Goal: Task Accomplishment & Management: Manage account settings

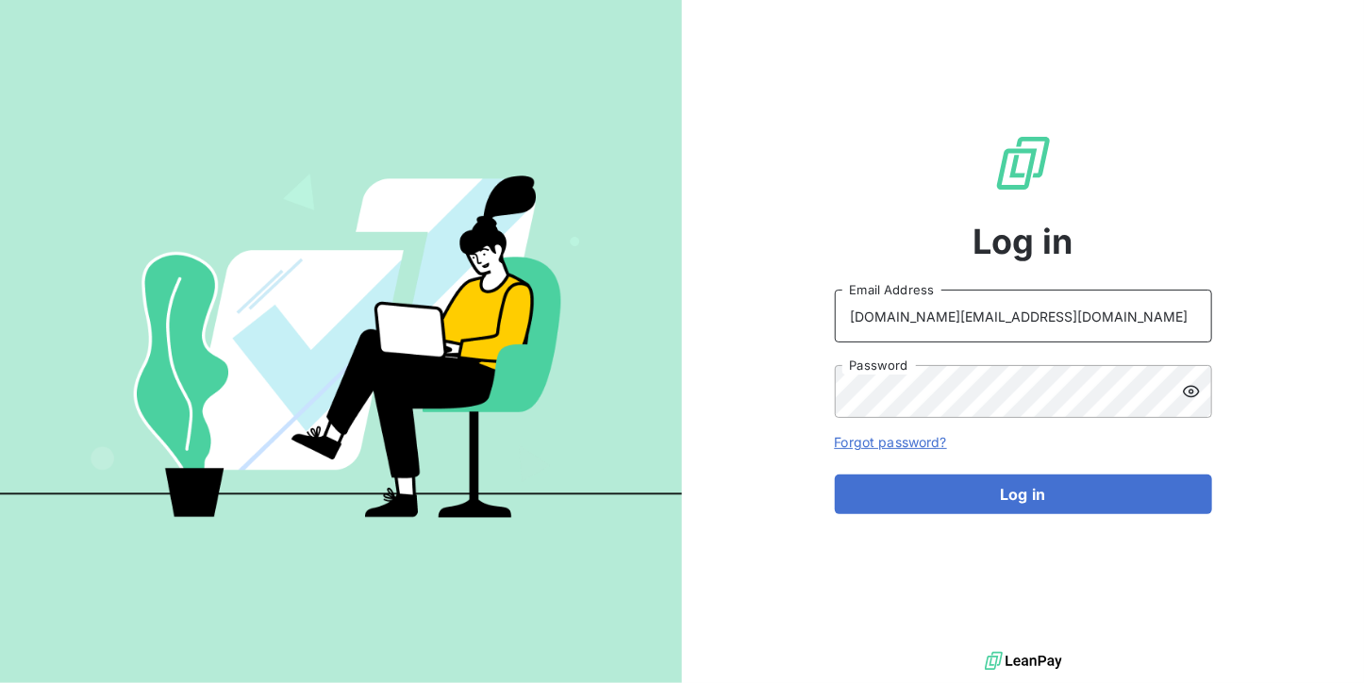
click at [1059, 318] on input "[DOMAIN_NAME][EMAIL_ADDRESS][DOMAIN_NAME]" at bounding box center [1023, 316] width 377 height 53
click at [1133, 310] on input "[DOMAIN_NAME][EMAIL_ADDRESS][DOMAIN_NAME]" at bounding box center [1023, 316] width 377 height 53
type input "[EMAIL_ADDRESS][DOMAIN_NAME]"
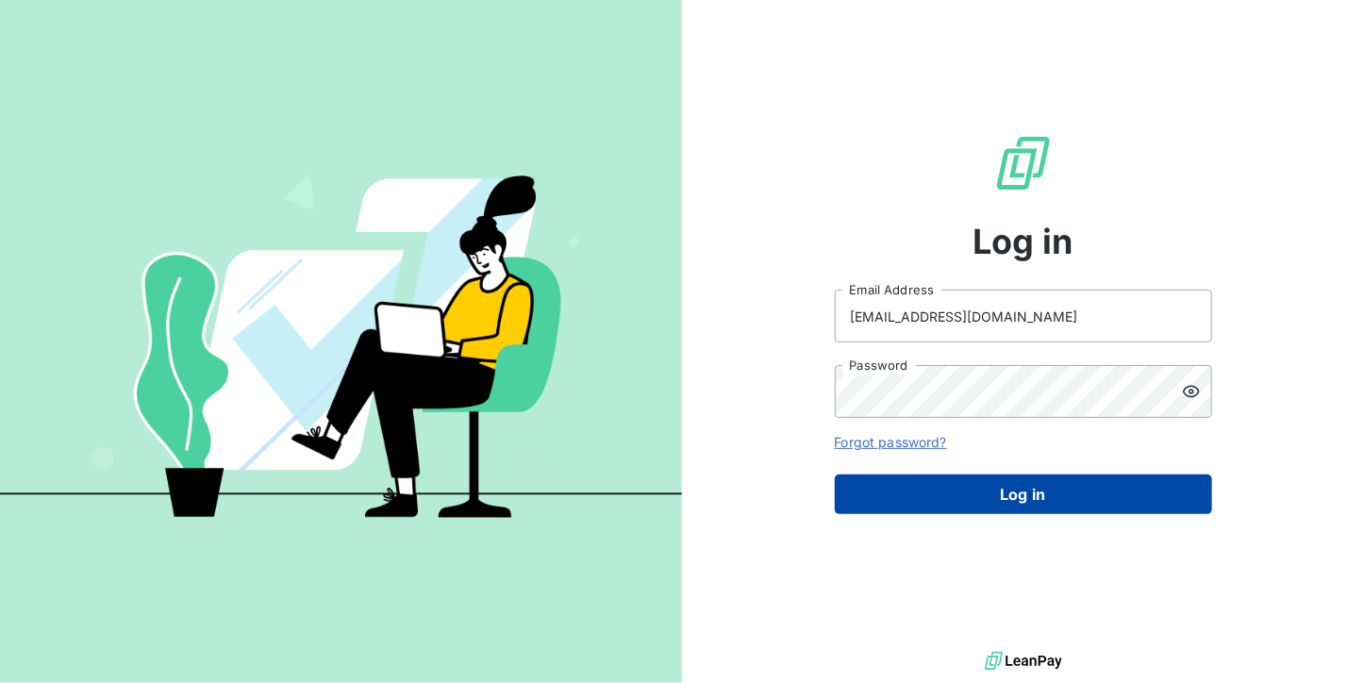
click at [996, 494] on button "Log in" at bounding box center [1023, 494] width 377 height 40
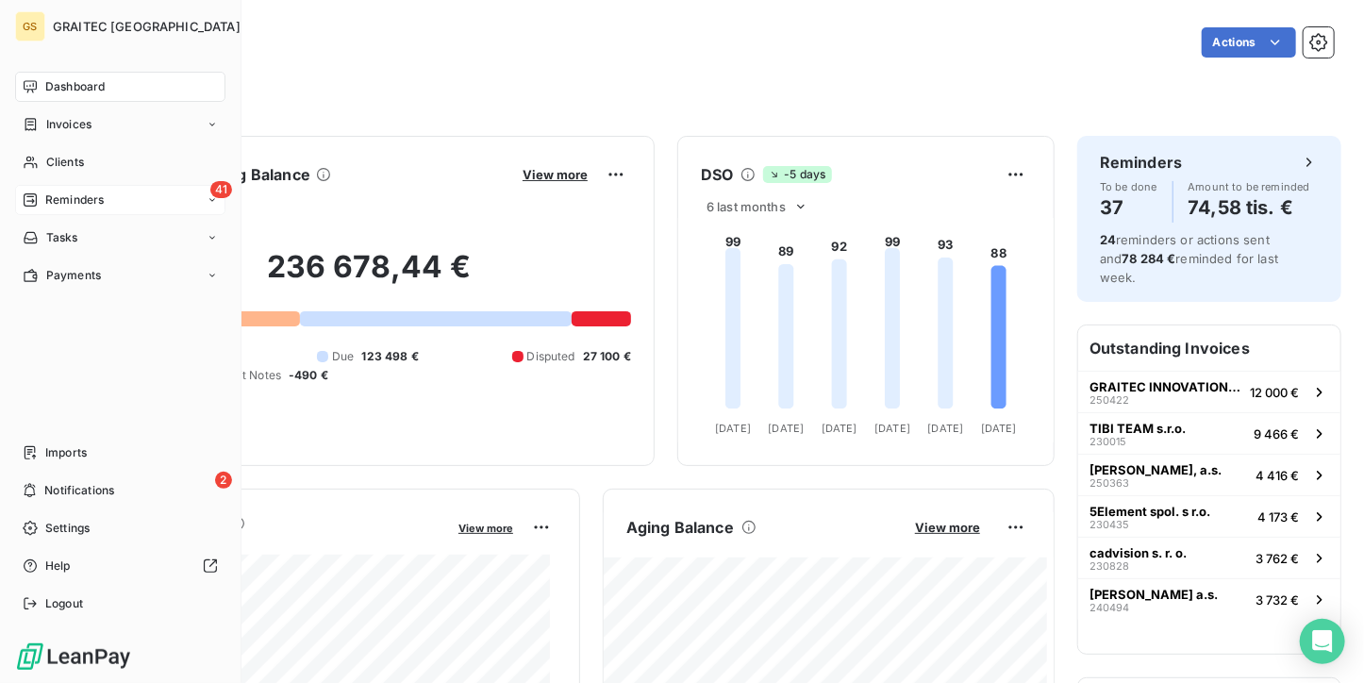
click at [43, 208] on div "Reminders" at bounding box center [63, 199] width 81 height 17
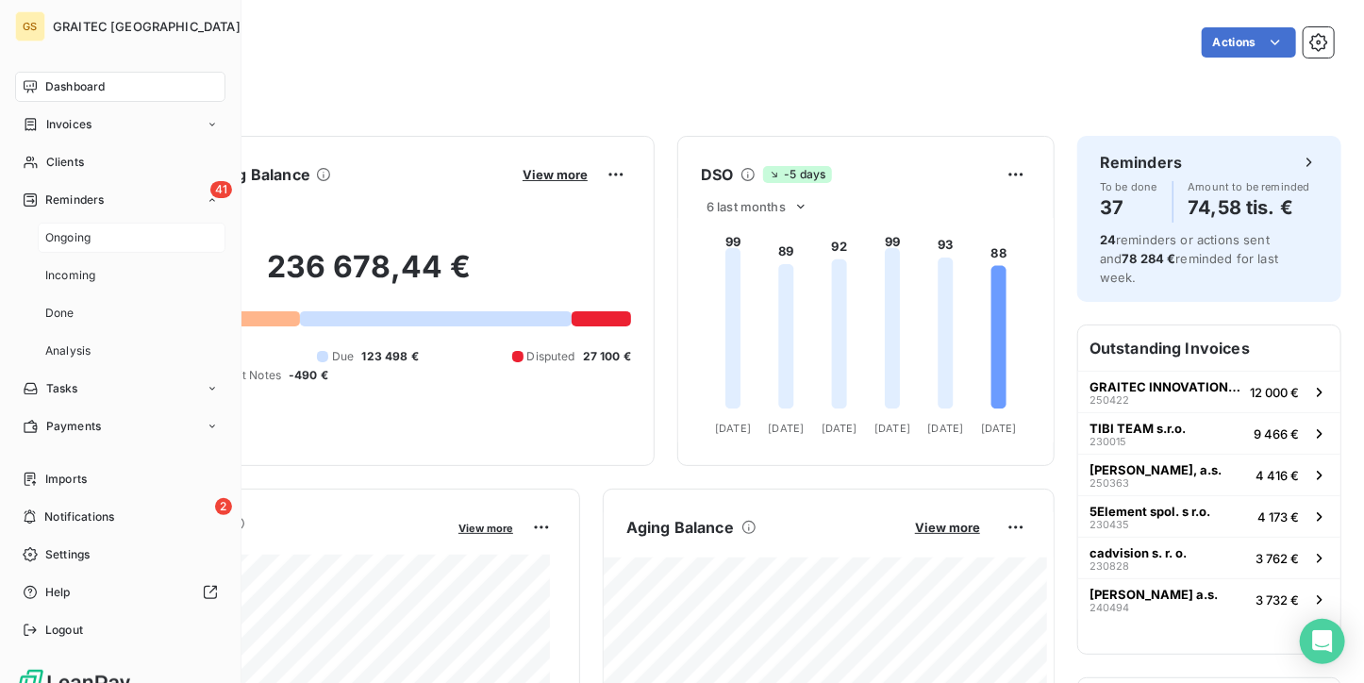
click at [58, 239] on span "Ongoing" at bounding box center [67, 237] width 45 height 17
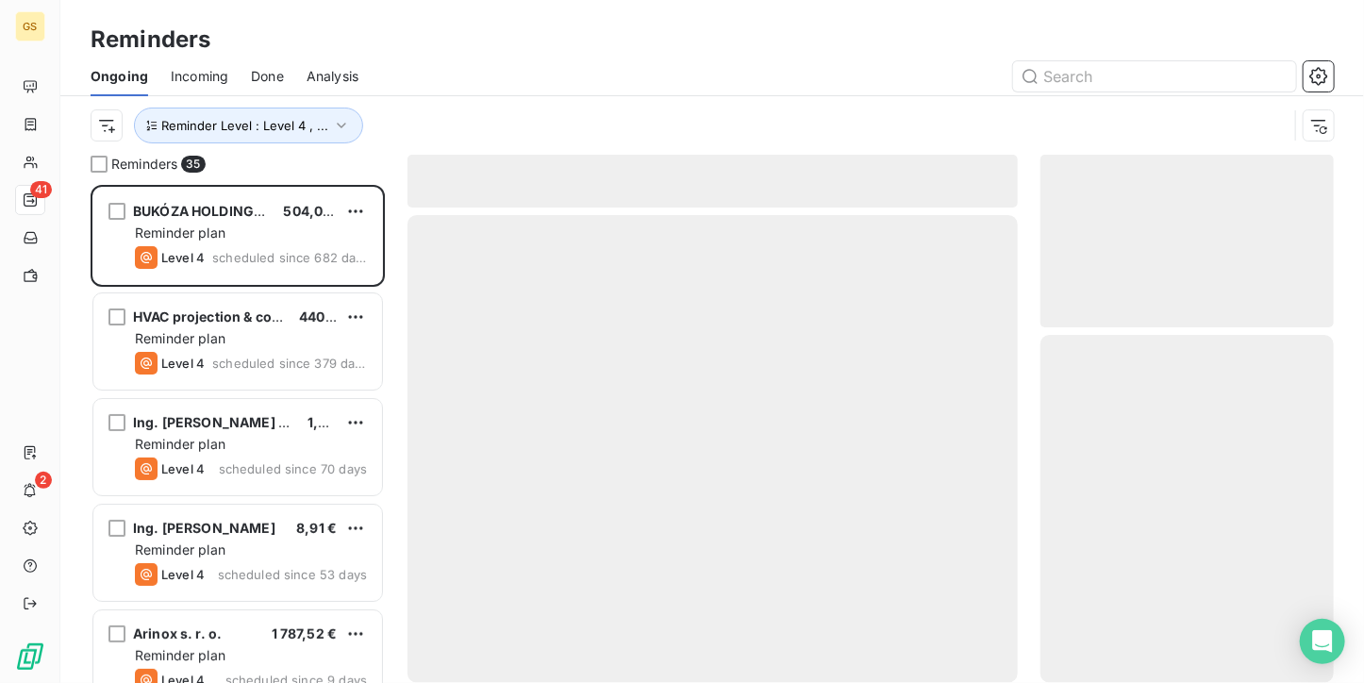
scroll to position [483, 279]
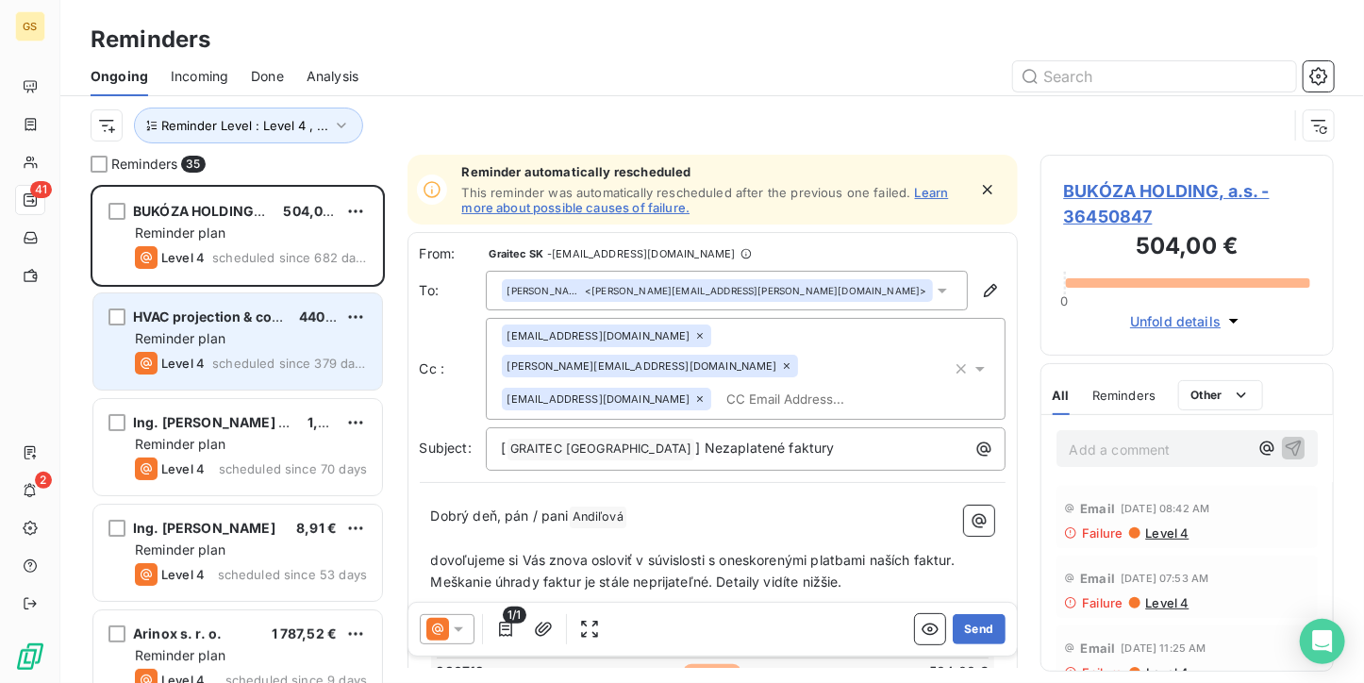
click at [224, 365] on span "scheduled since 379 days" at bounding box center [289, 363] width 155 height 15
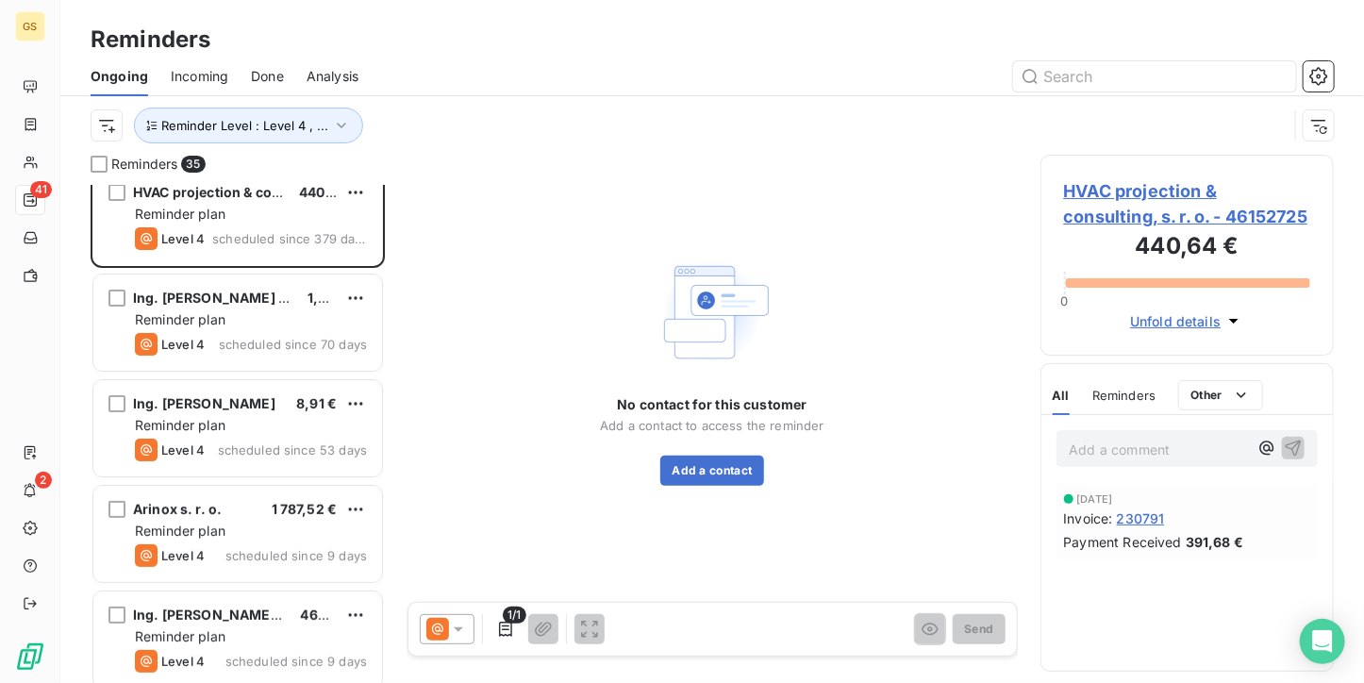
scroll to position [94, 0]
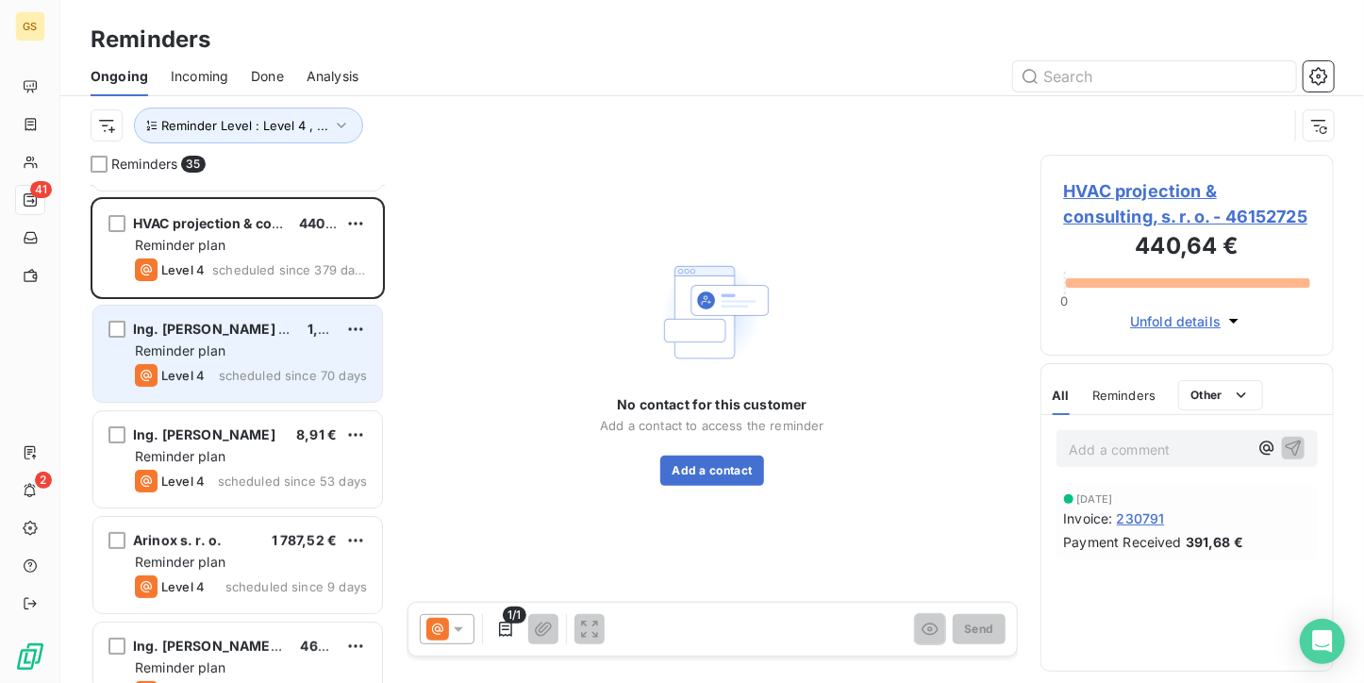
click at [242, 377] on span "scheduled since 70 days" at bounding box center [293, 375] width 148 height 15
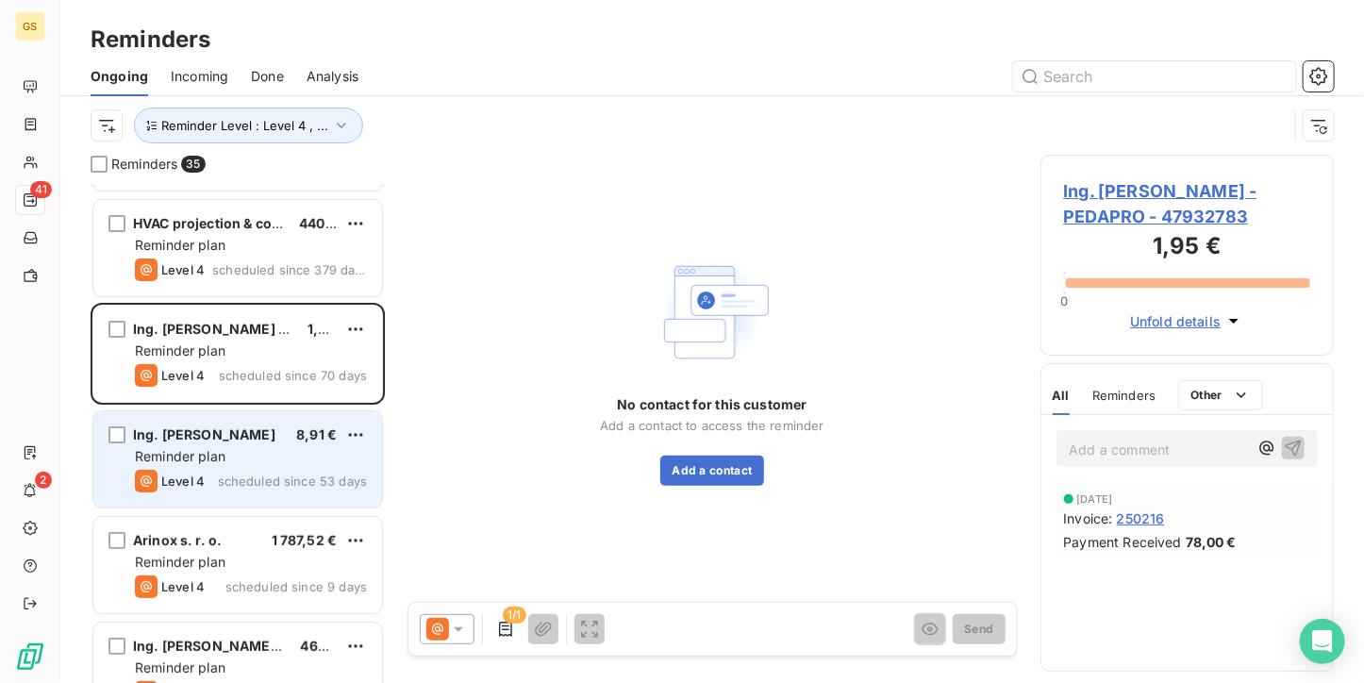
click at [236, 437] on span "Ing. [PERSON_NAME]" at bounding box center [204, 434] width 142 height 16
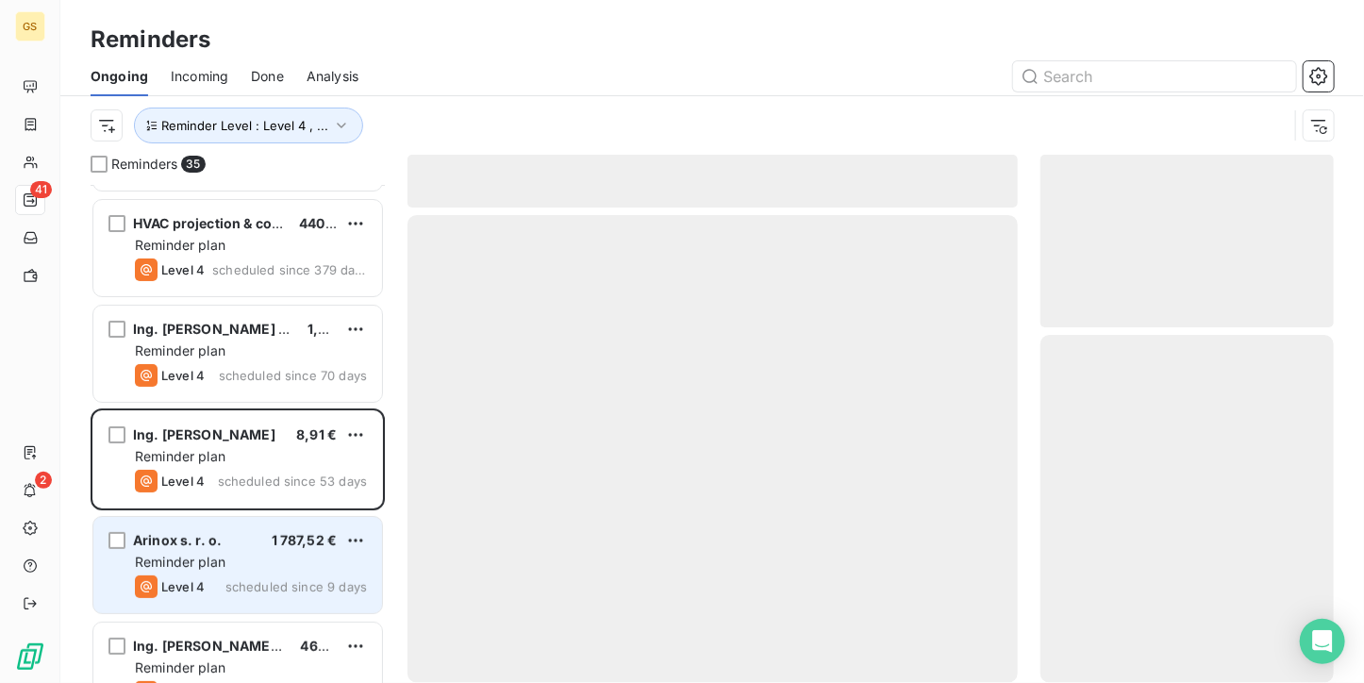
click at [261, 536] on div "Arinox s. r. o. 1 787,52 €" at bounding box center [251, 540] width 232 height 17
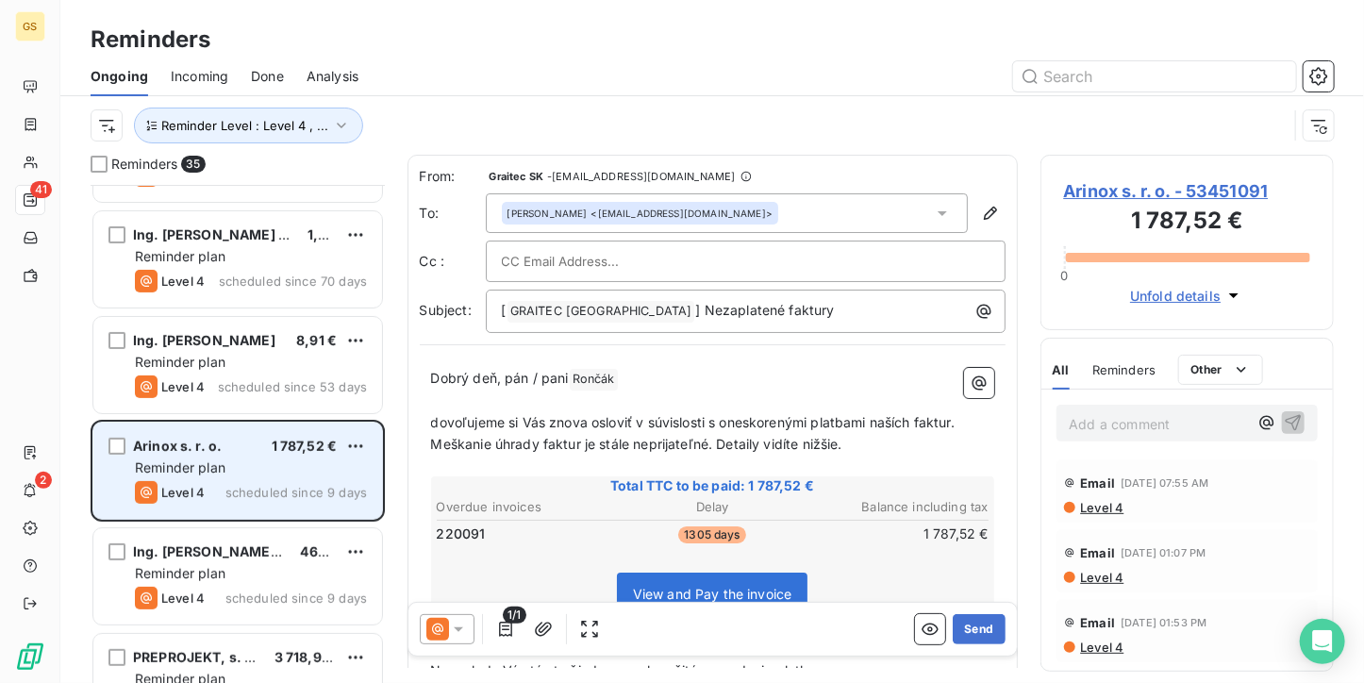
scroll to position [283, 0]
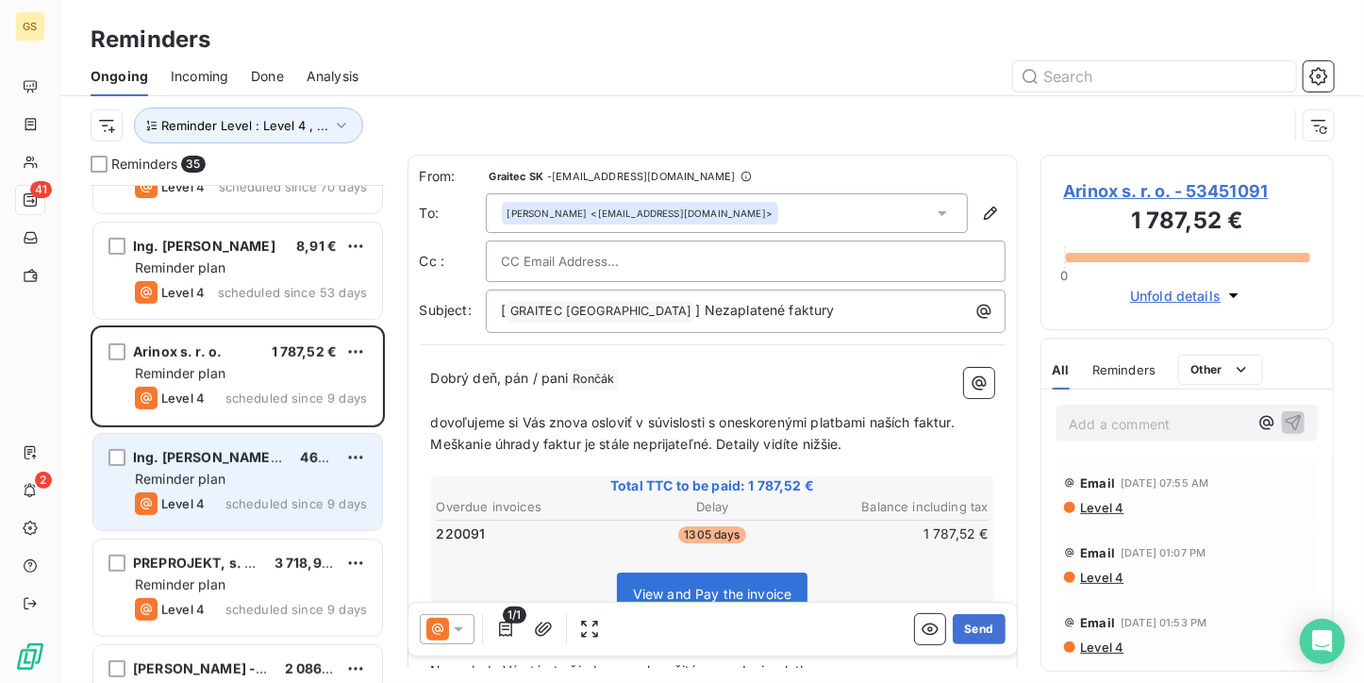
click at [261, 503] on span "scheduled since 9 days" at bounding box center [295, 503] width 141 height 15
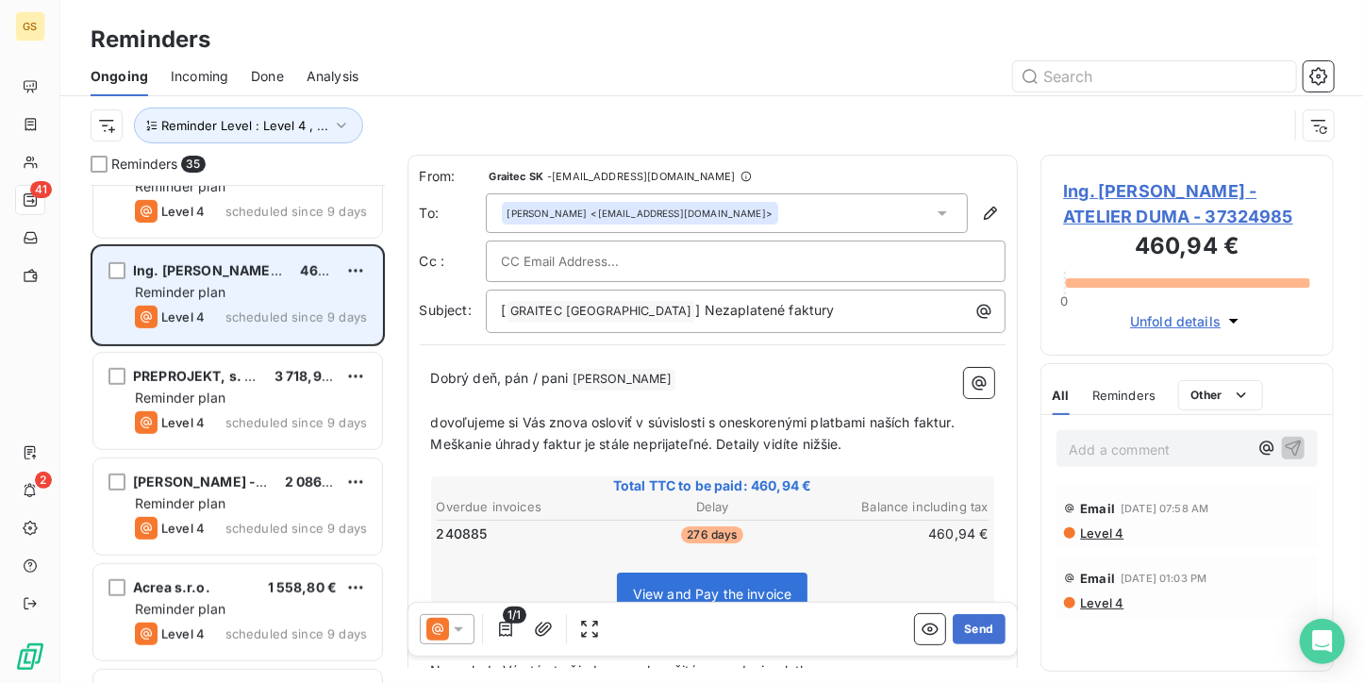
scroll to position [472, 0]
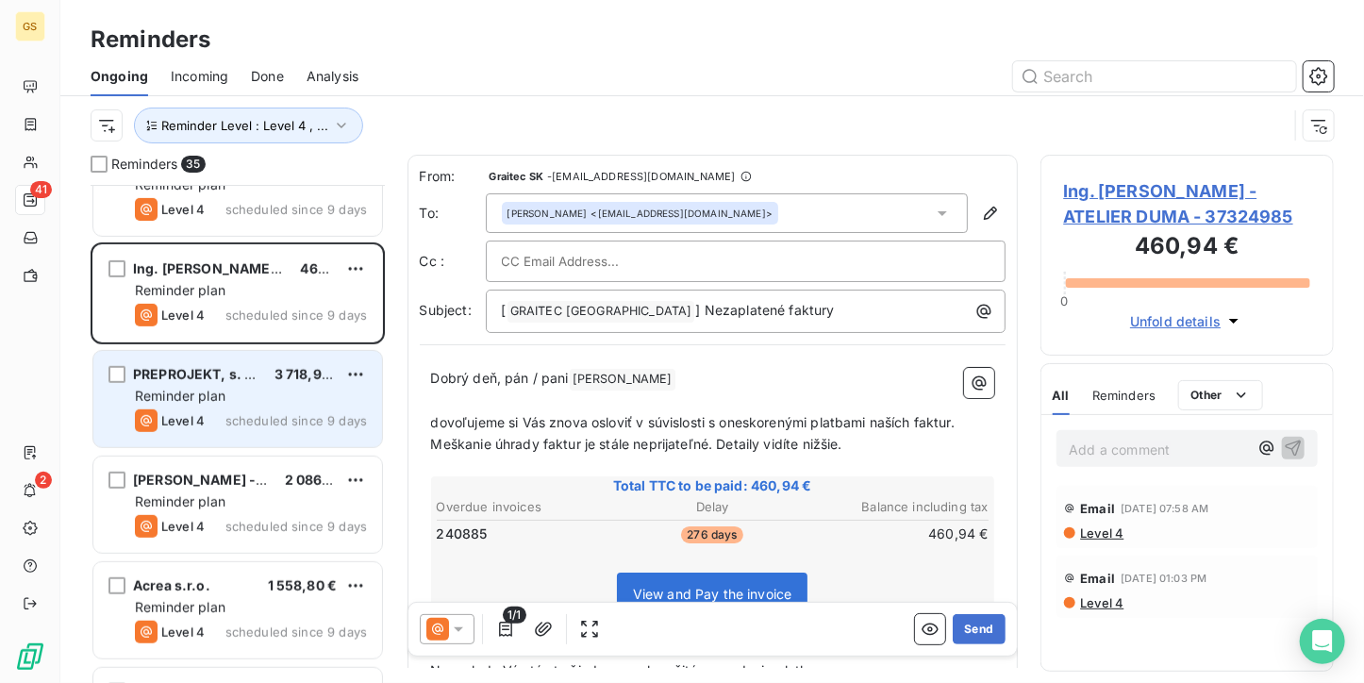
click at [277, 394] on div "Reminder plan" at bounding box center [251, 396] width 232 height 19
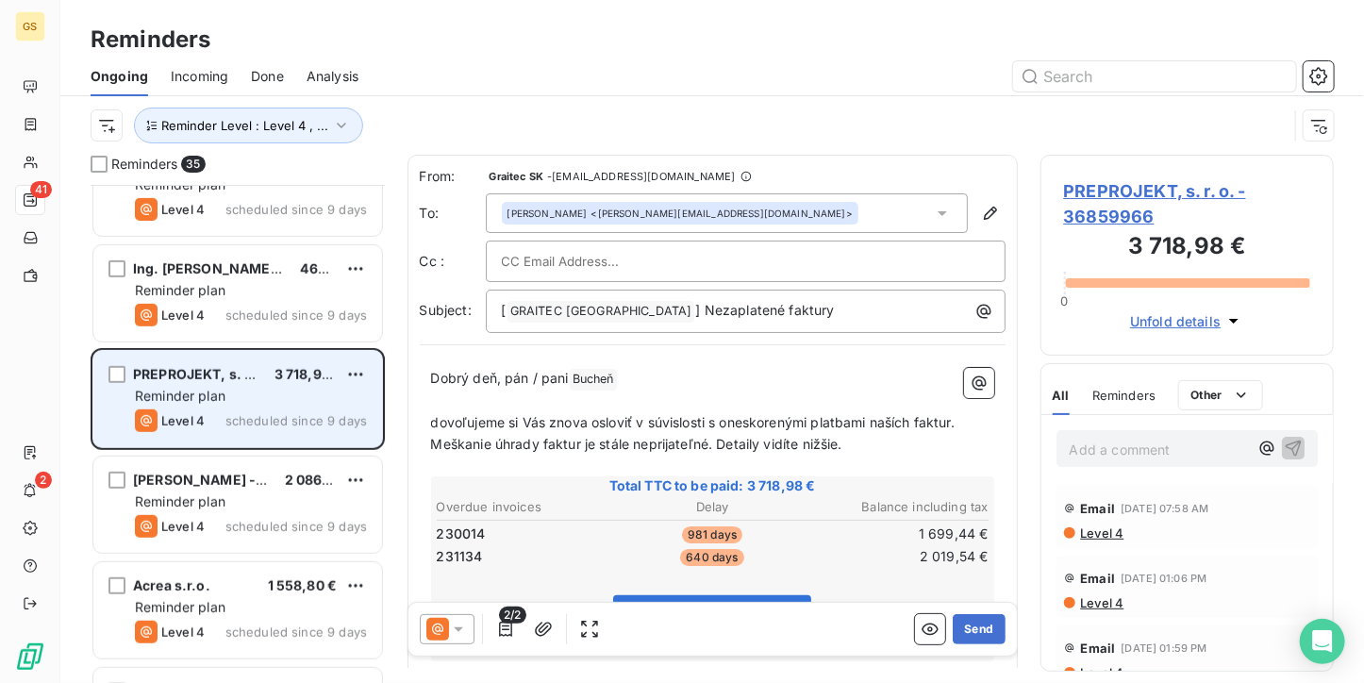
scroll to position [566, 0]
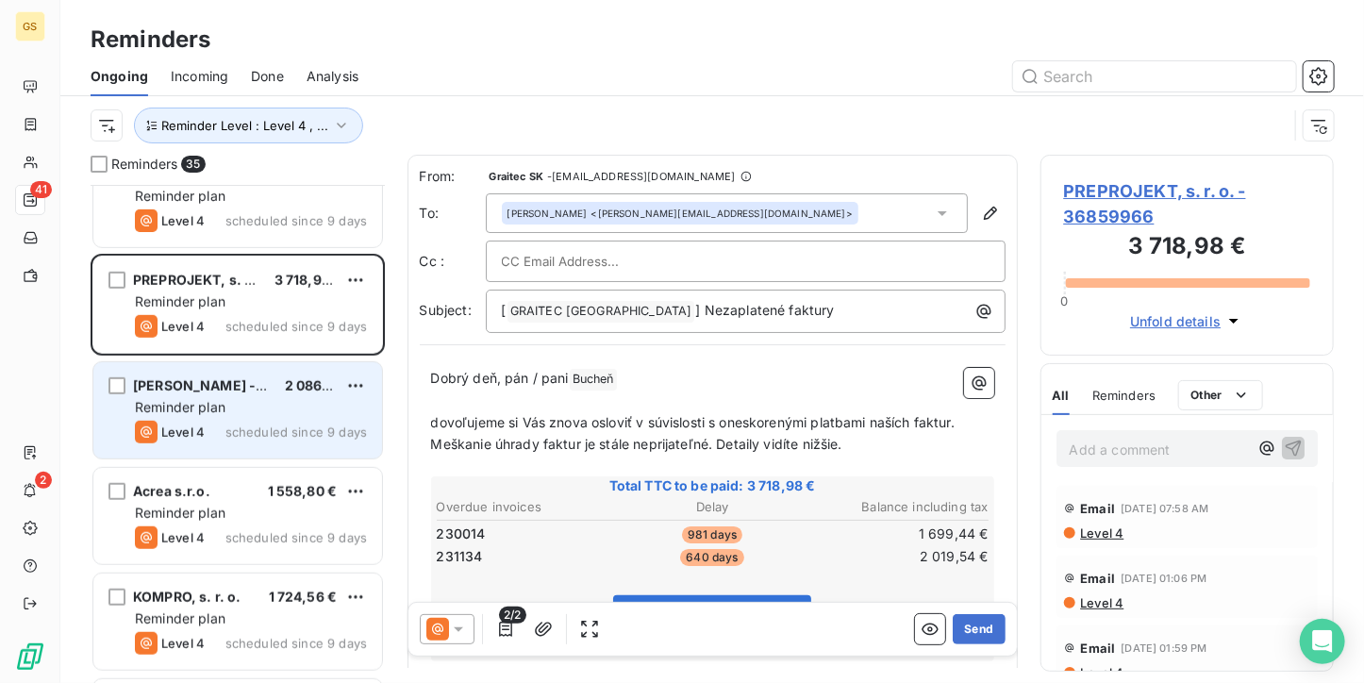
click at [268, 408] on div "Reminder plan" at bounding box center [251, 407] width 232 height 19
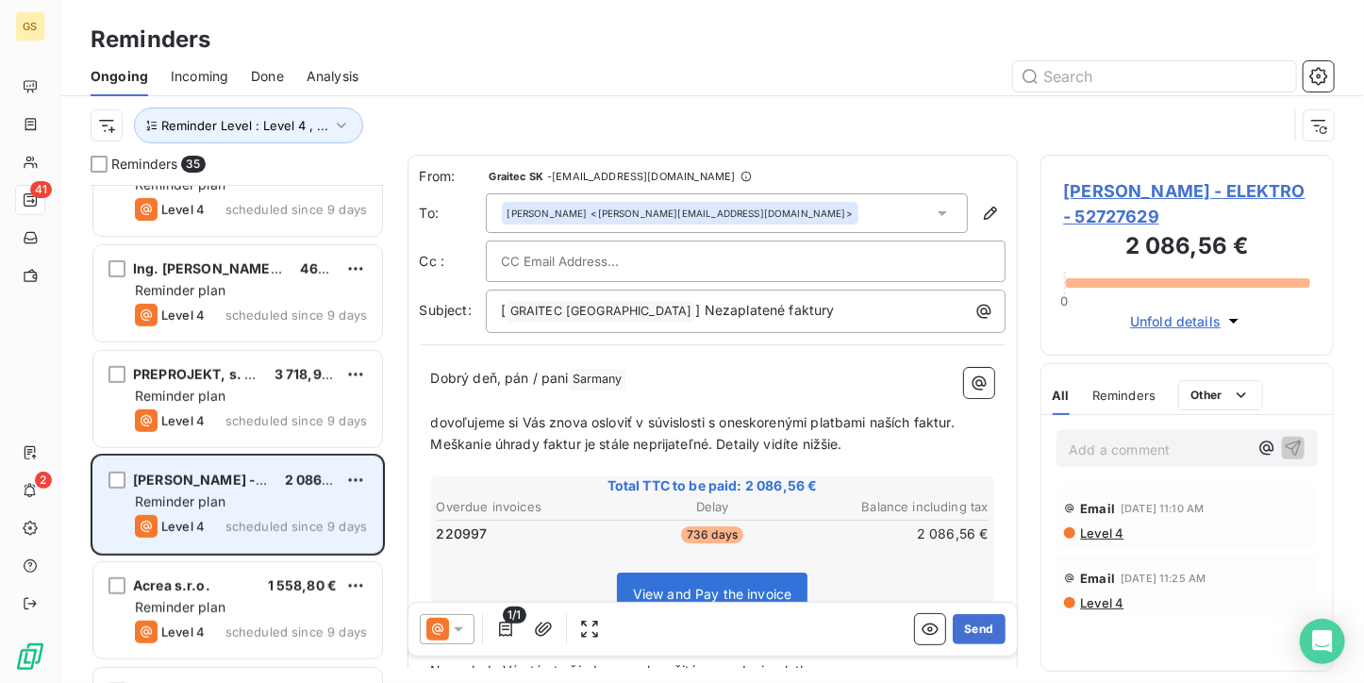
scroll to position [849, 0]
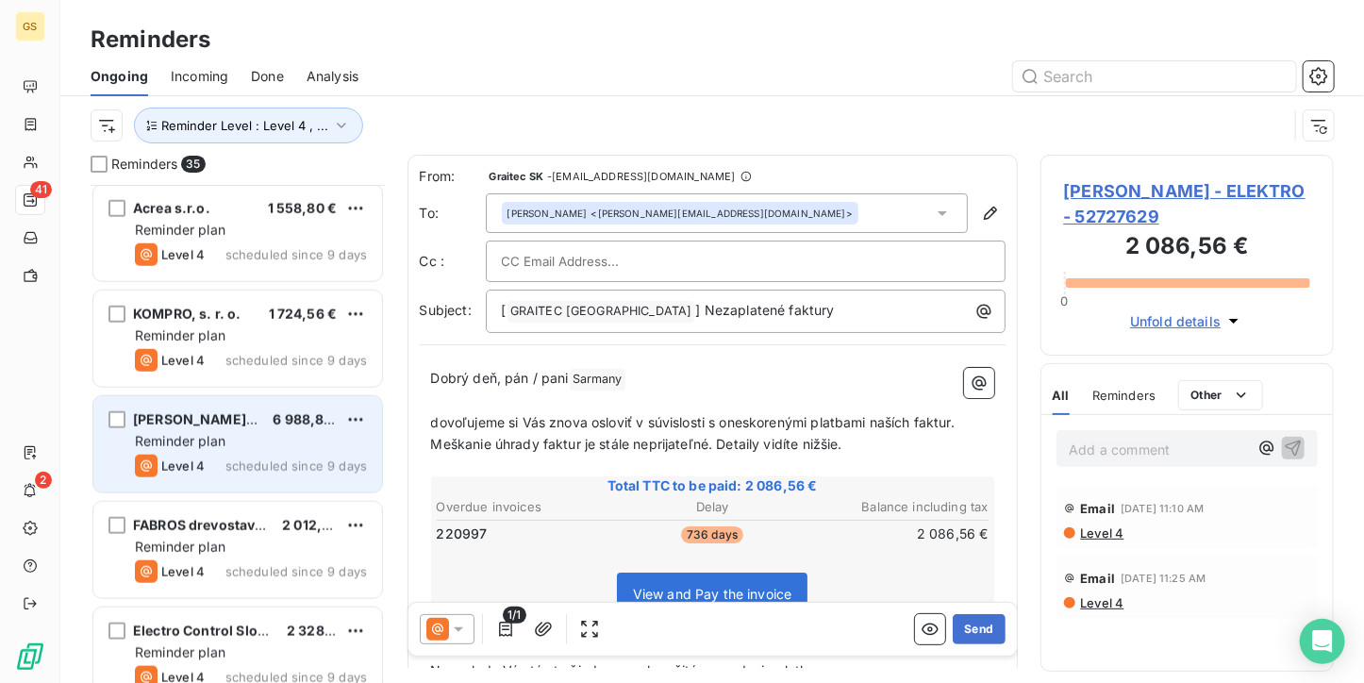
click at [268, 448] on div "Reminder plan" at bounding box center [251, 441] width 232 height 19
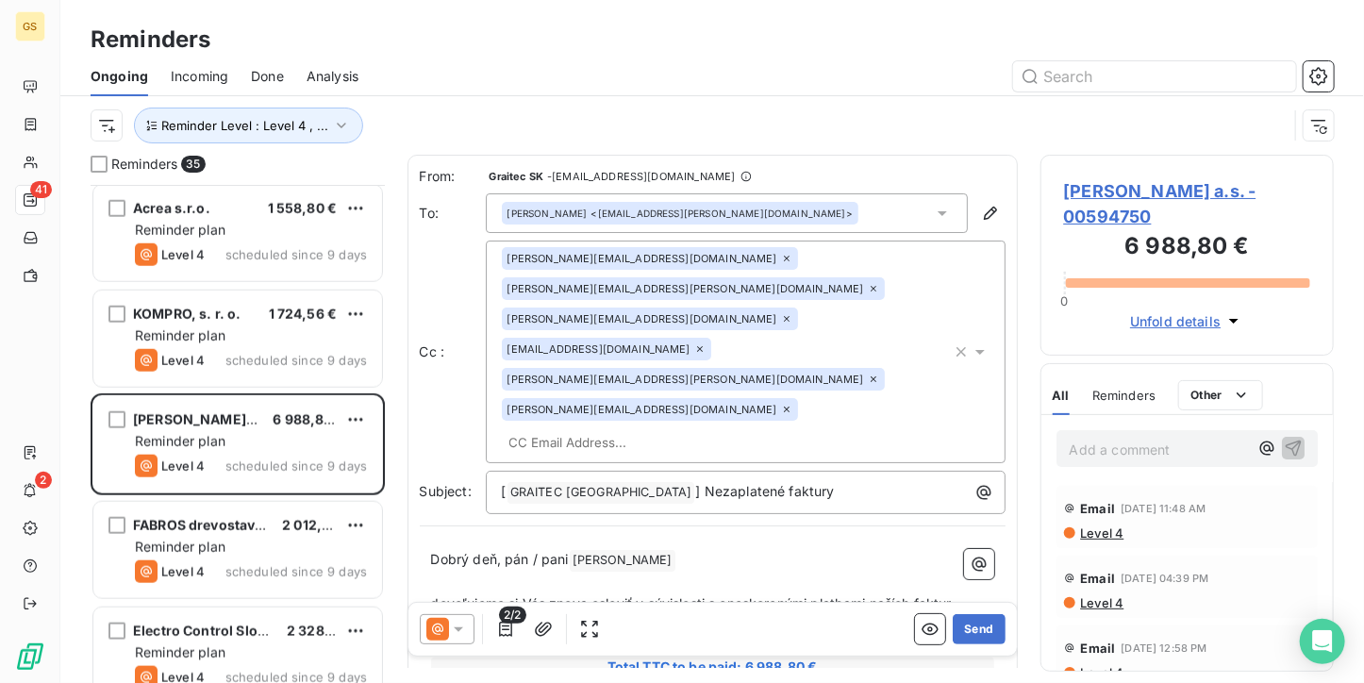
click at [1113, 188] on span "[PERSON_NAME] a.s. - 00594750" at bounding box center [1187, 203] width 247 height 51
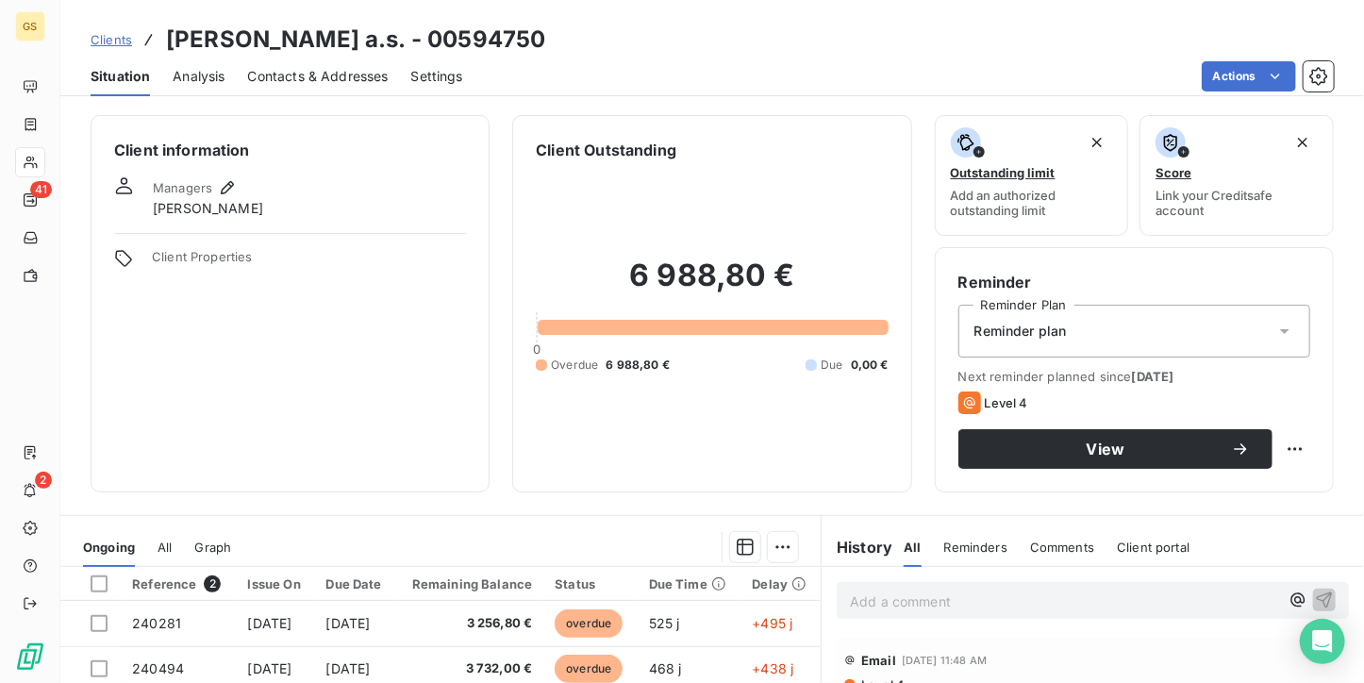
click at [300, 82] on span "Contacts & Addresses" at bounding box center [318, 76] width 141 height 19
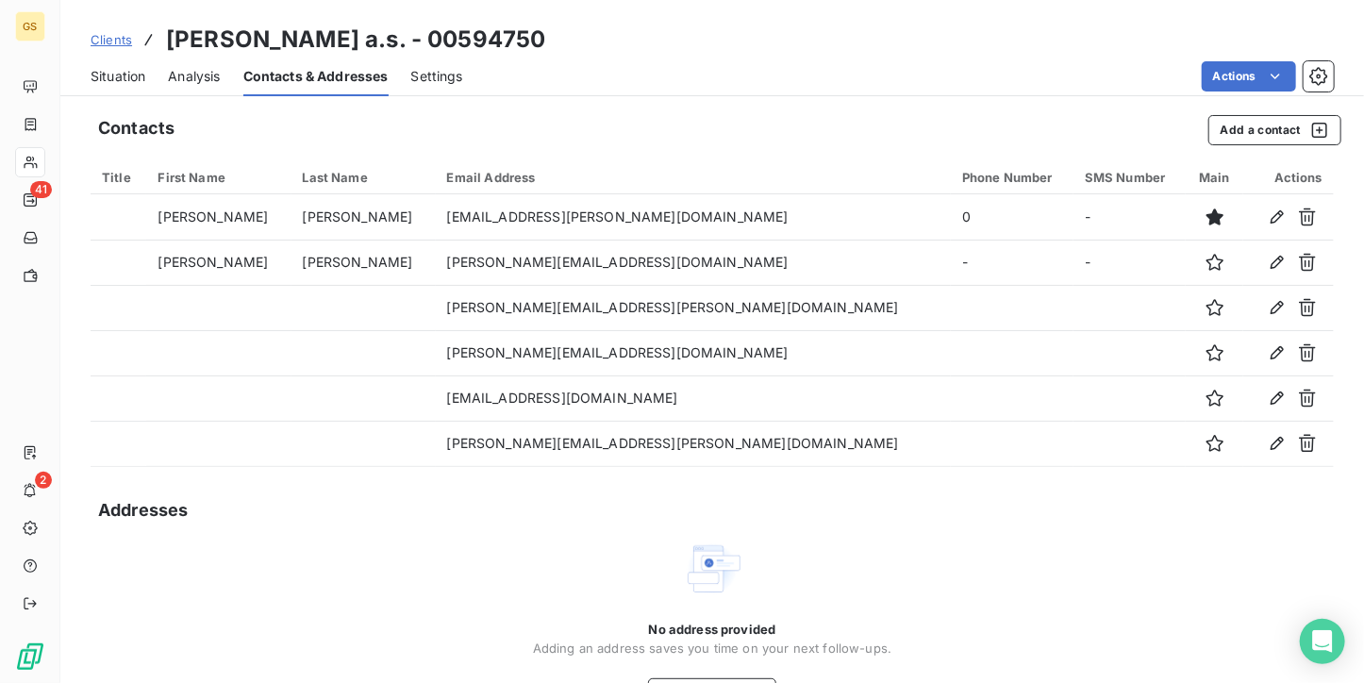
click at [121, 72] on span "Situation" at bounding box center [118, 76] width 55 height 19
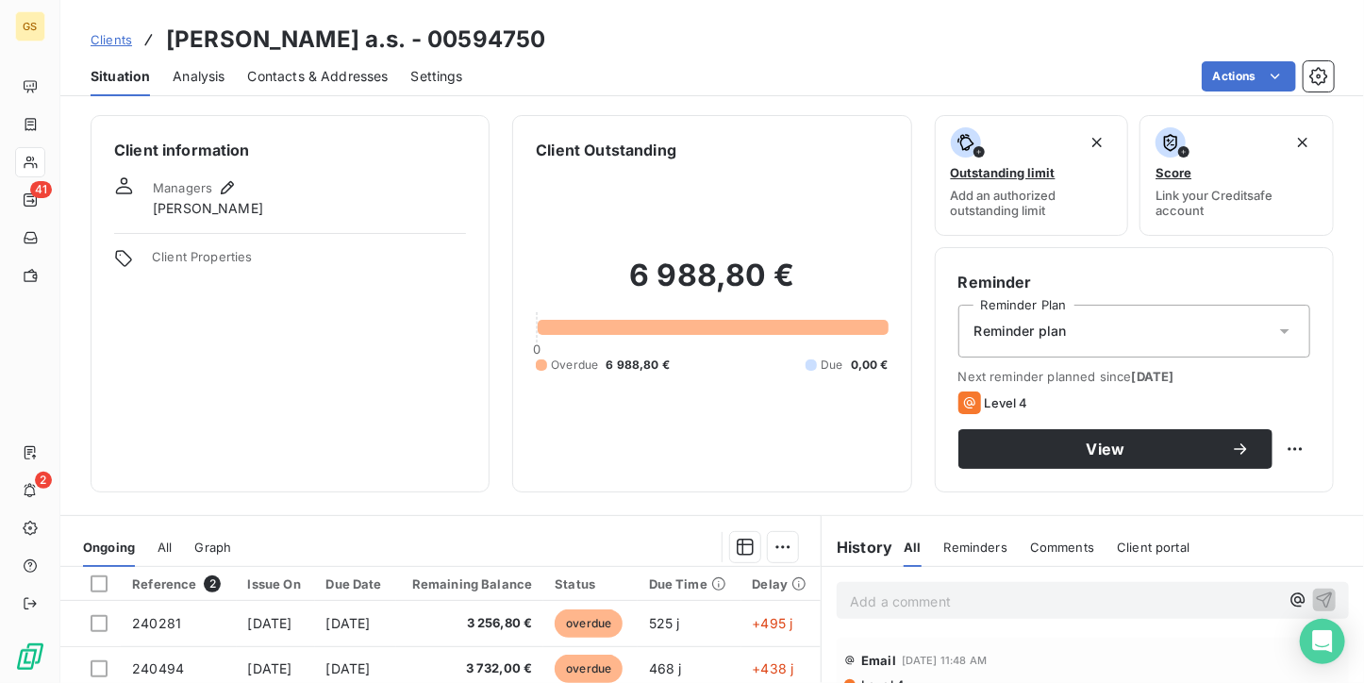
scroll to position [189, 0]
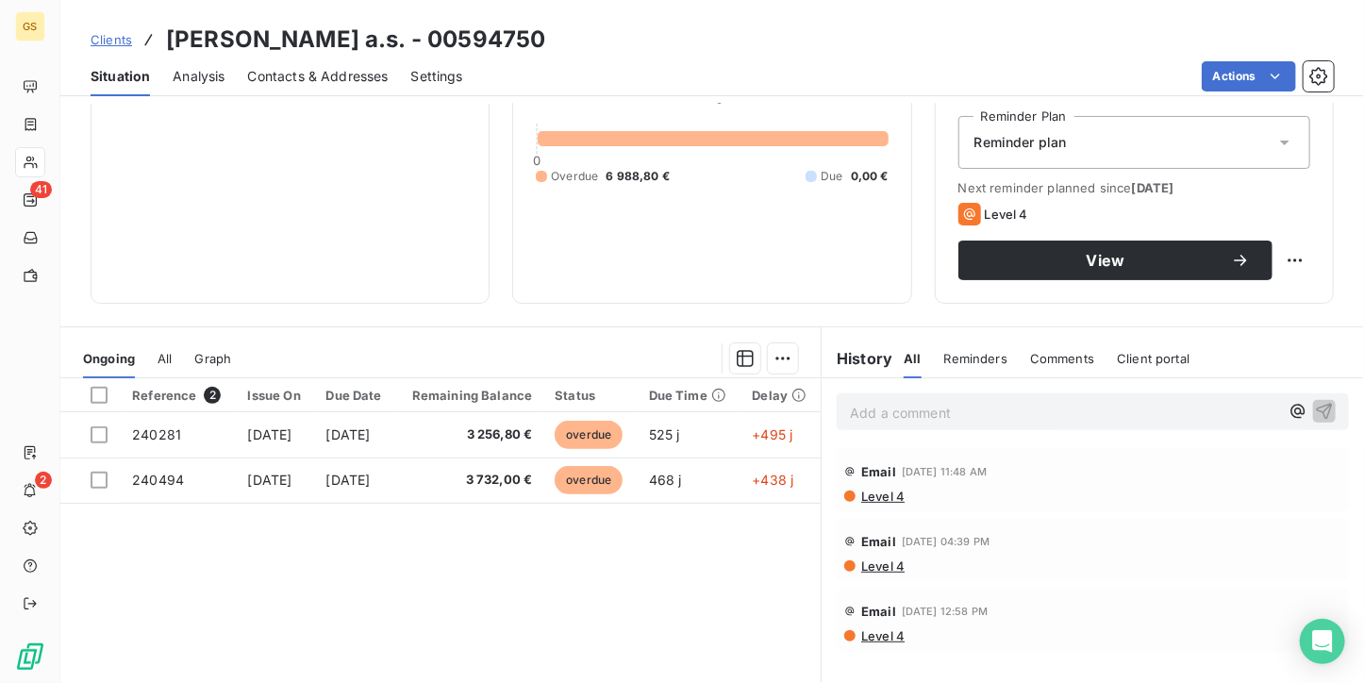
click at [888, 408] on p "Add a comment ﻿" at bounding box center [1064, 413] width 429 height 24
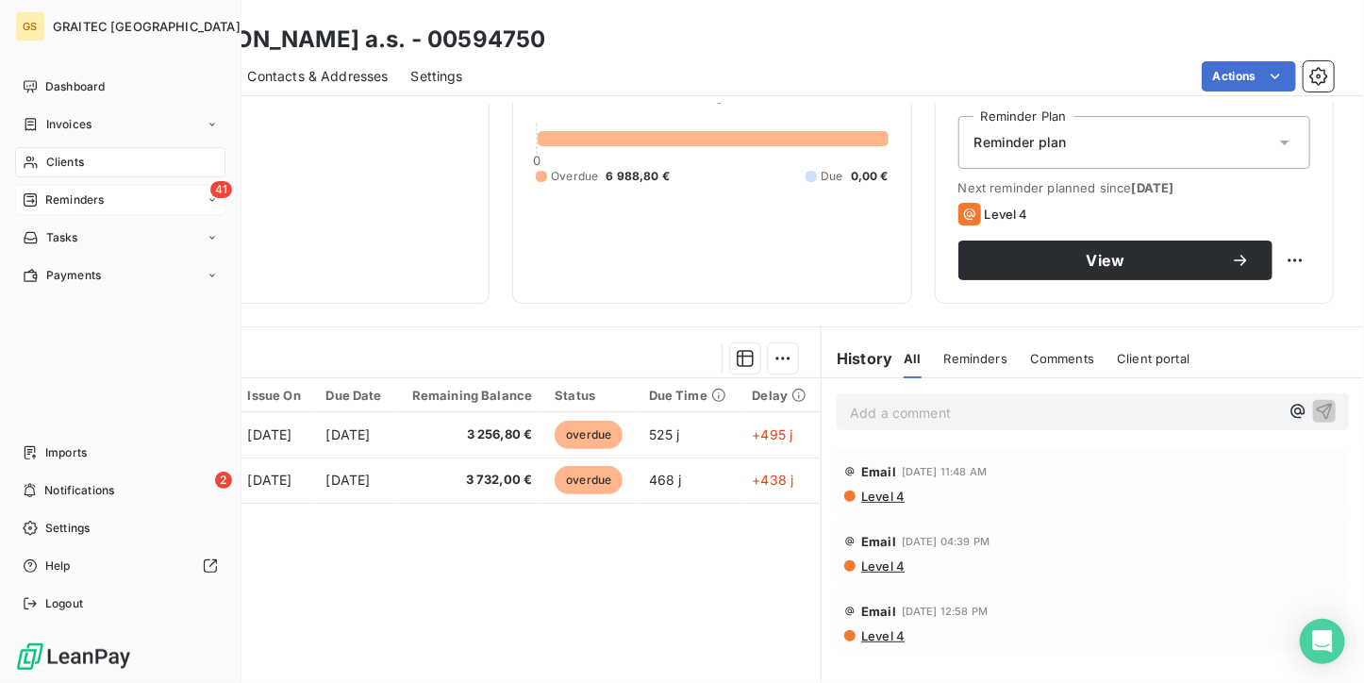
click at [58, 200] on span "Reminders" at bounding box center [74, 199] width 58 height 17
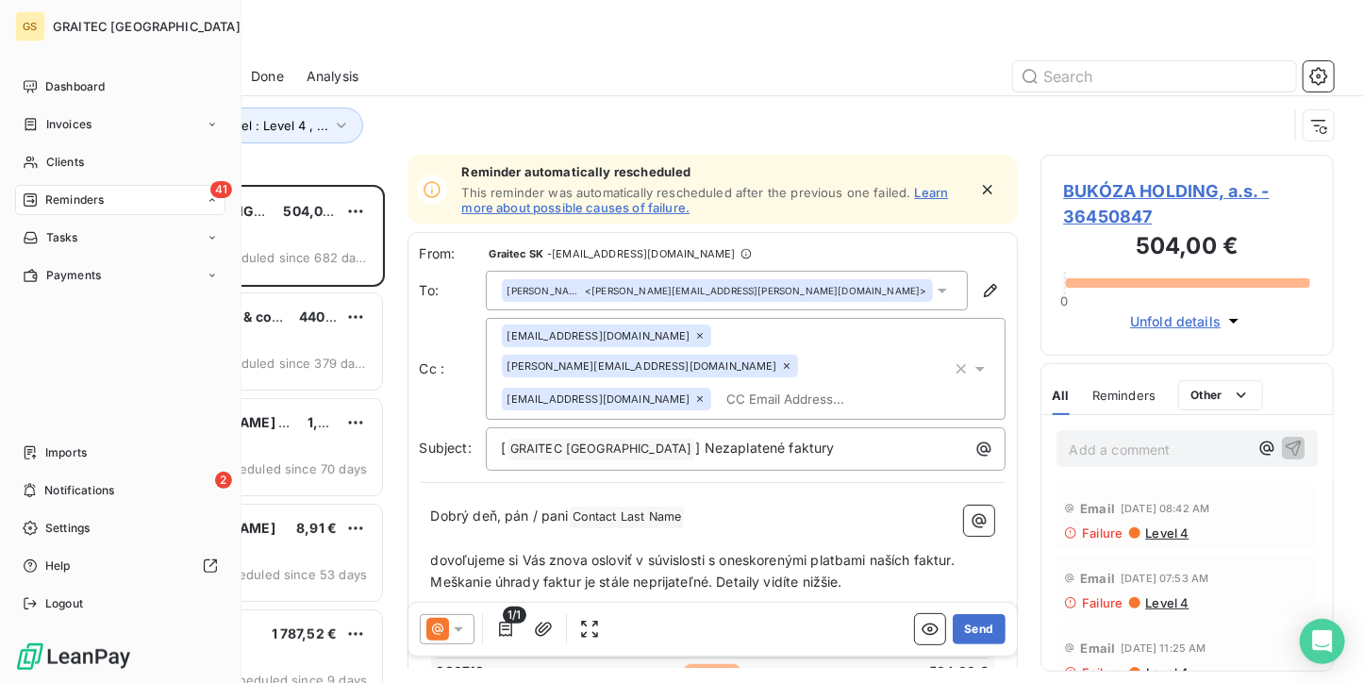
scroll to position [483, 279]
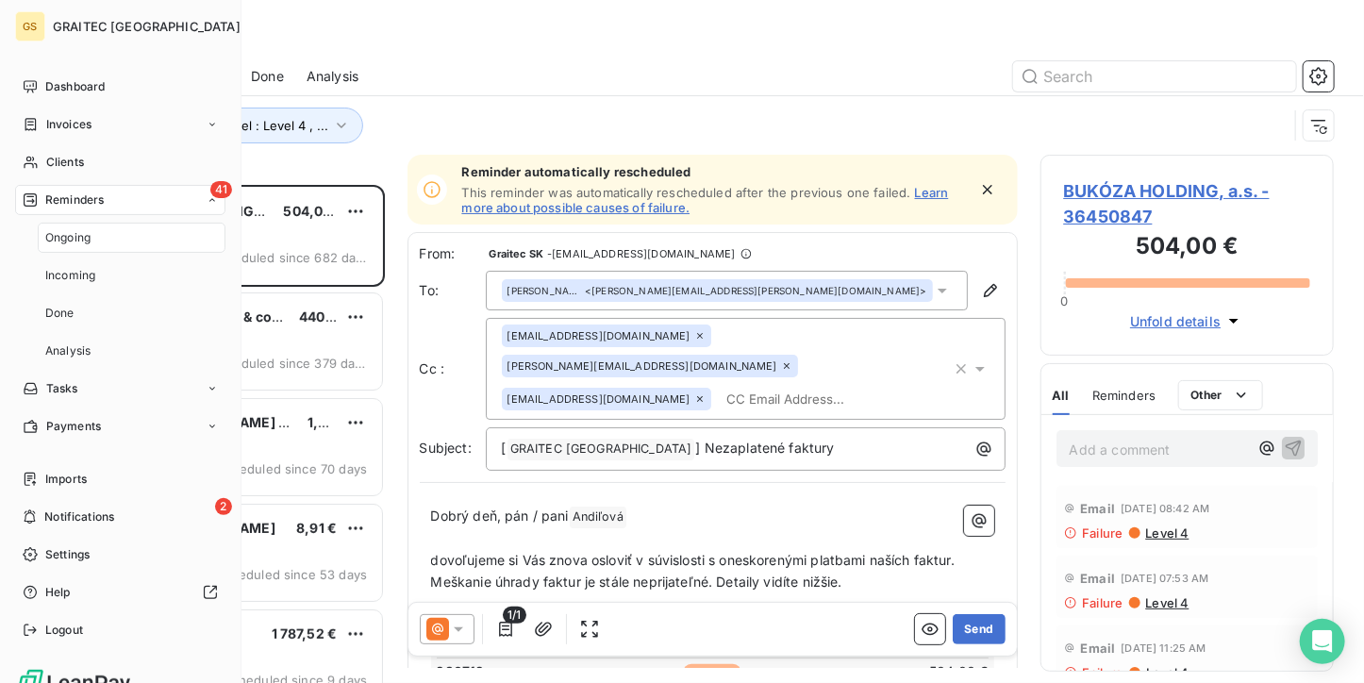
click at [59, 234] on span "Ongoing" at bounding box center [67, 237] width 45 height 17
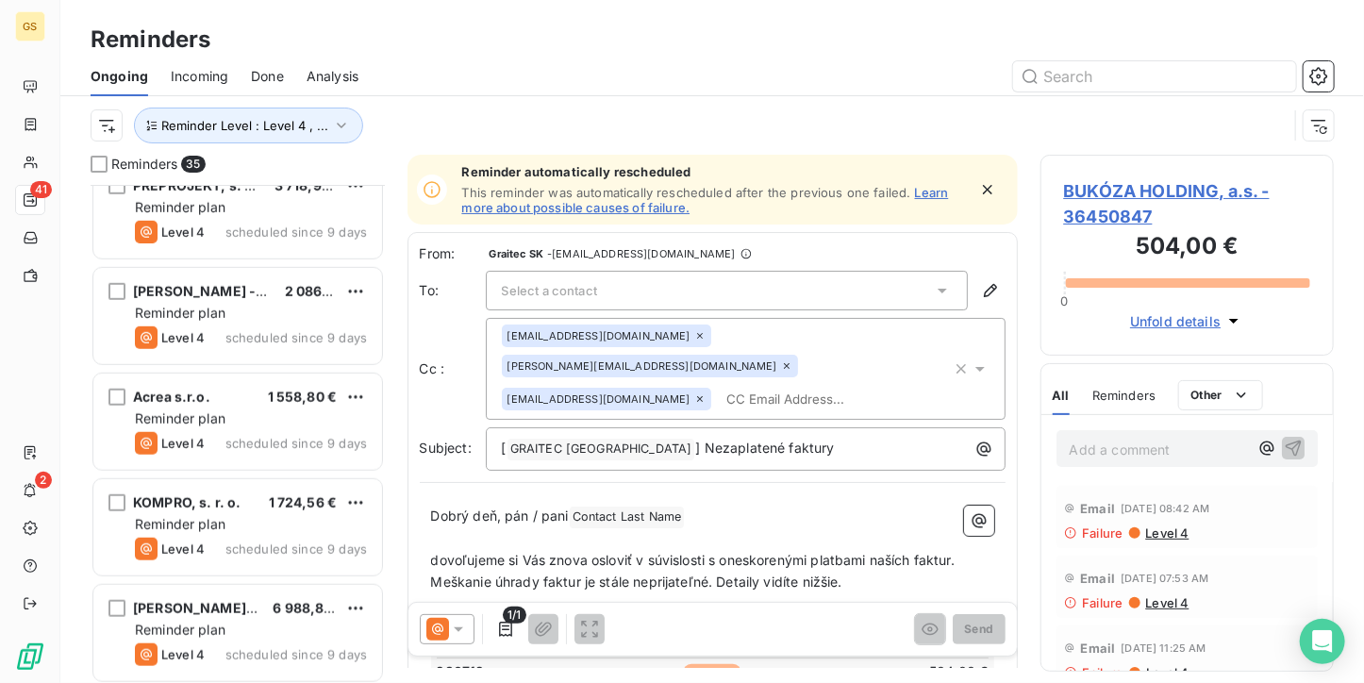
scroll to position [849, 0]
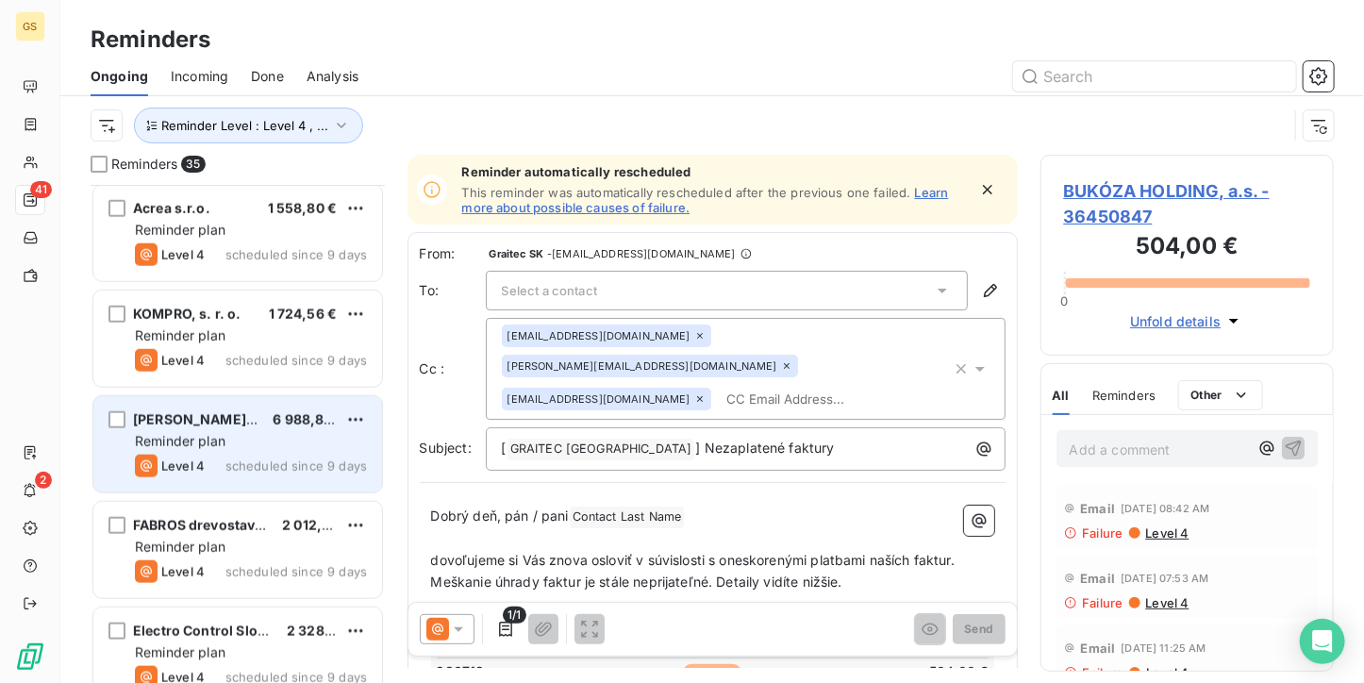
click at [273, 425] on span "6 988,80 €" at bounding box center [309, 419] width 73 height 16
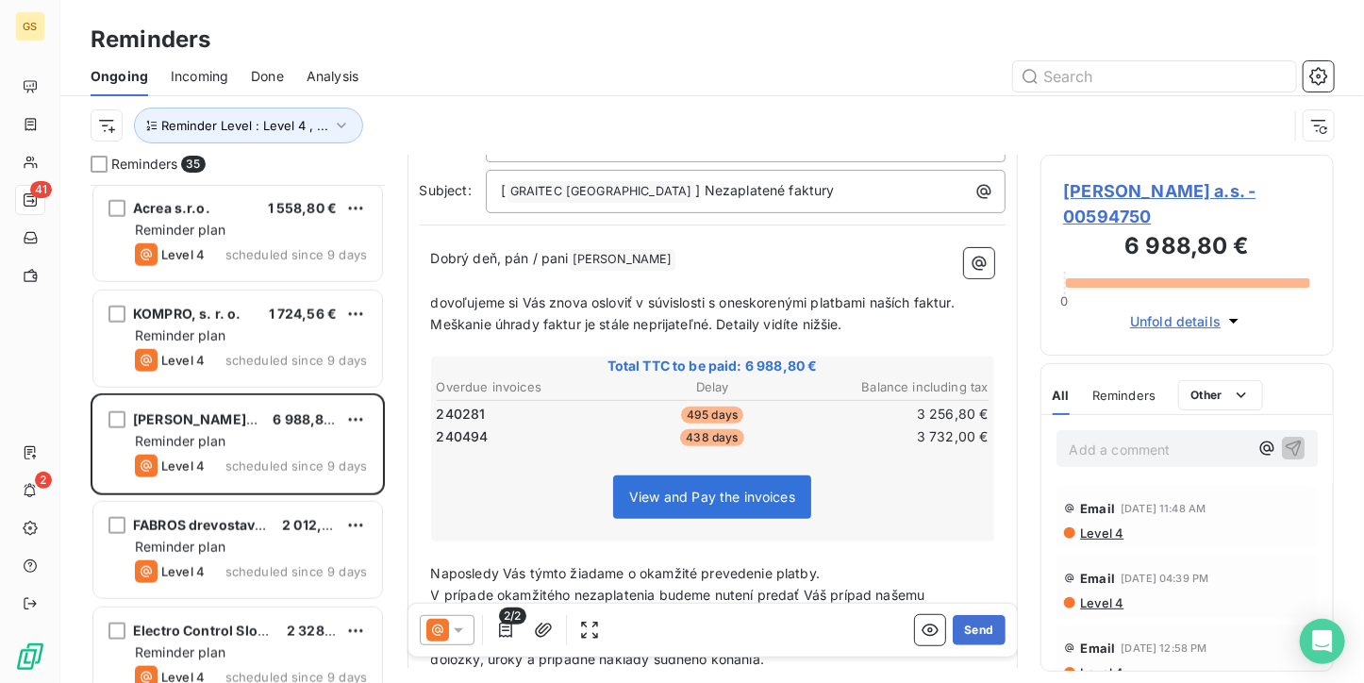
scroll to position [156, 0]
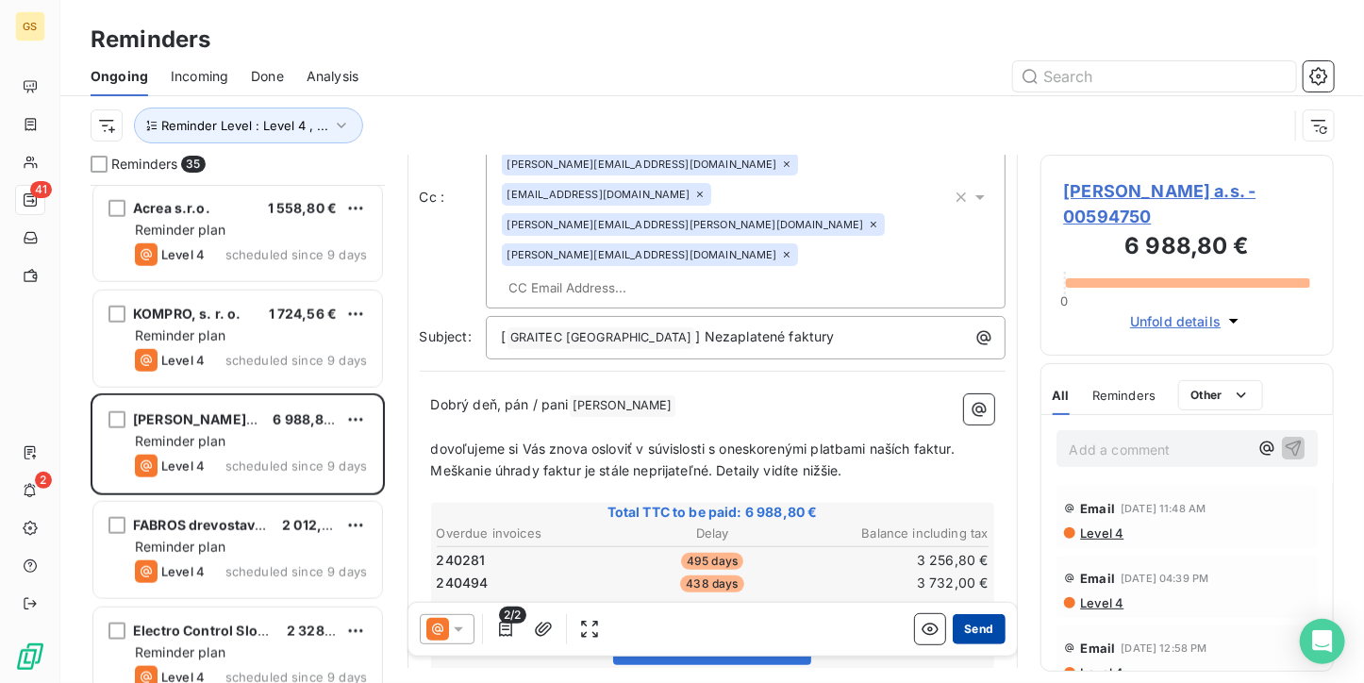
click at [958, 628] on button "Send" at bounding box center [979, 629] width 52 height 30
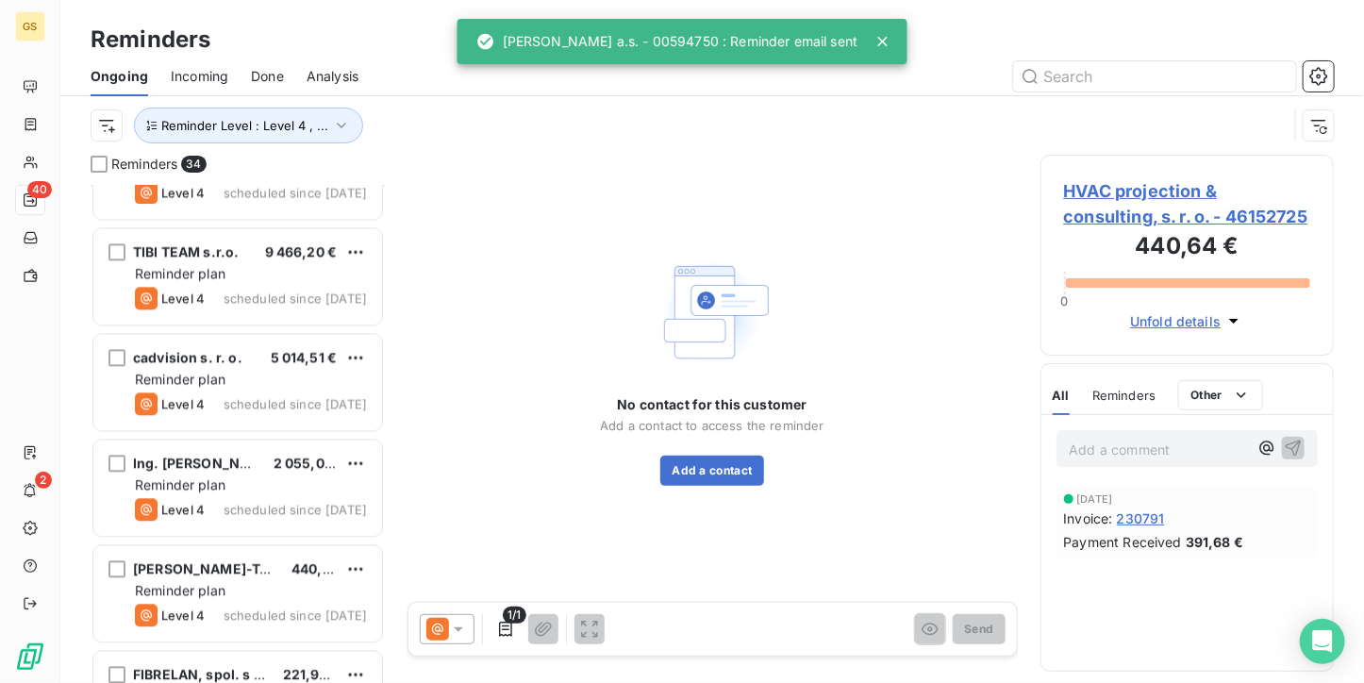
scroll to position [2075, 0]
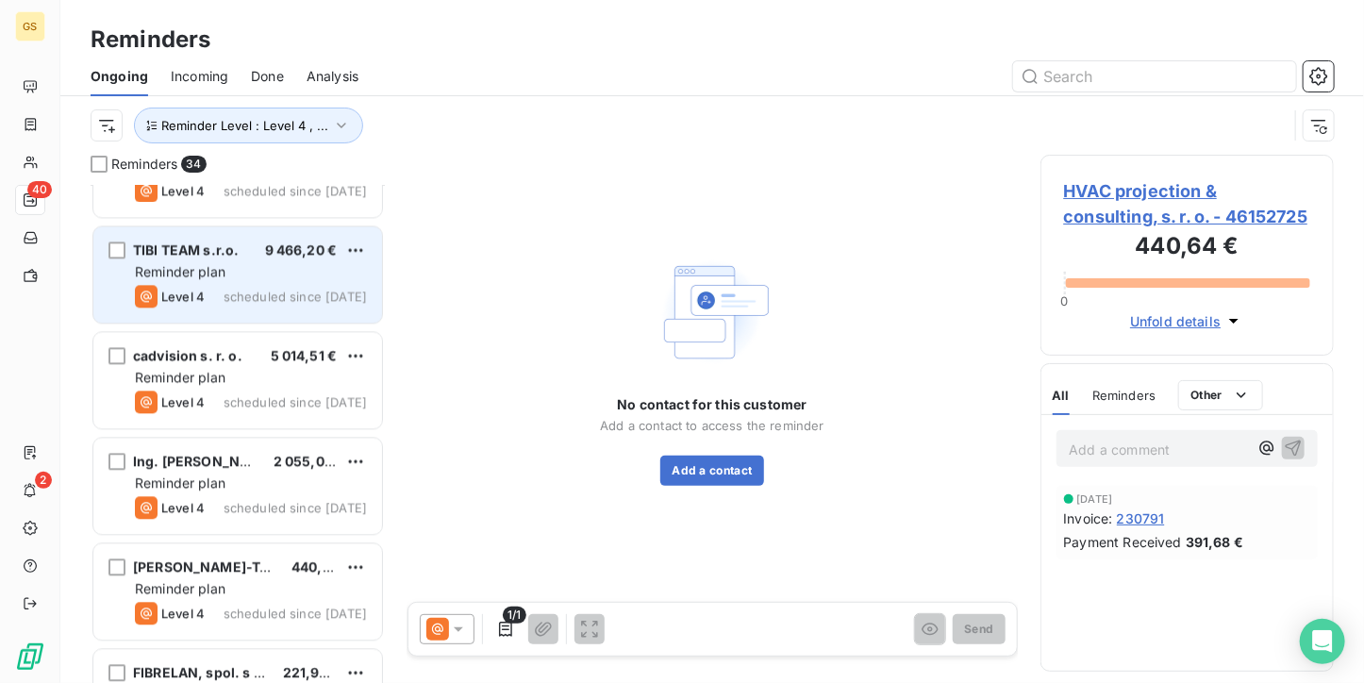
click at [269, 297] on span "scheduled since [DATE]" at bounding box center [295, 296] width 143 height 15
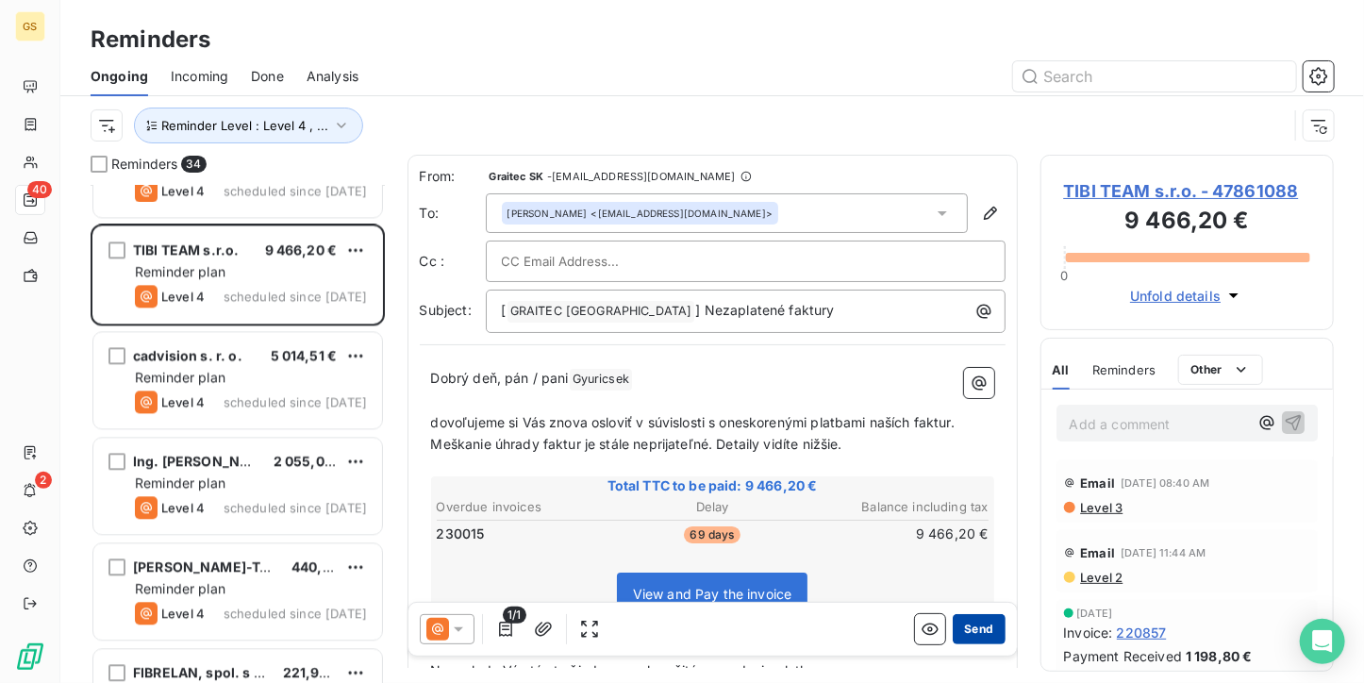
click at [980, 640] on button "Send" at bounding box center [979, 629] width 52 height 30
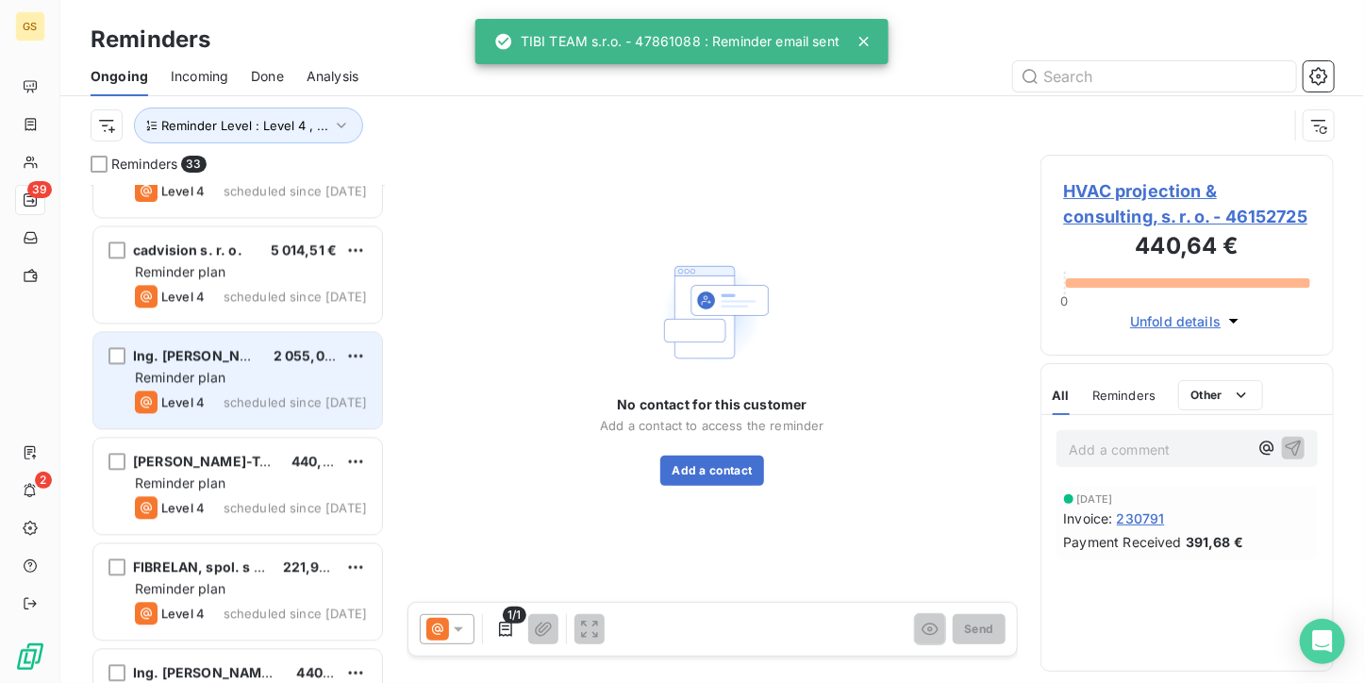
click at [235, 394] on span "scheduled since [DATE]" at bounding box center [295, 401] width 143 height 15
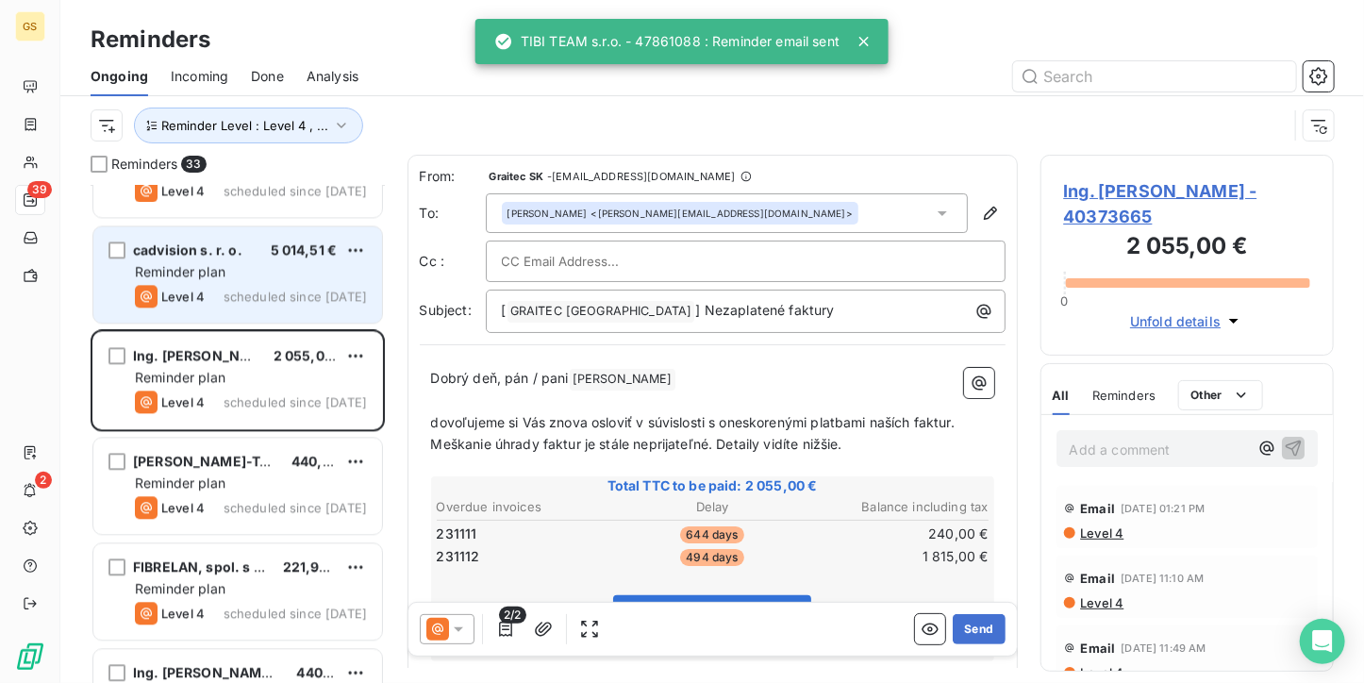
click at [250, 301] on span "scheduled since [DATE]" at bounding box center [295, 296] width 143 height 15
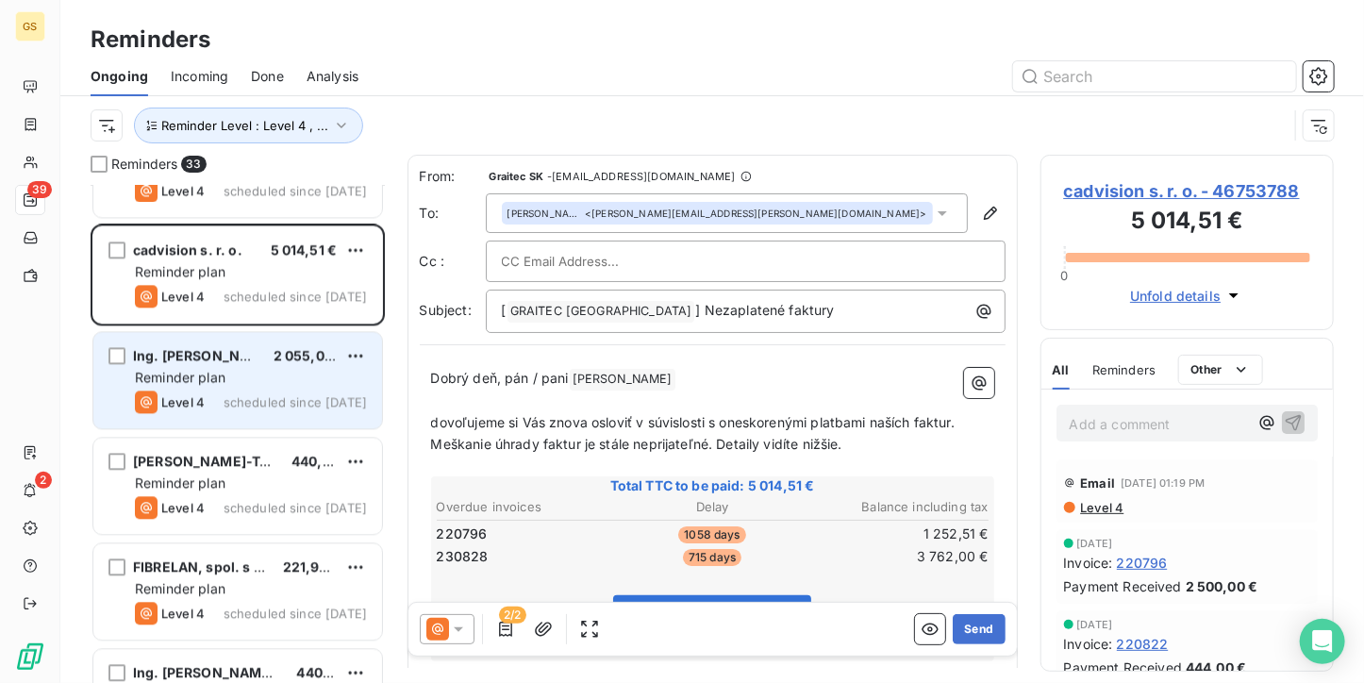
click at [249, 361] on div "Ing. [PERSON_NAME] 2 055,00 €" at bounding box center [251, 355] width 232 height 17
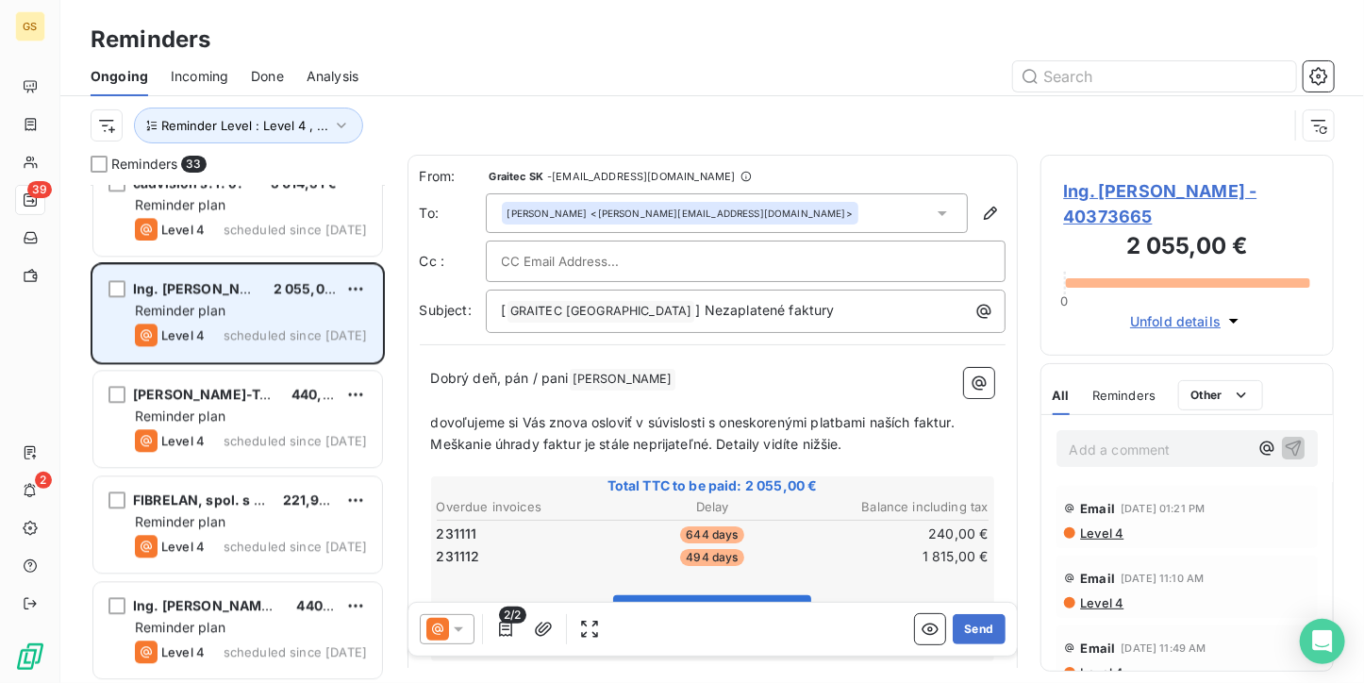
scroll to position [2170, 0]
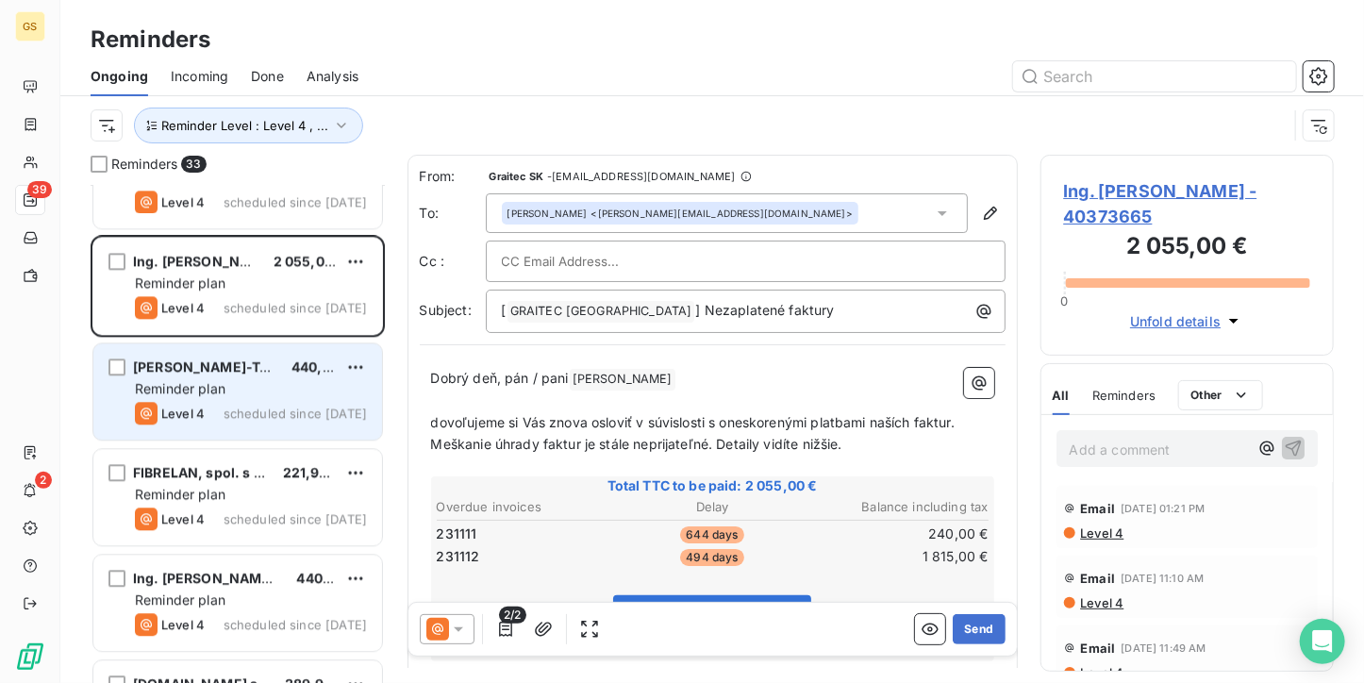
click at [235, 397] on div "[PERSON_NAME]-Term s.r.o. 440,64 € Reminder plan Level 4 scheduled since [DATE]" at bounding box center [237, 391] width 289 height 96
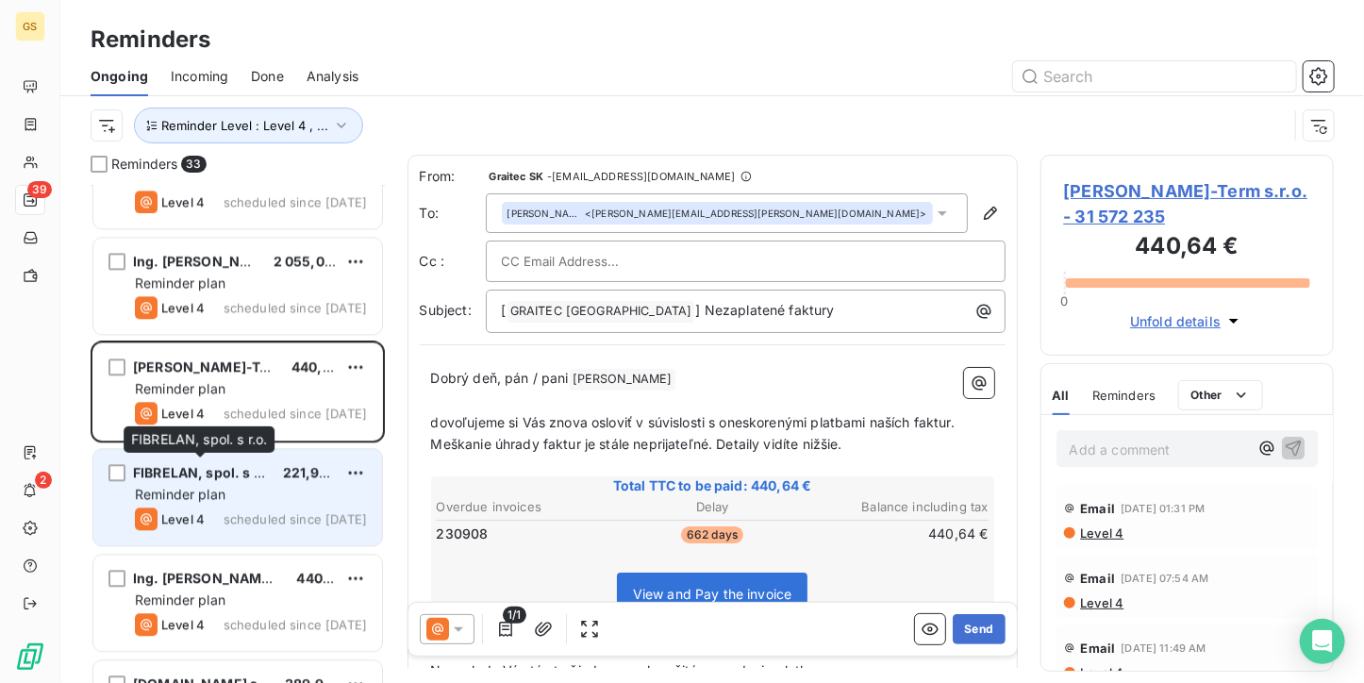
click at [235, 474] on span "FIBRELAN, spol. s r.o." at bounding box center [204, 472] width 143 height 16
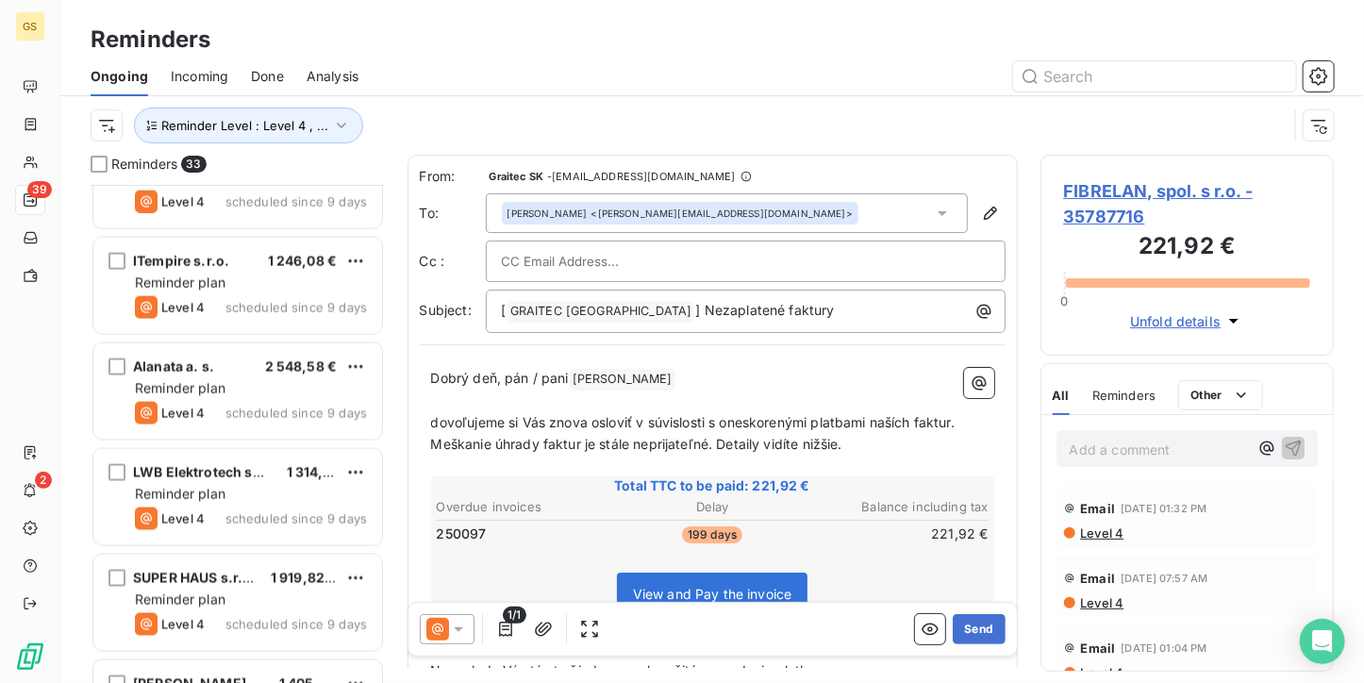
scroll to position [1196, 0]
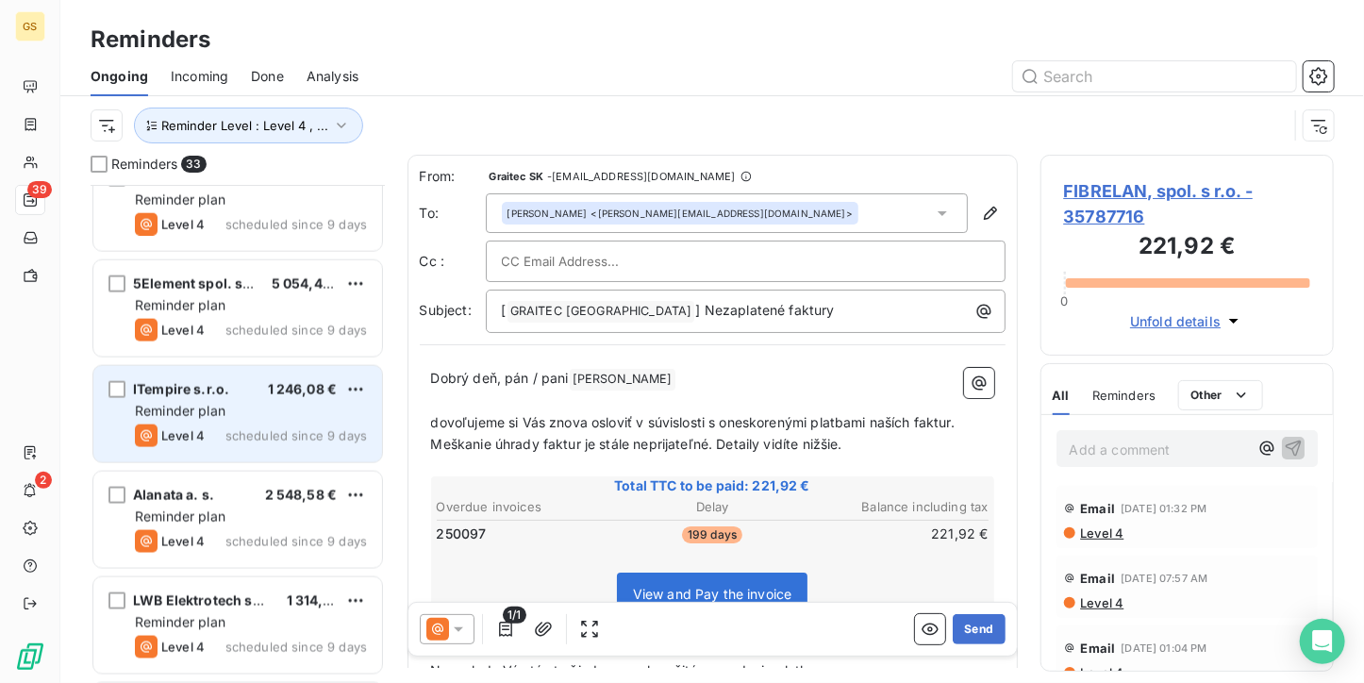
click at [262, 407] on div "Reminder plan" at bounding box center [251, 411] width 232 height 19
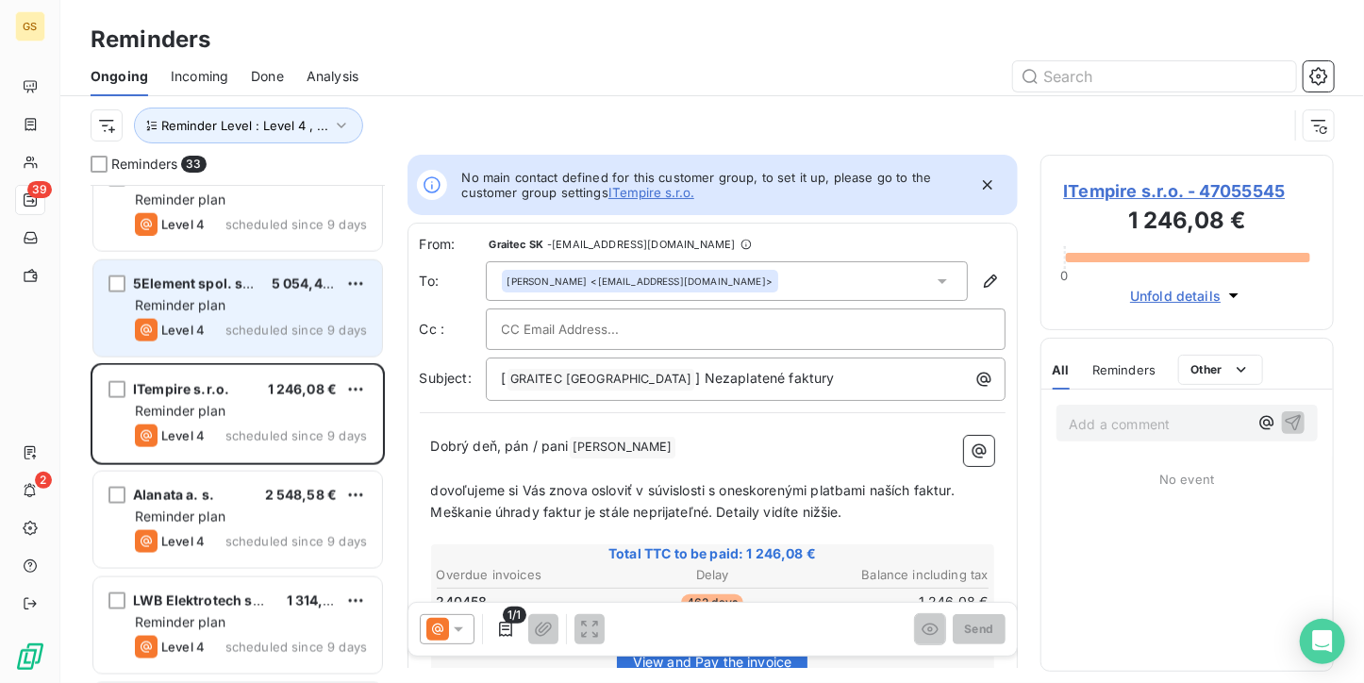
click at [246, 281] on span "5Element spol. s r.o." at bounding box center [201, 283] width 136 height 16
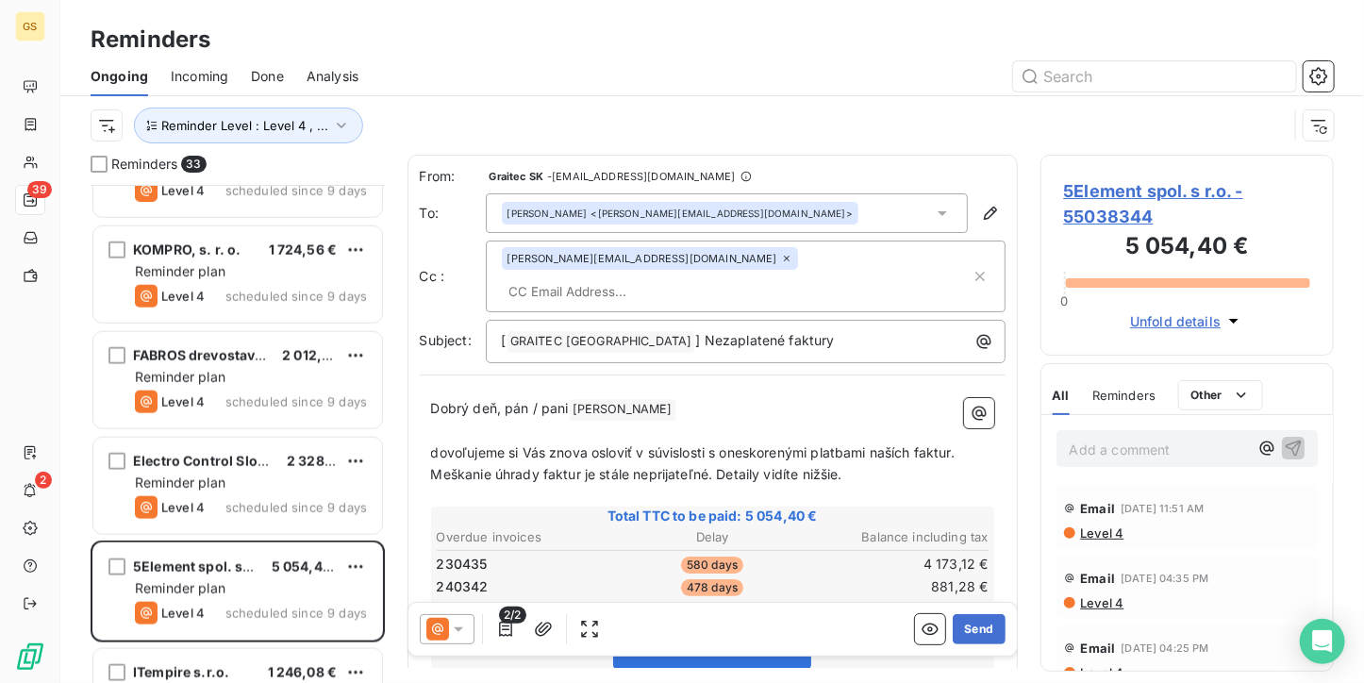
scroll to position [1007, 0]
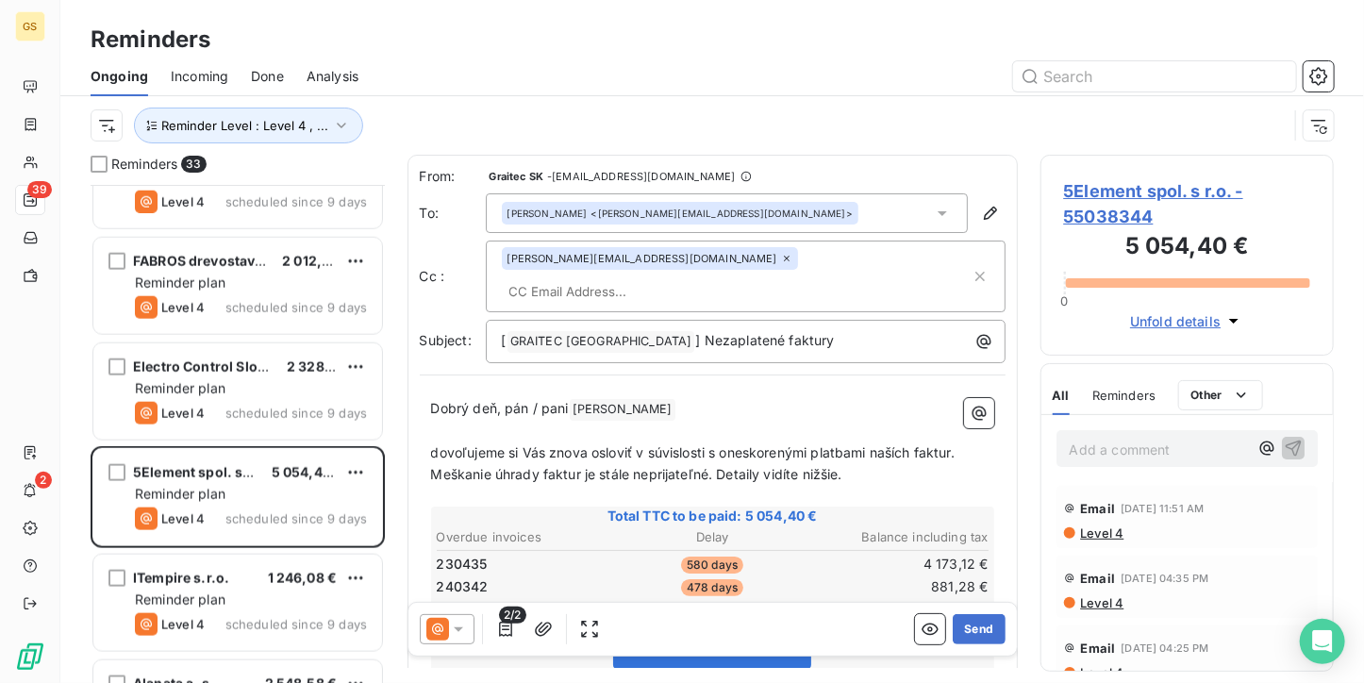
click at [1113, 218] on span "5Element spol. s r.o. - 55038344" at bounding box center [1187, 203] width 247 height 51
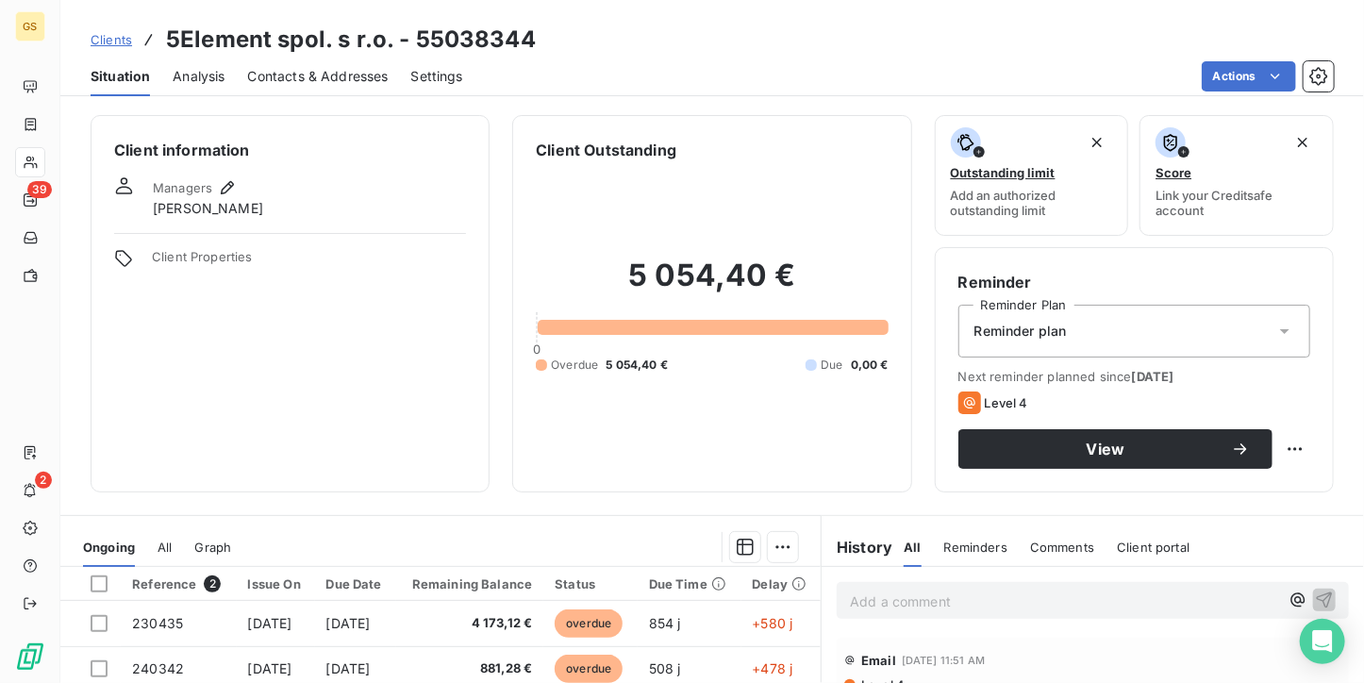
click at [262, 75] on span "Contacts & Addresses" at bounding box center [318, 76] width 141 height 19
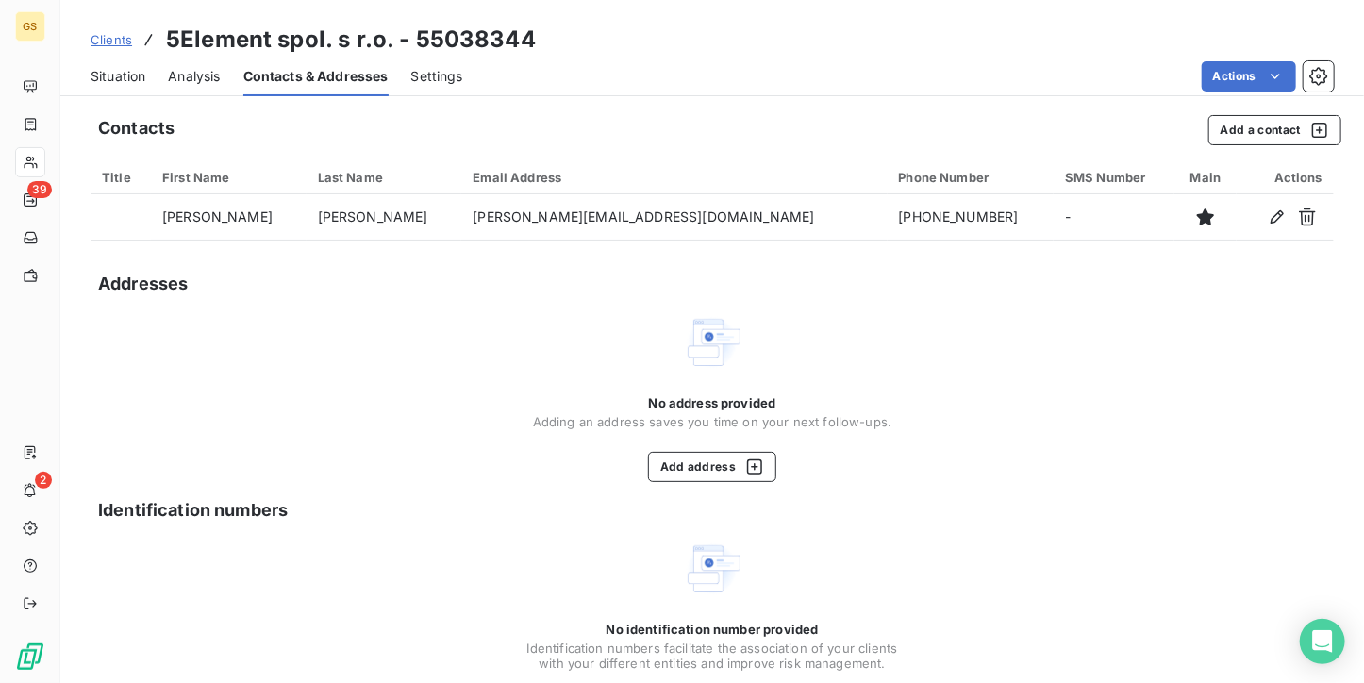
click at [119, 73] on span "Situation" at bounding box center [118, 76] width 55 height 19
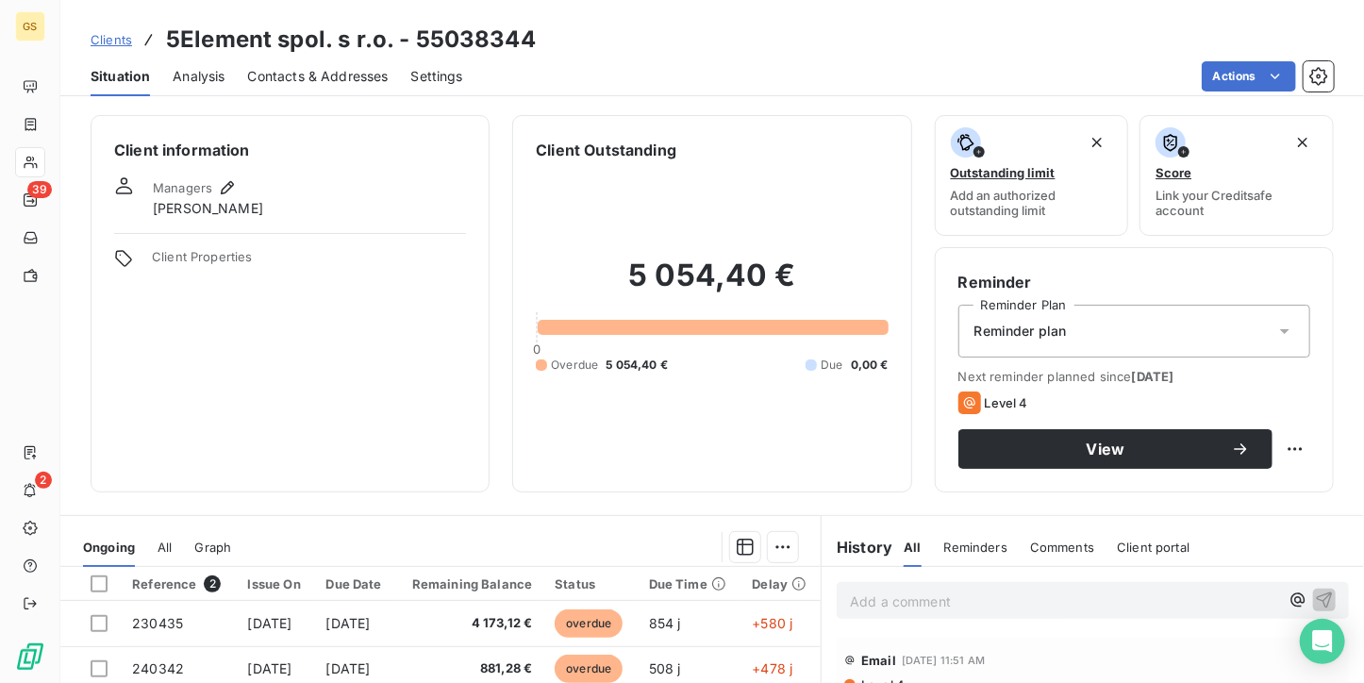
scroll to position [283, 0]
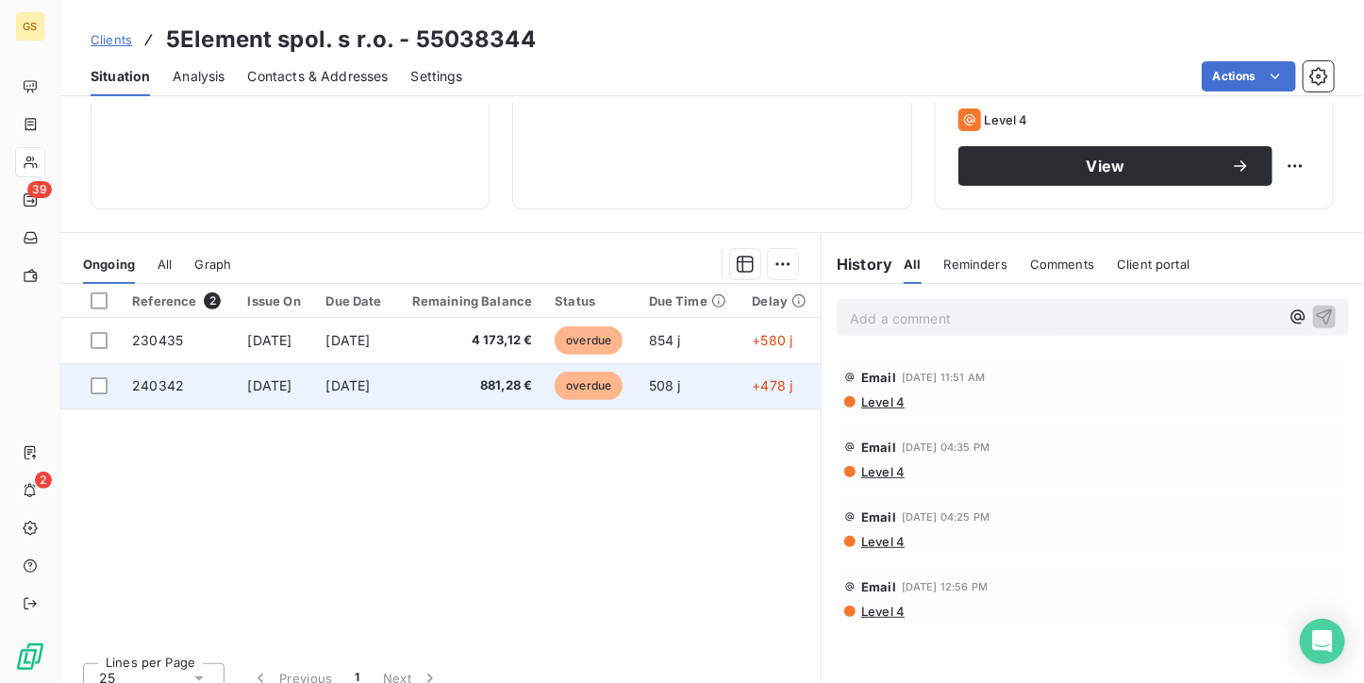
click at [532, 363] on td "881,28 €" at bounding box center [470, 385] width 148 height 45
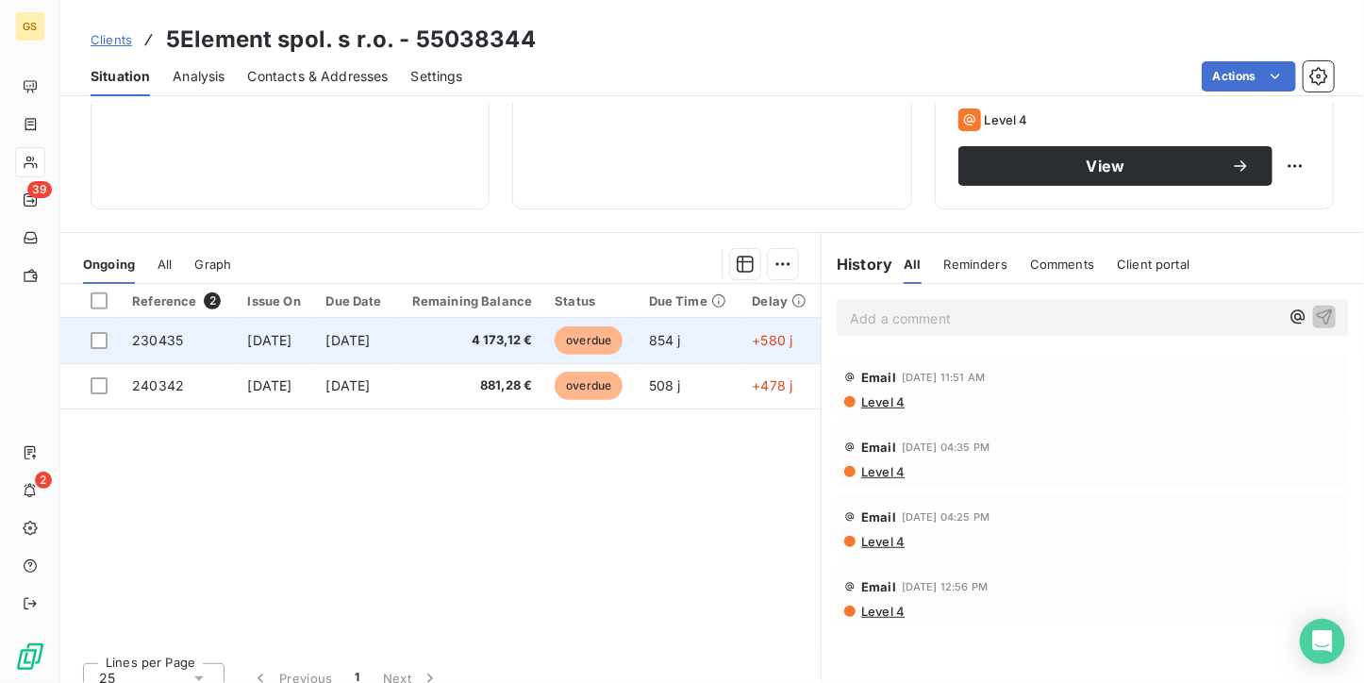
click at [530, 342] on span "4 173,12 €" at bounding box center [470, 340] width 125 height 19
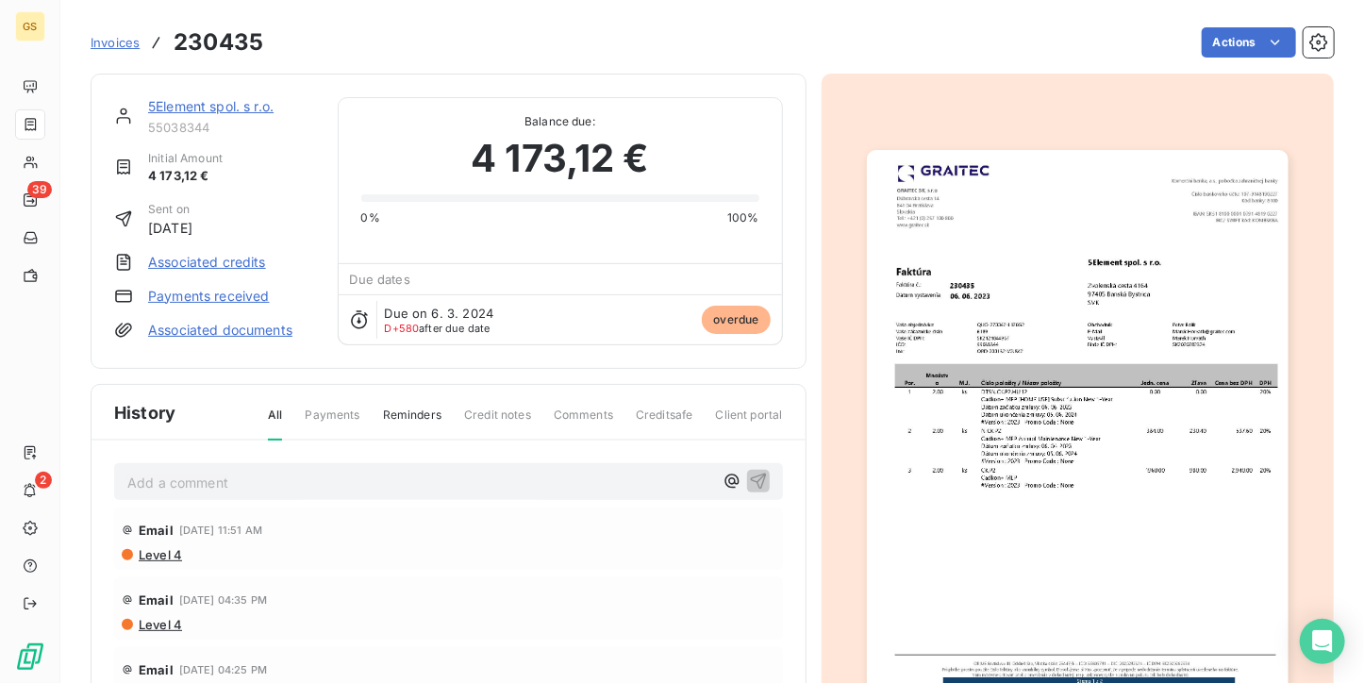
click at [1068, 318] on img "button" at bounding box center [1078, 447] width 422 height 595
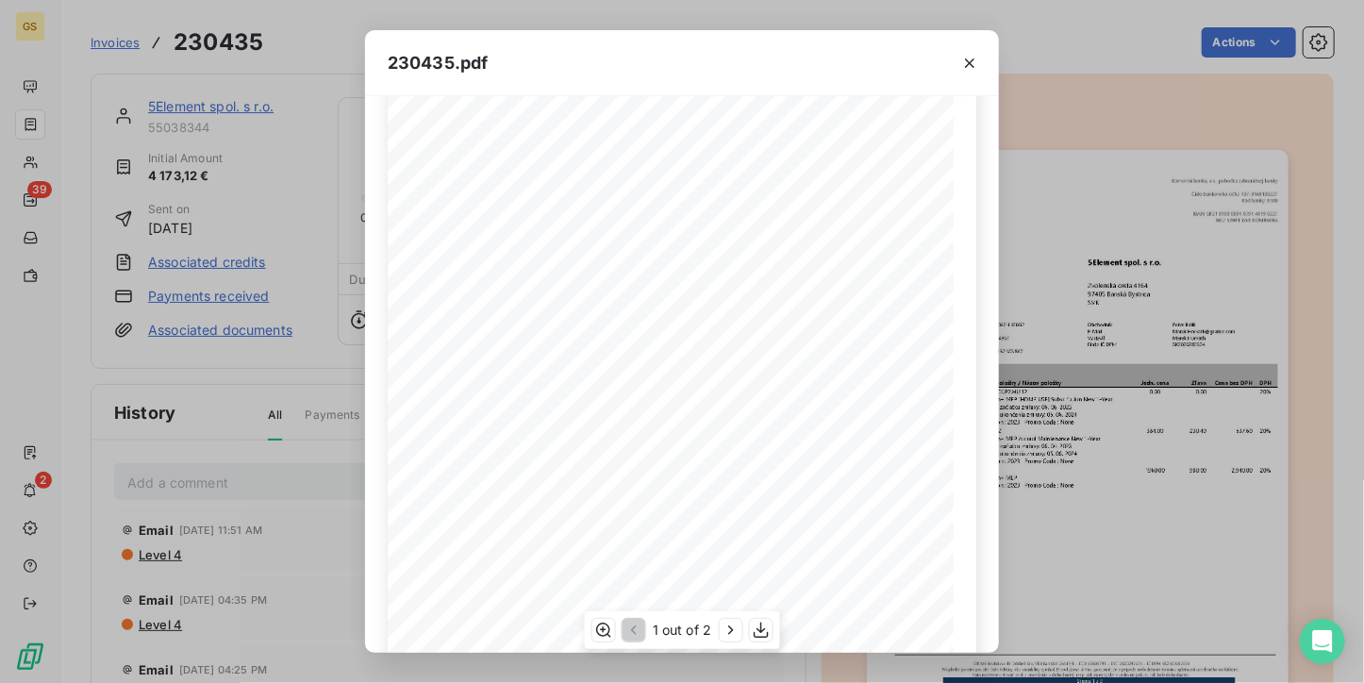
scroll to position [283, 0]
click at [728, 636] on icon "button" at bounding box center [730, 630] width 19 height 19
click at [638, 634] on icon "button" at bounding box center [632, 630] width 19 height 19
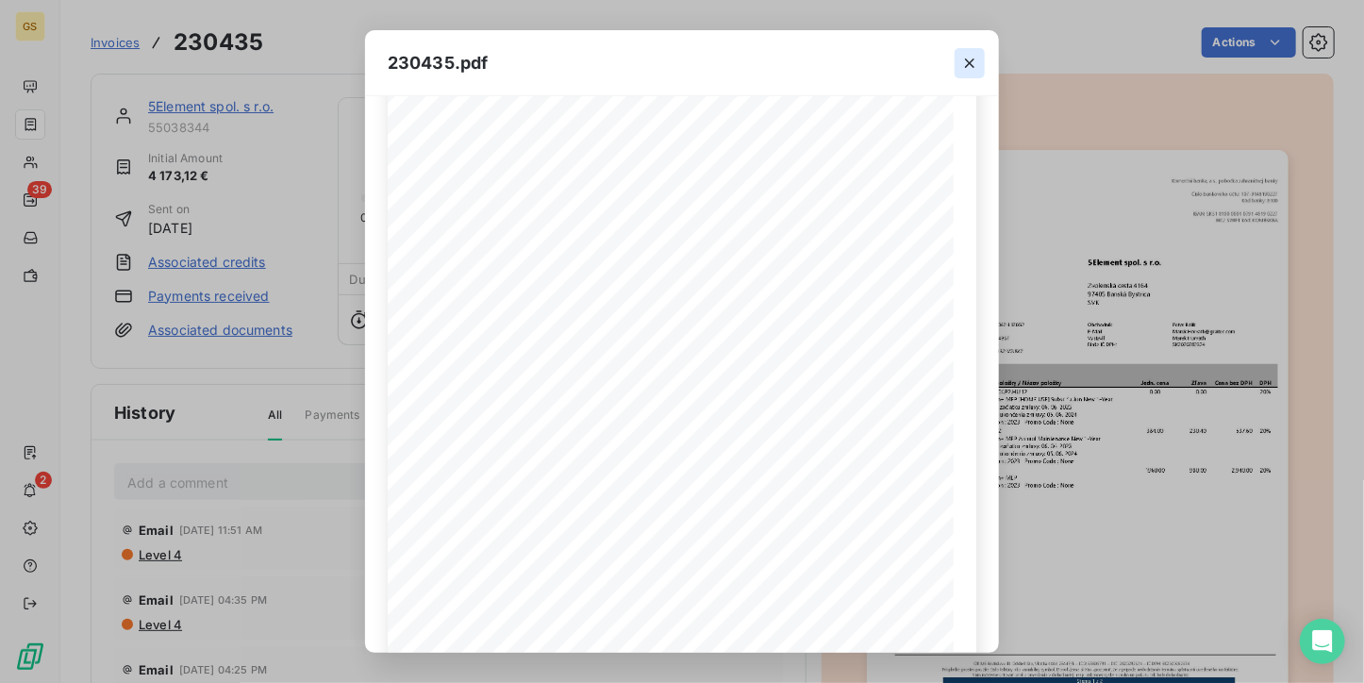
click at [974, 57] on icon "button" at bounding box center [969, 63] width 19 height 19
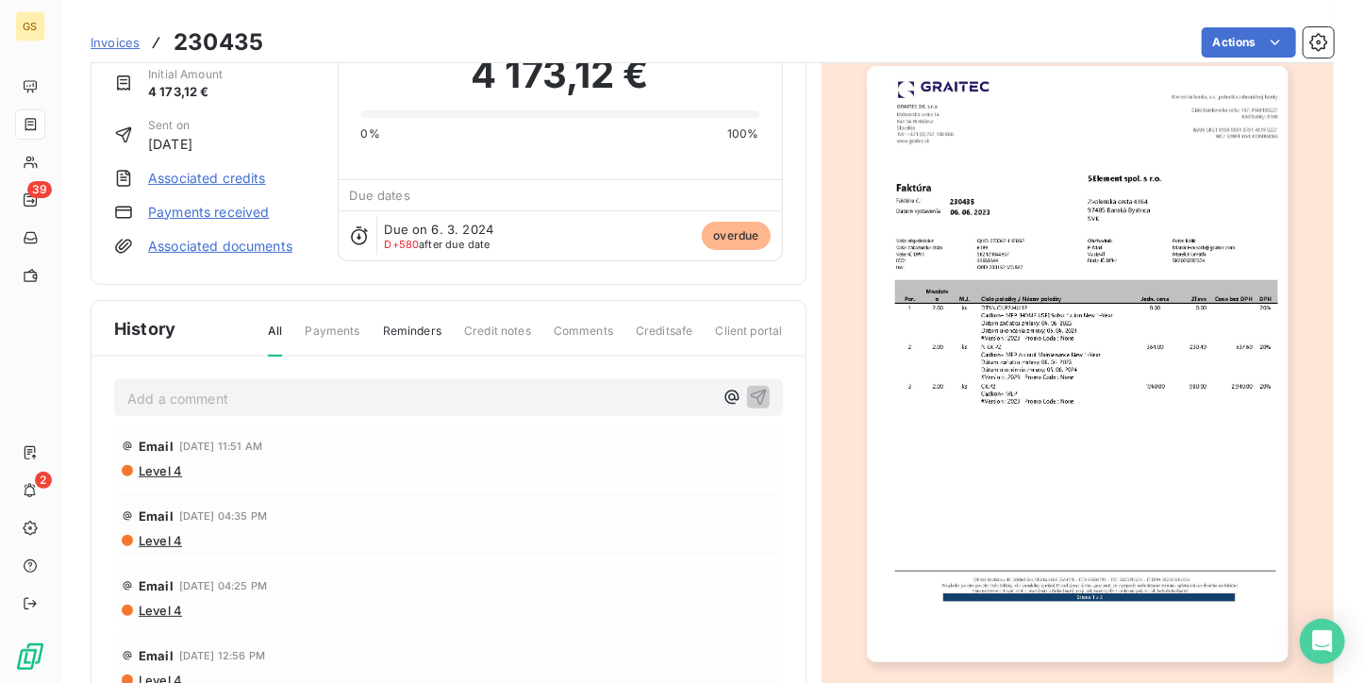
scroll to position [96, 0]
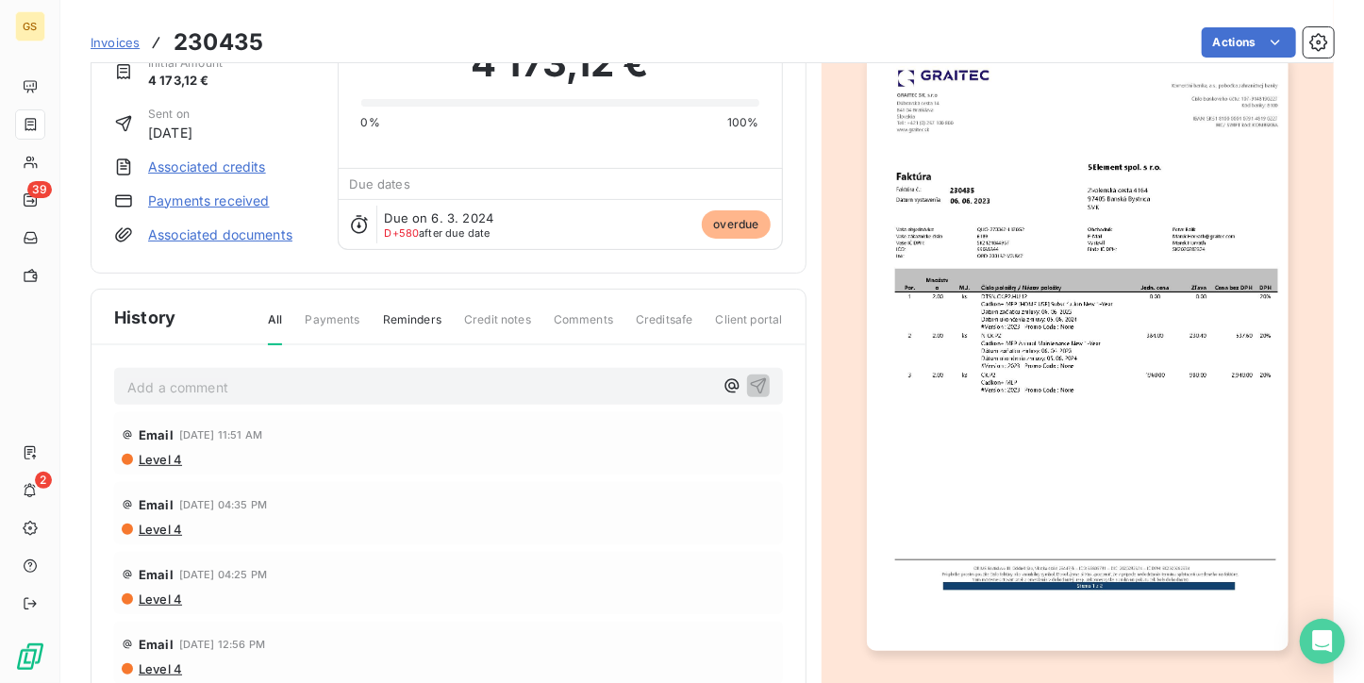
click at [313, 328] on span "Payments" at bounding box center [332, 327] width 55 height 32
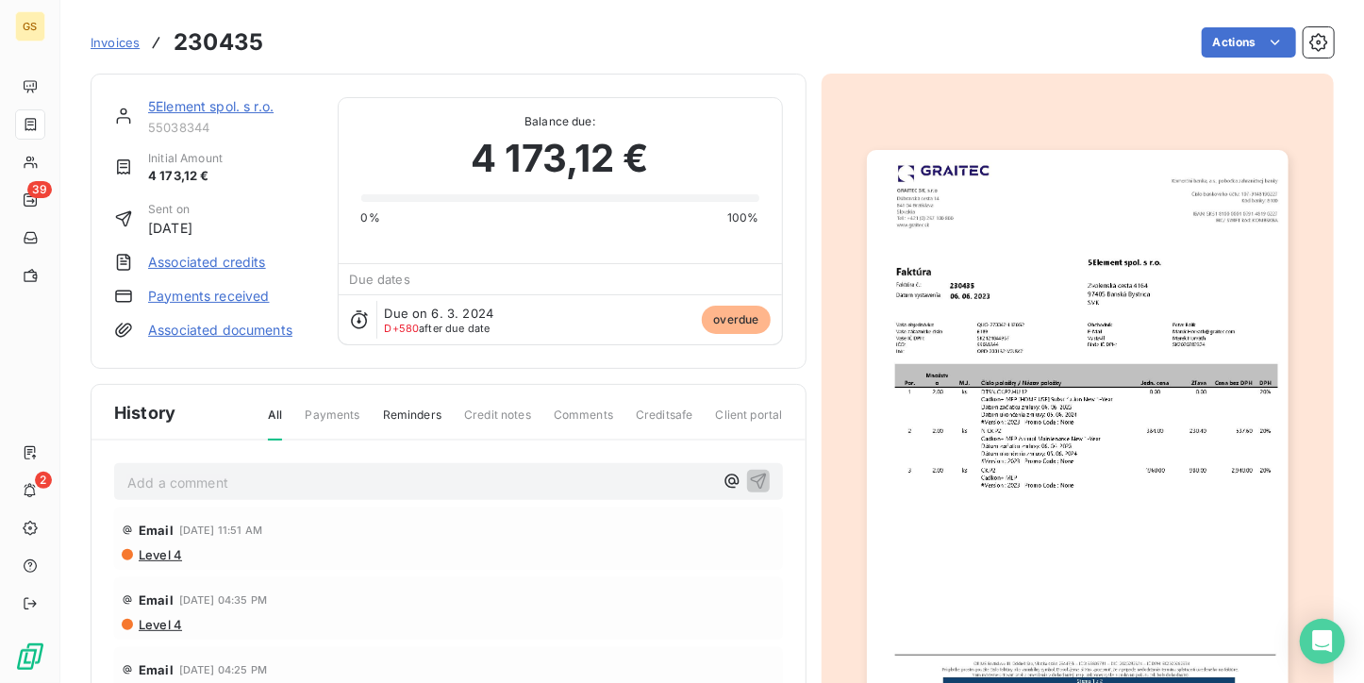
click at [201, 116] on div "5Element spol. s r.o. 55038344" at bounding box center [231, 116] width 167 height 38
click at [201, 103] on link "5Element spol. s r.o." at bounding box center [210, 106] width 125 height 16
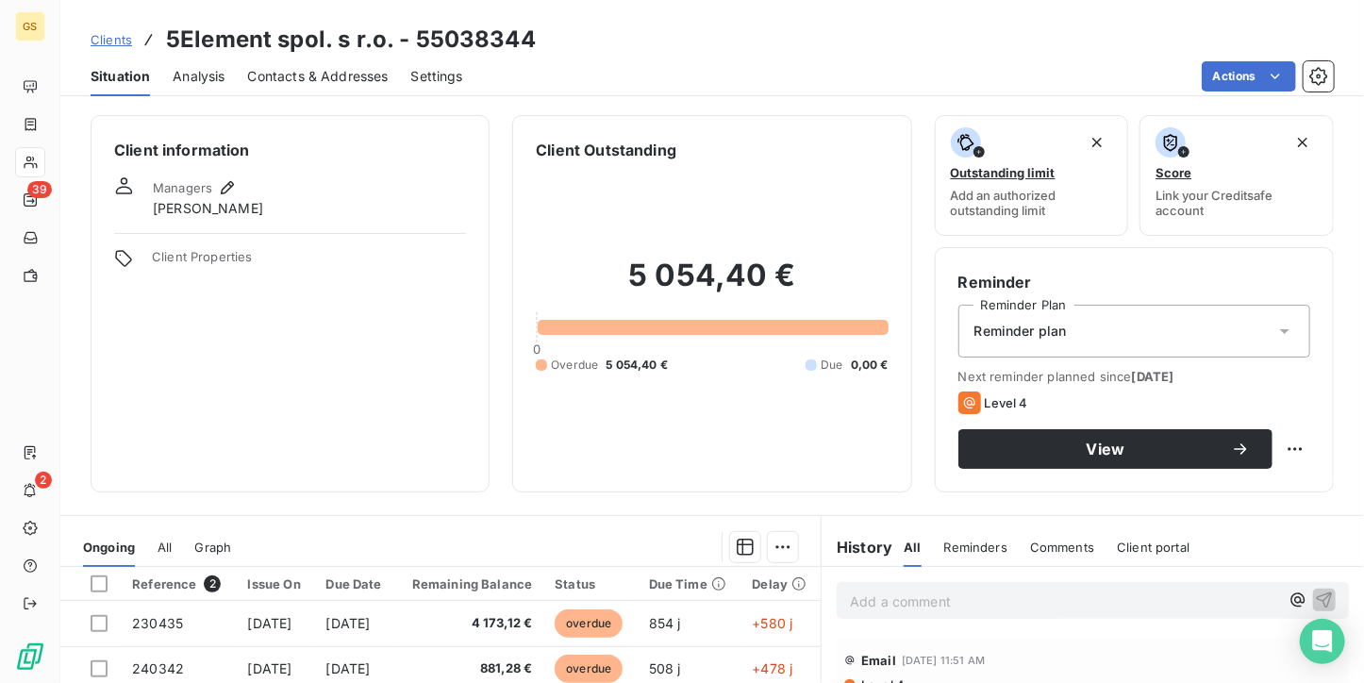
scroll to position [189, 0]
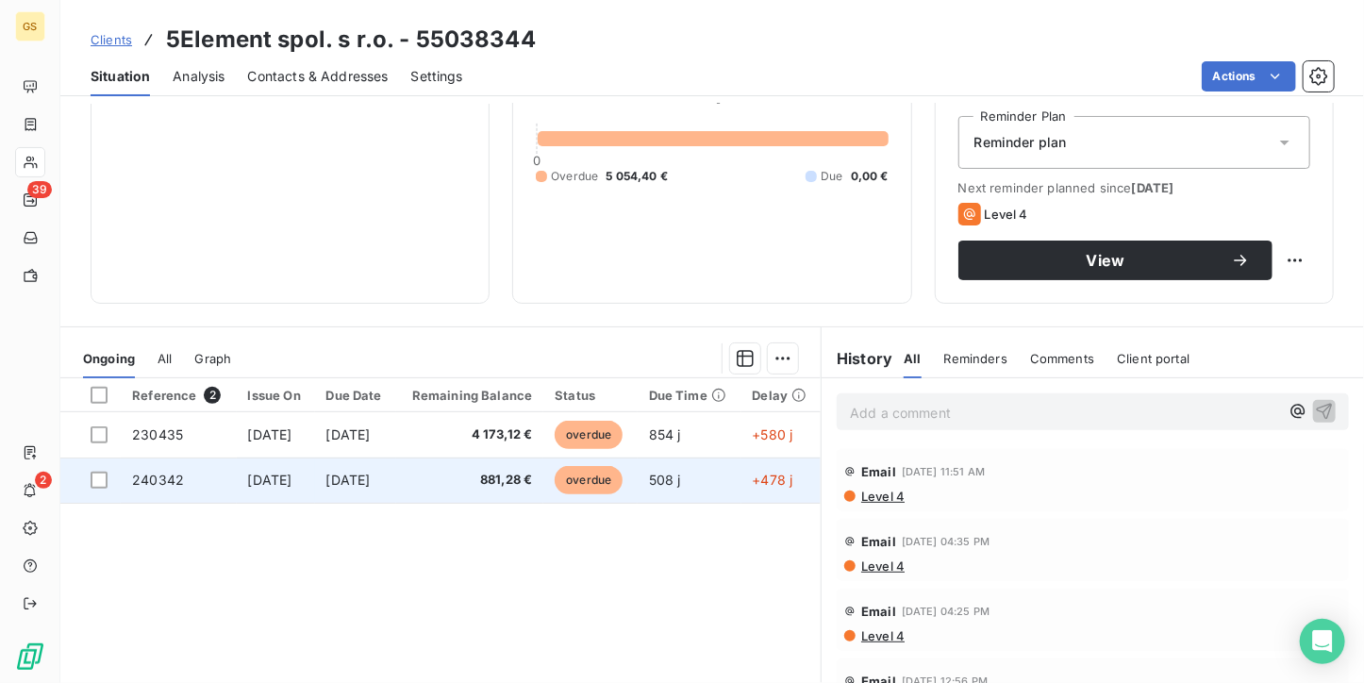
click at [396, 491] on td "[DATE]" at bounding box center [355, 480] width 81 height 45
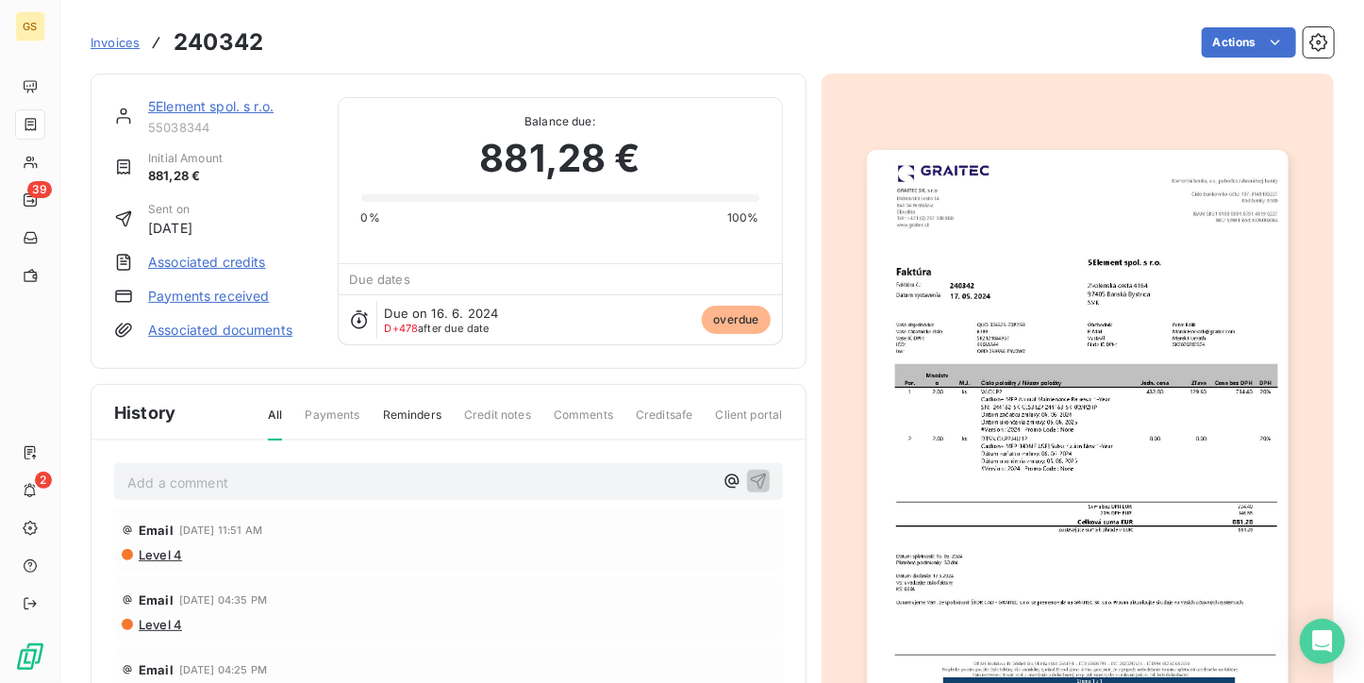
click at [1026, 359] on img "button" at bounding box center [1078, 447] width 422 height 595
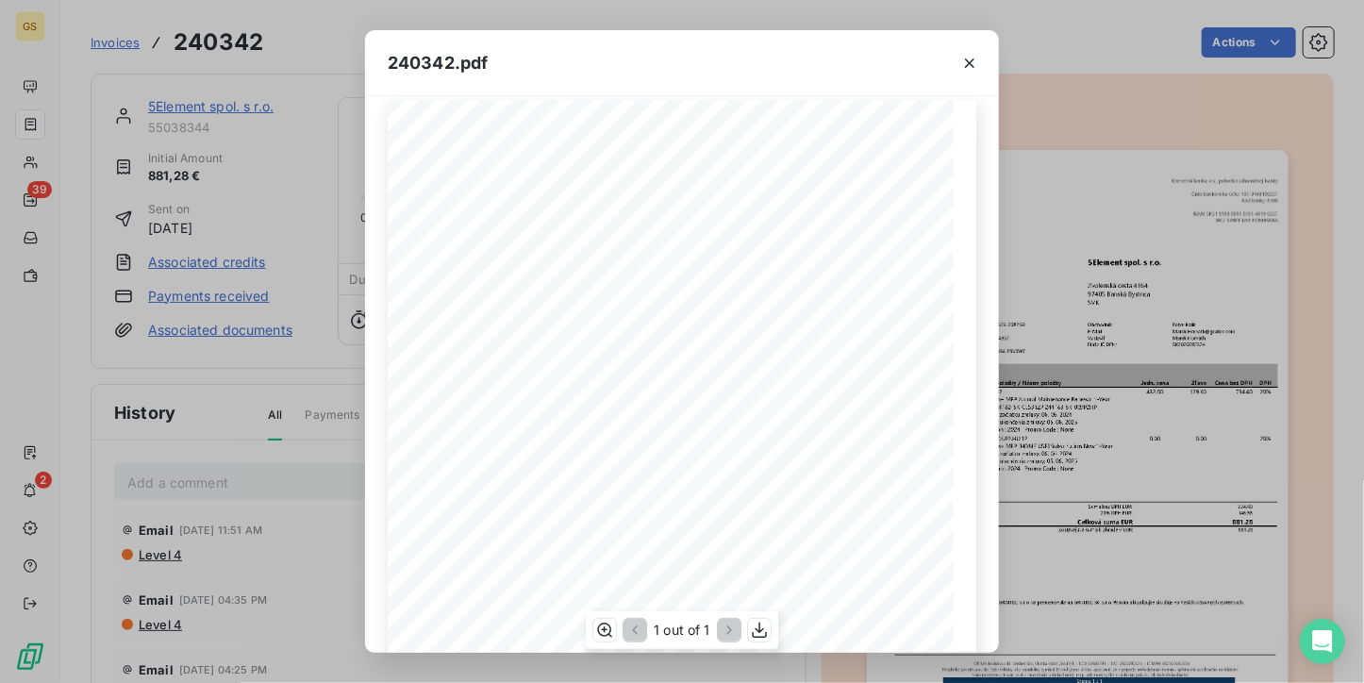
scroll to position [5, 0]
click at [968, 74] on button "button" at bounding box center [970, 63] width 30 height 30
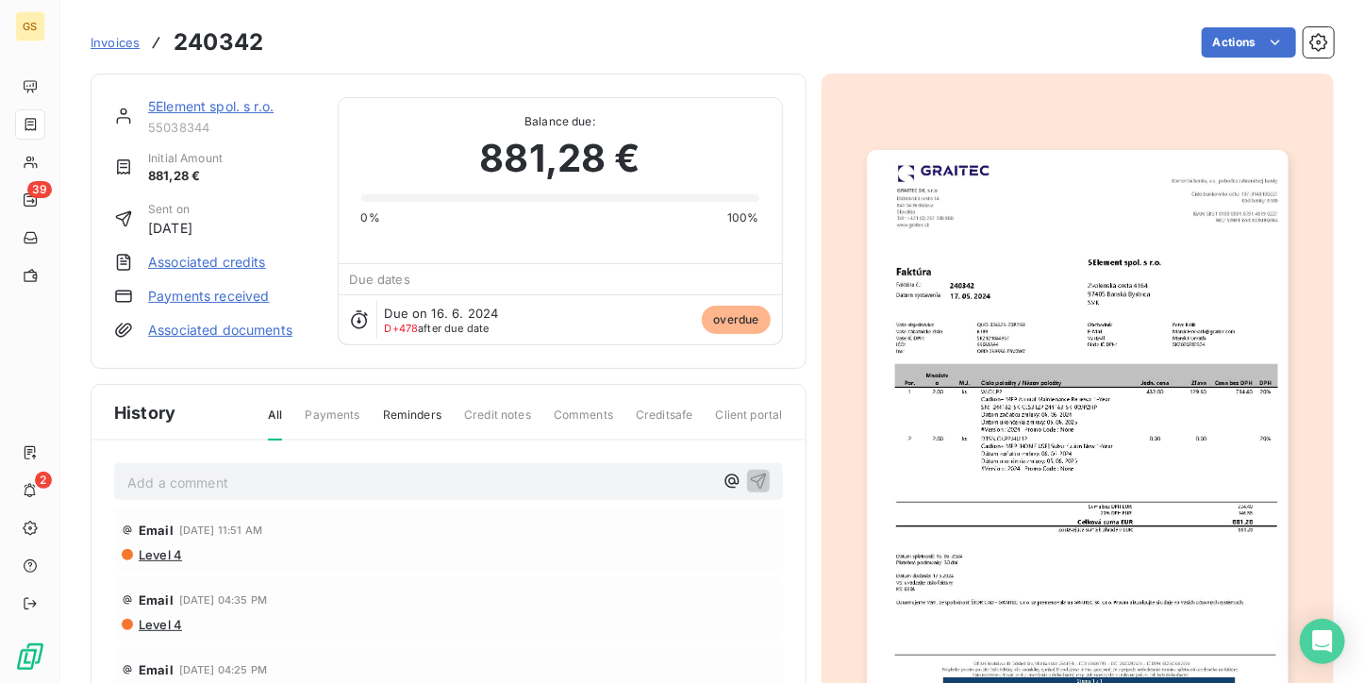
click at [326, 419] on span "Payments" at bounding box center [332, 423] width 55 height 32
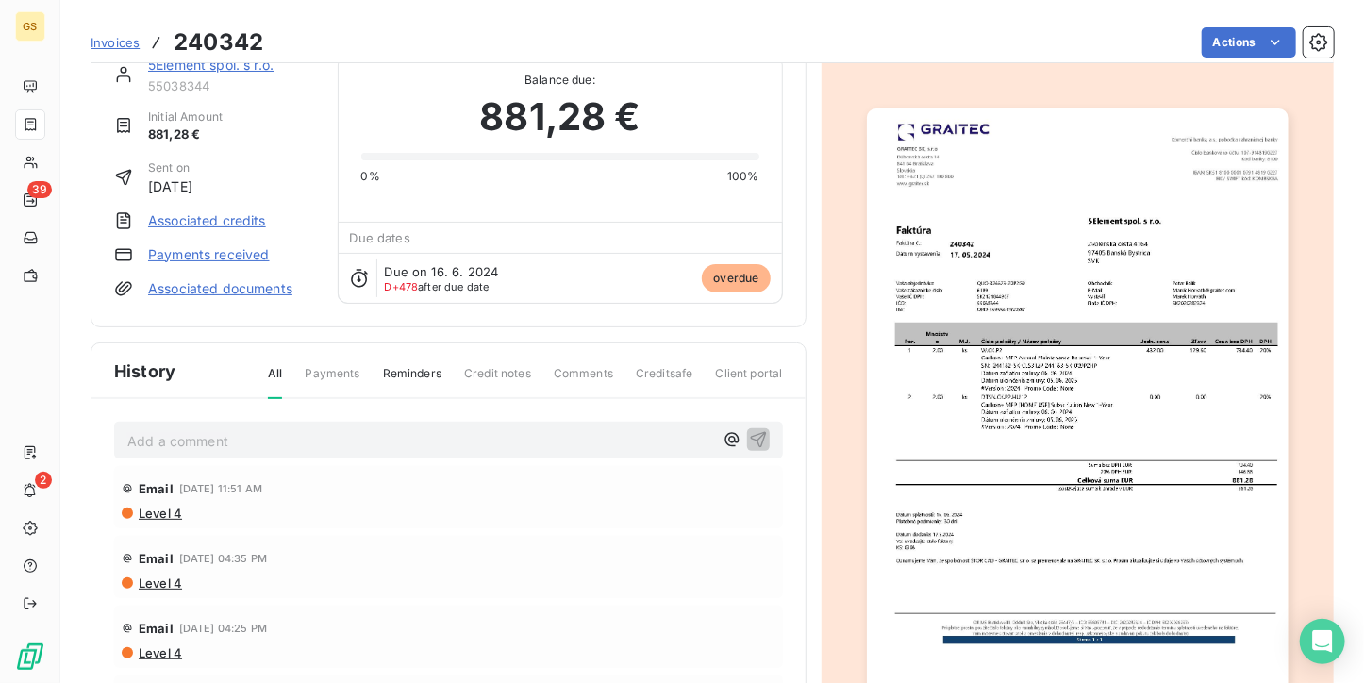
scroll to position [0, 0]
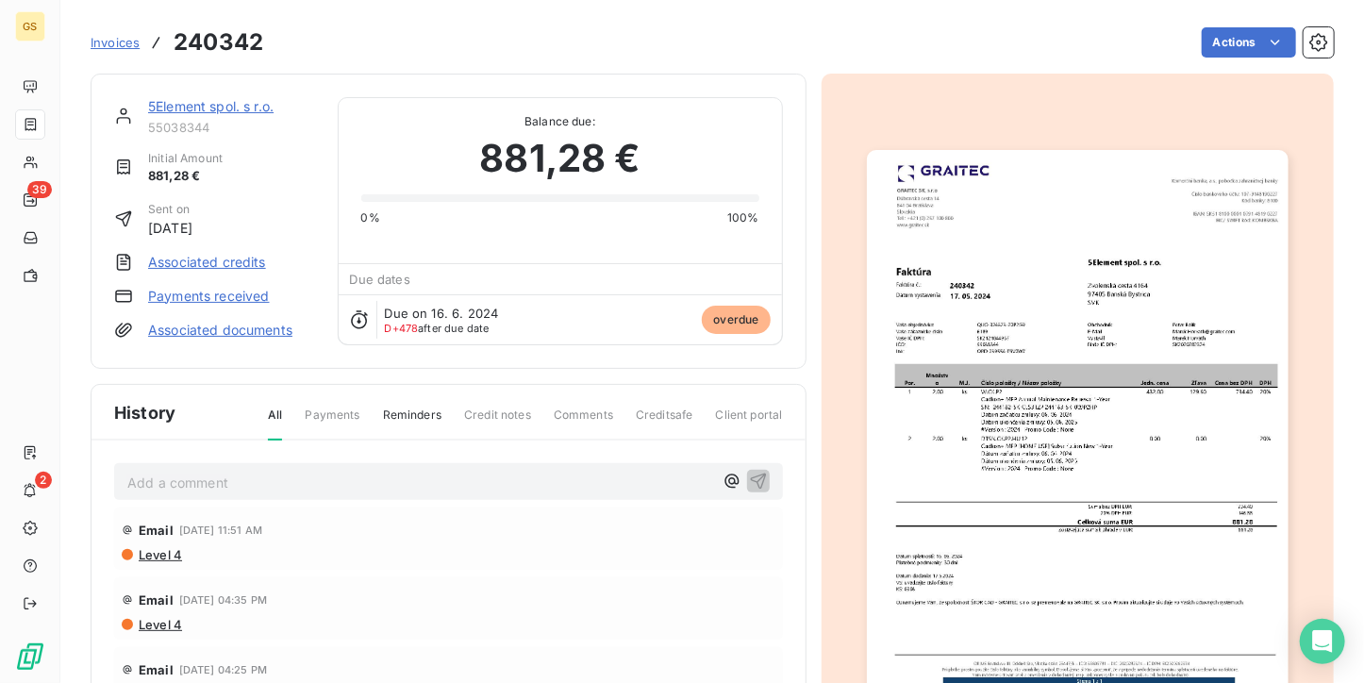
click at [222, 104] on link "5Element spol. s r.o." at bounding box center [210, 106] width 125 height 16
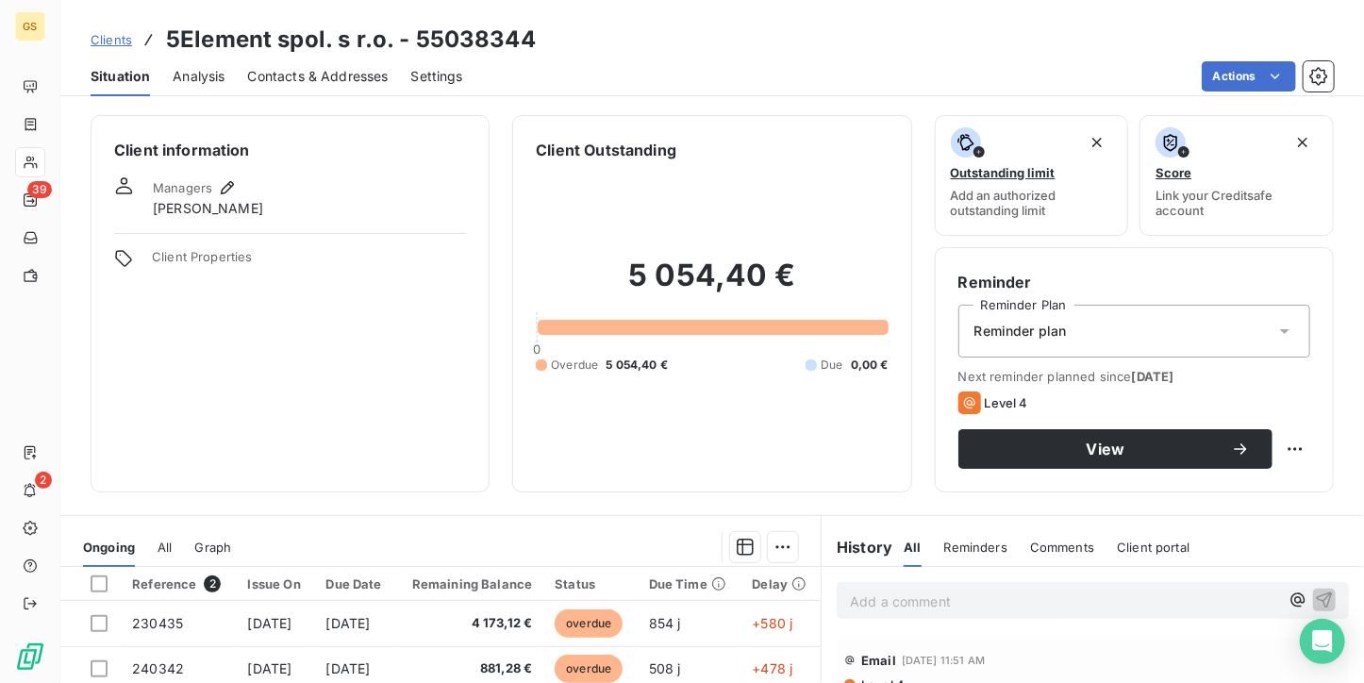
scroll to position [189, 0]
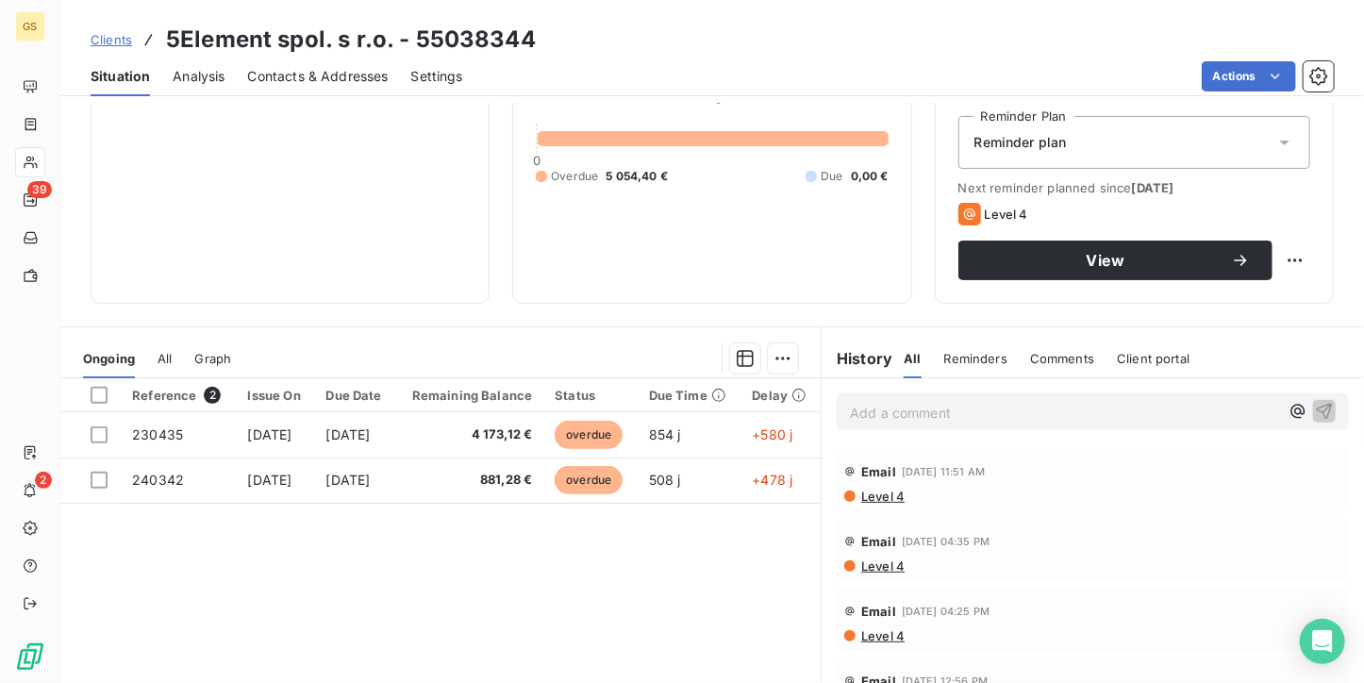
click at [969, 403] on p "Add a comment ﻿" at bounding box center [1064, 413] width 429 height 24
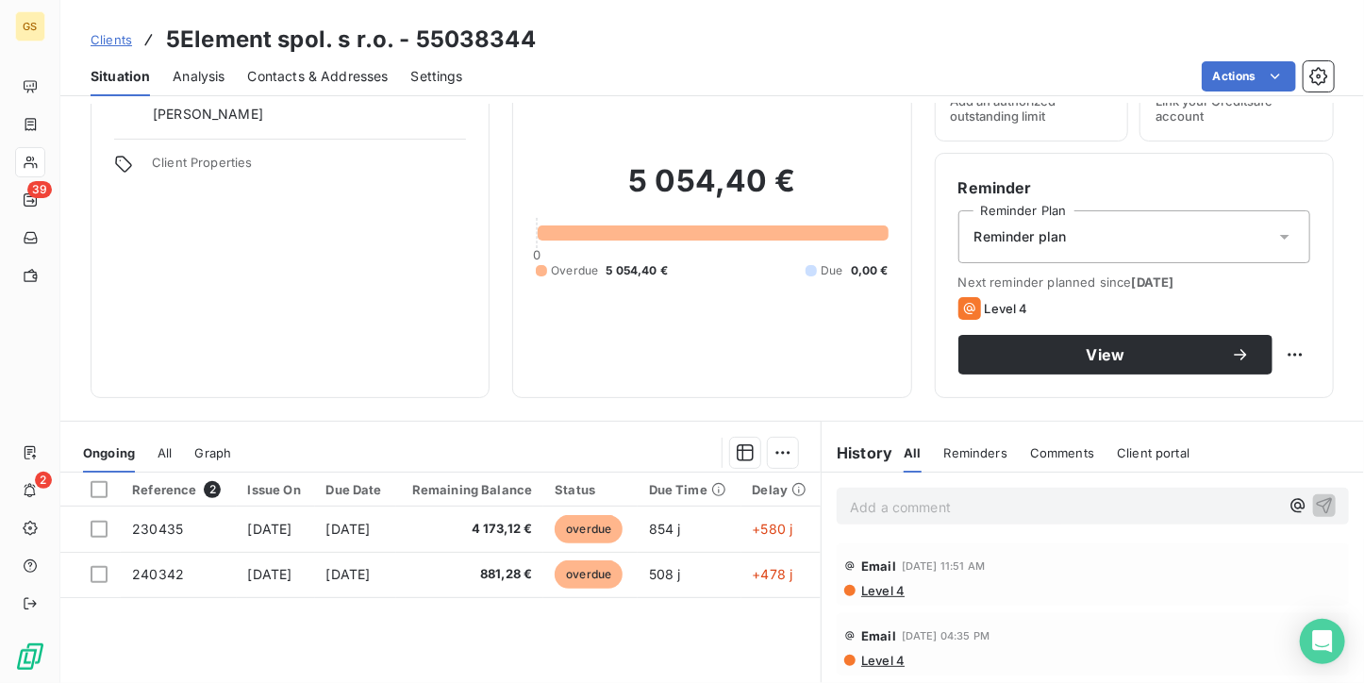
scroll to position [0, 0]
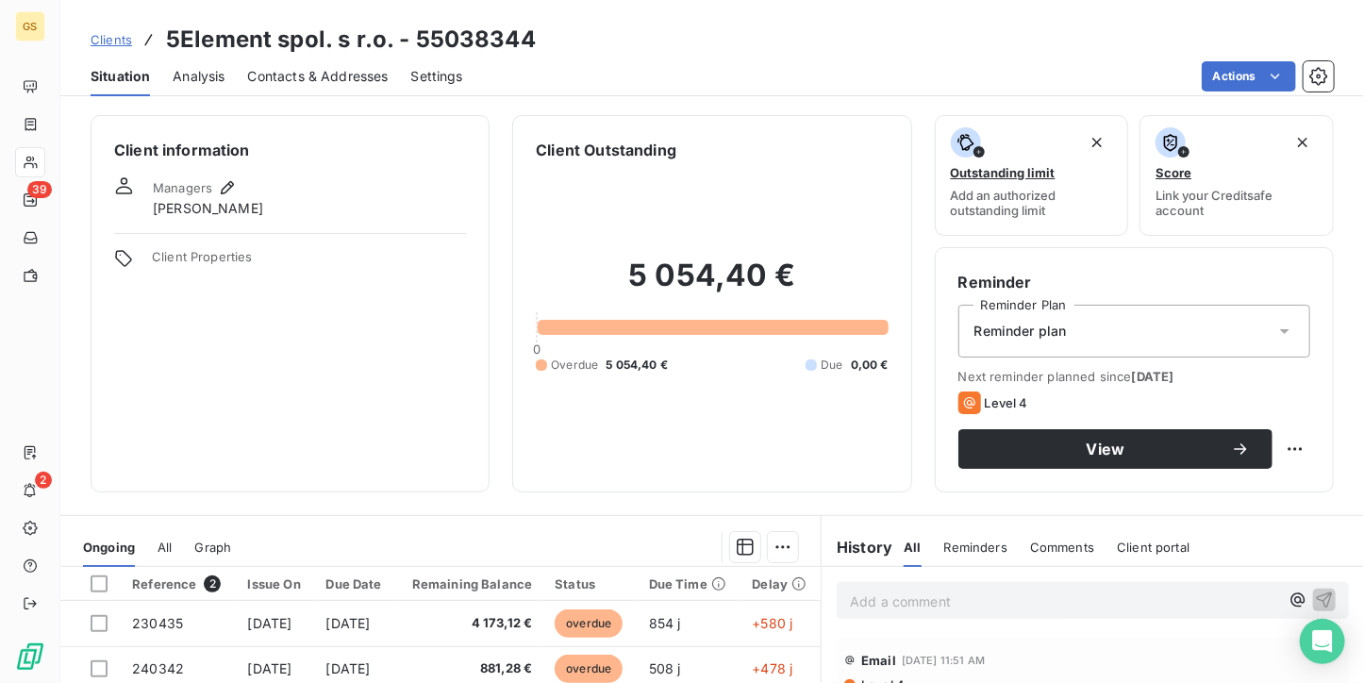
click at [302, 75] on span "Contacts & Addresses" at bounding box center [318, 76] width 141 height 19
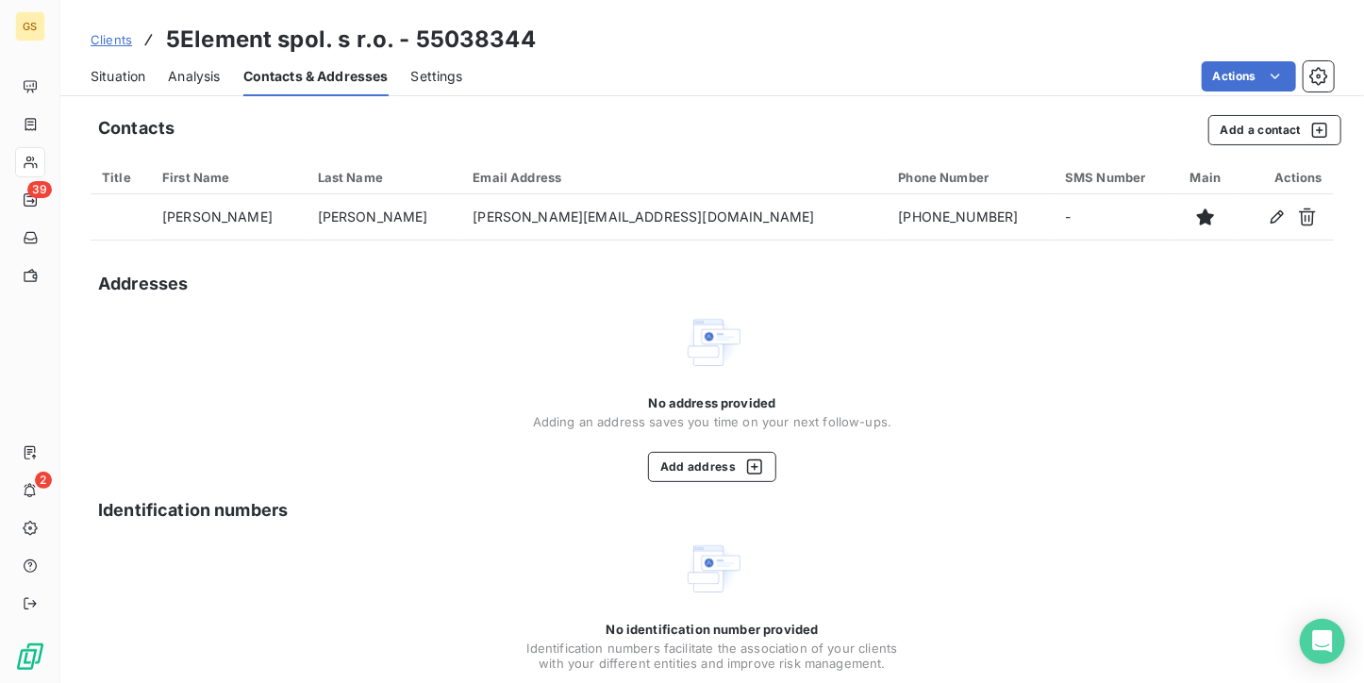
click at [107, 72] on span "Situation" at bounding box center [118, 76] width 55 height 19
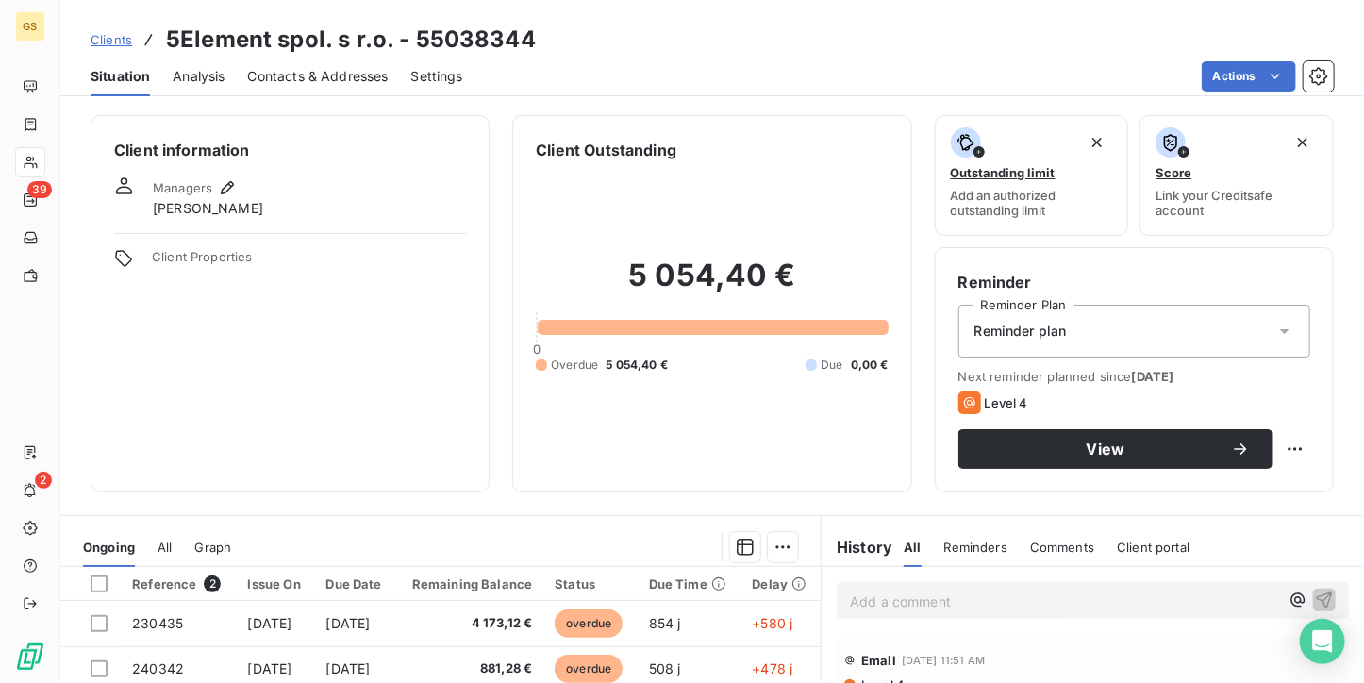
click at [868, 602] on p "Add a comment ﻿" at bounding box center [1064, 602] width 429 height 24
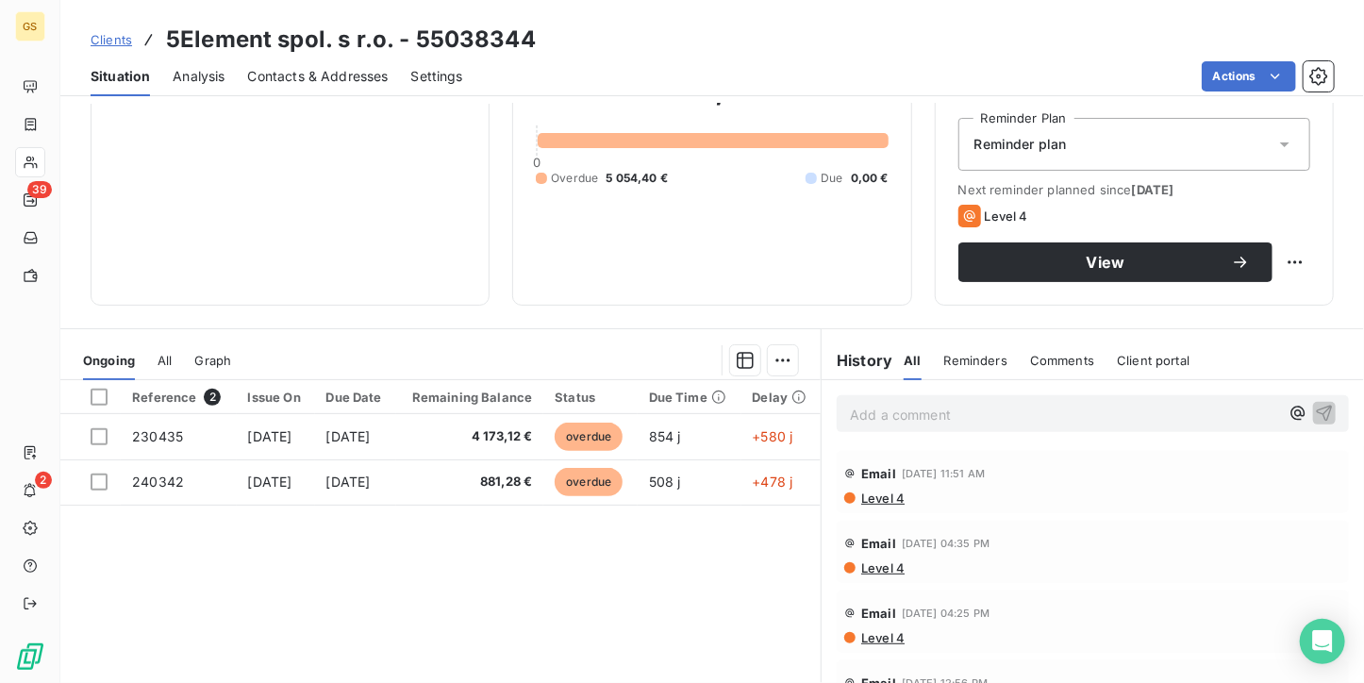
scroll to position [189, 0]
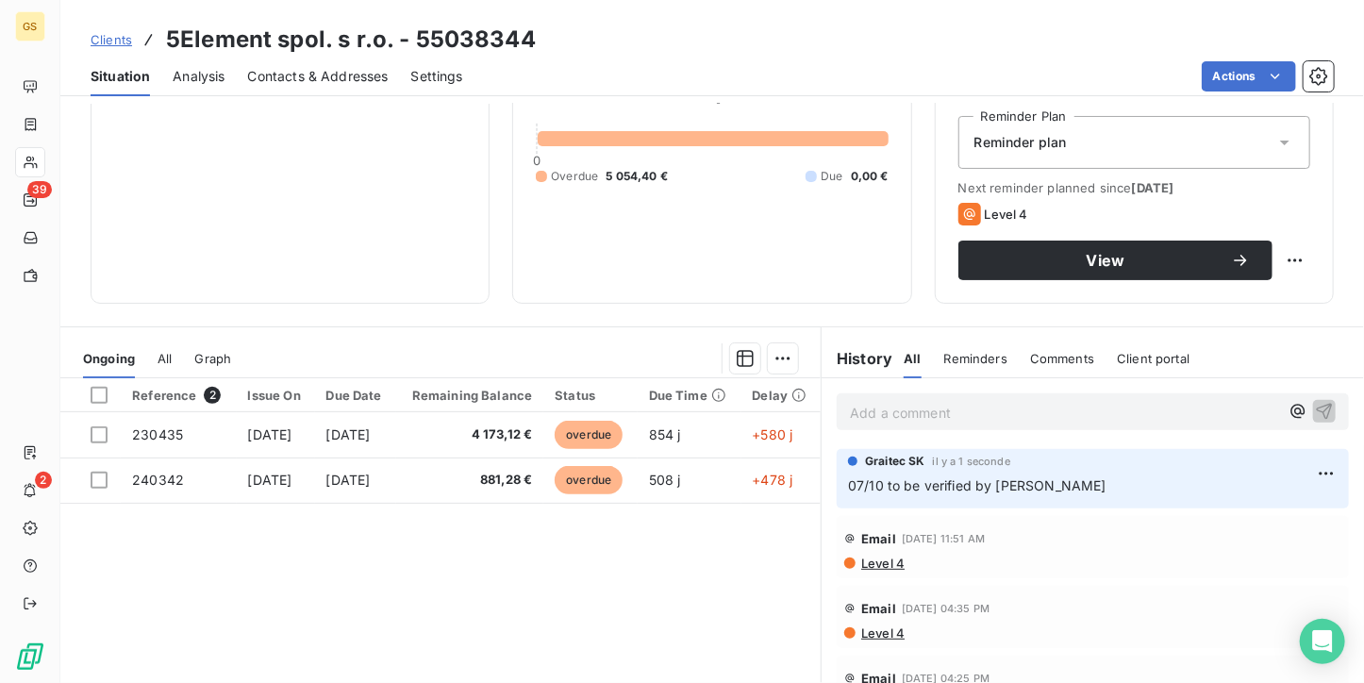
click at [364, 87] on div "Contacts & Addresses" at bounding box center [318, 77] width 141 height 40
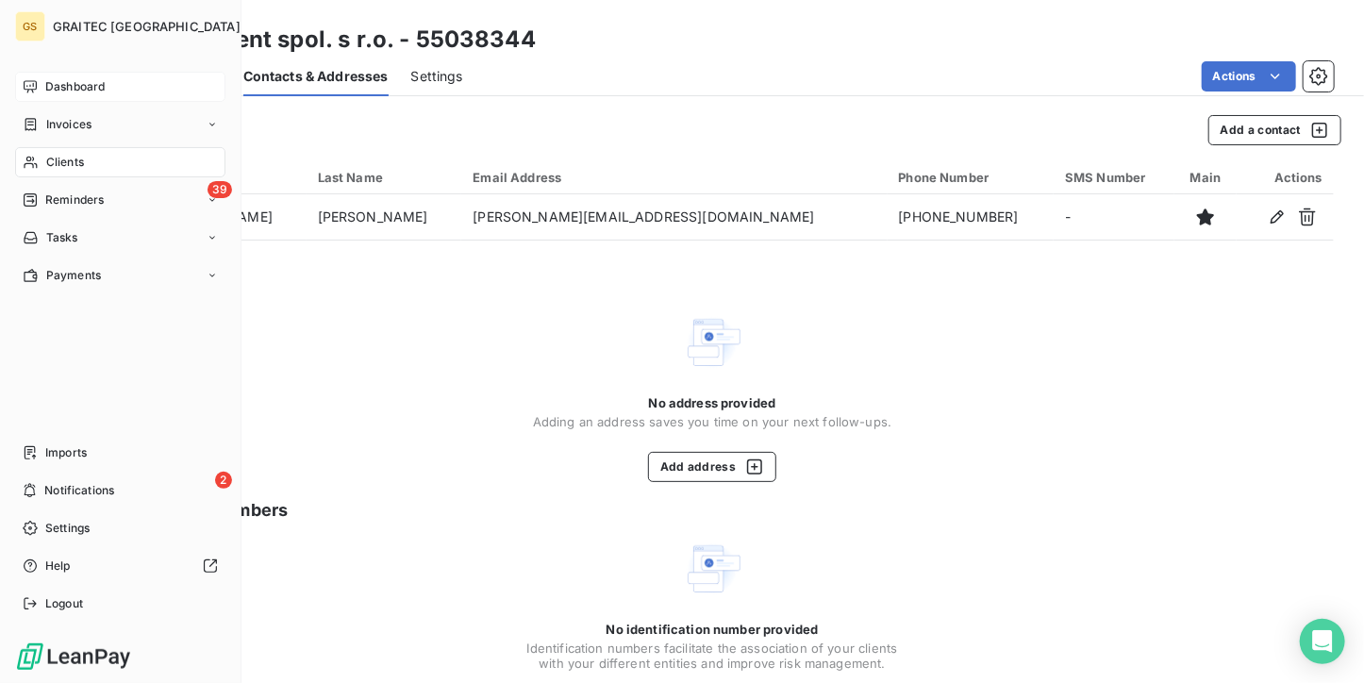
click at [49, 80] on span "Dashboard" at bounding box center [74, 86] width 59 height 17
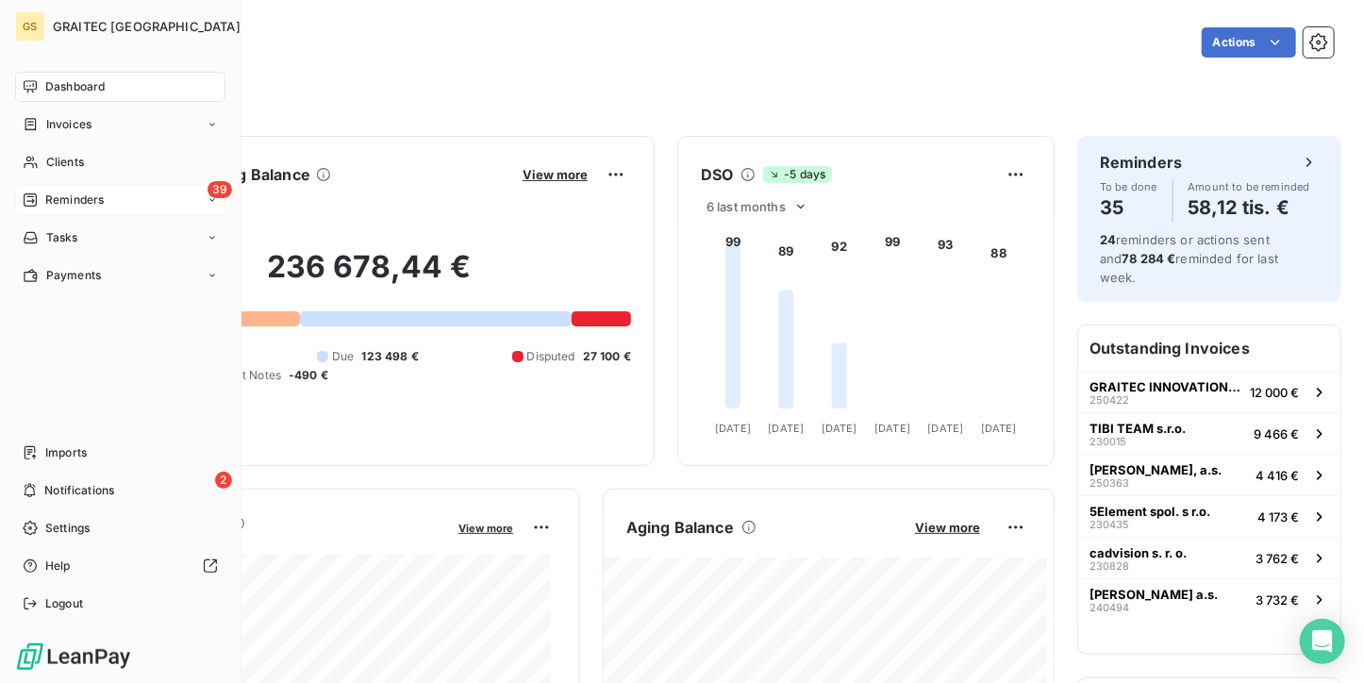
click at [57, 209] on div "39 Reminders" at bounding box center [120, 200] width 210 height 30
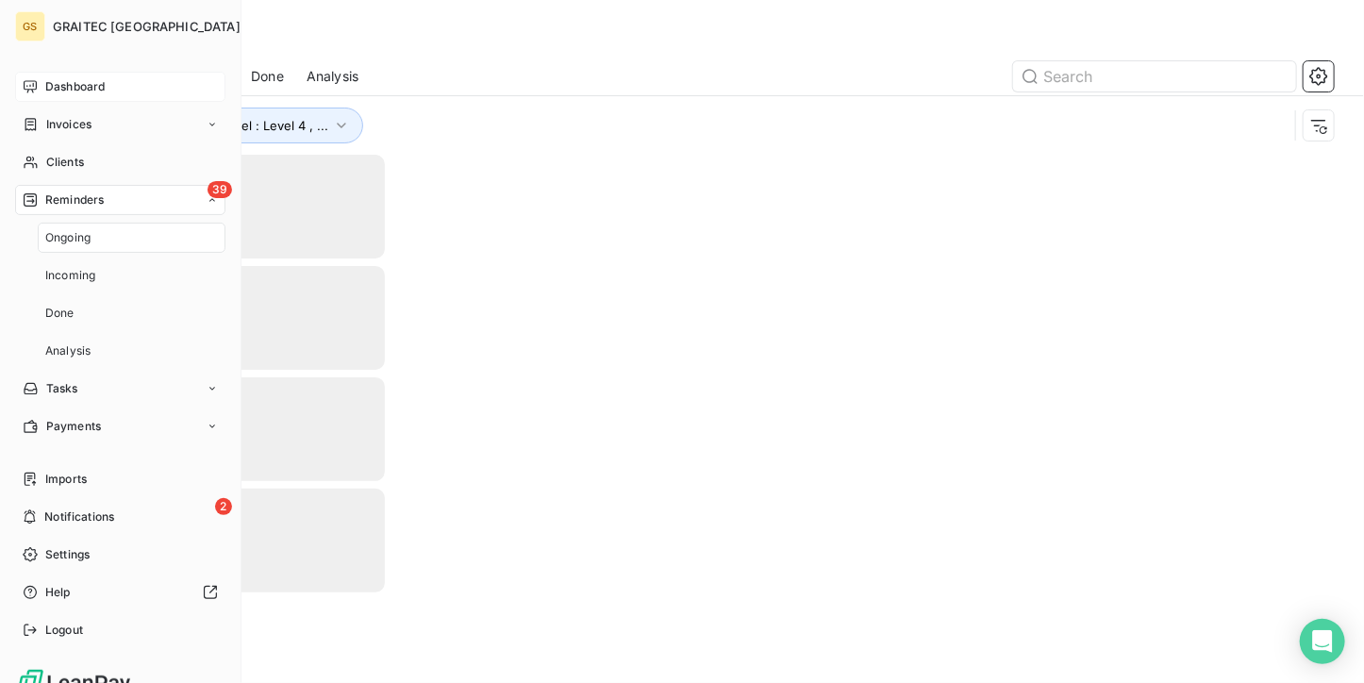
click at [75, 238] on span "Ongoing" at bounding box center [67, 237] width 45 height 17
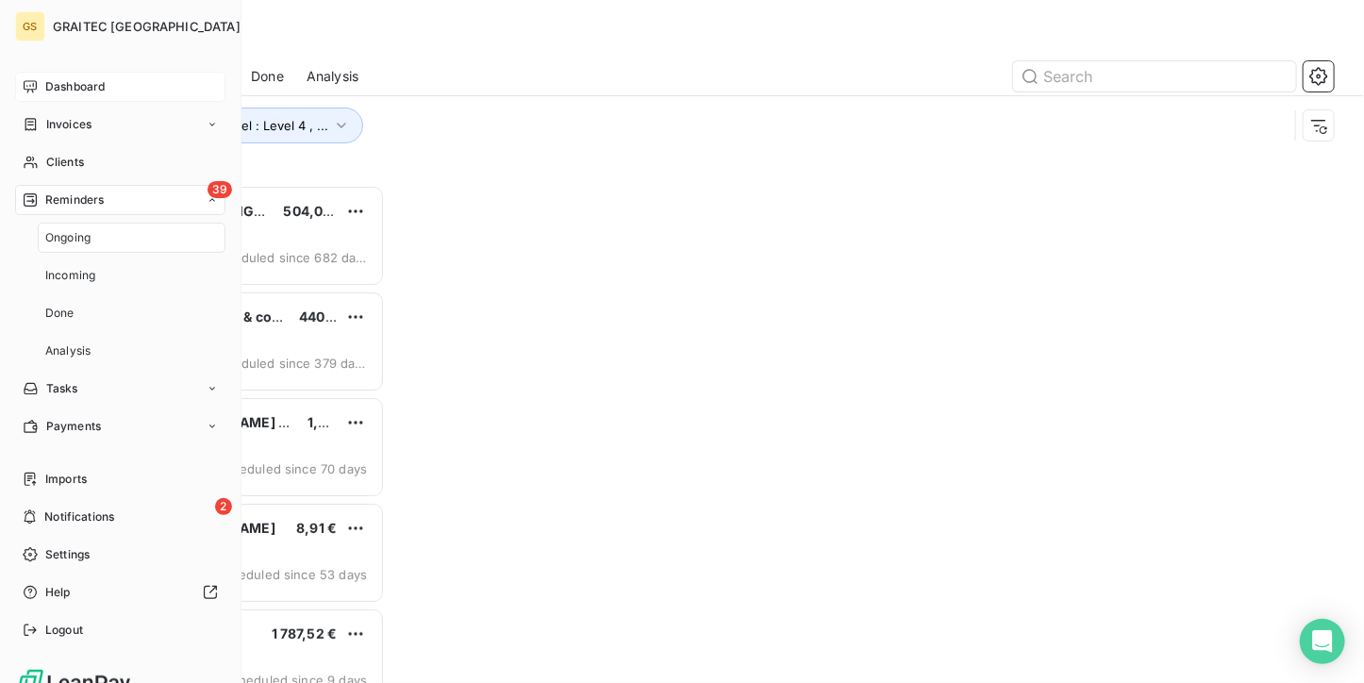
scroll to position [483, 279]
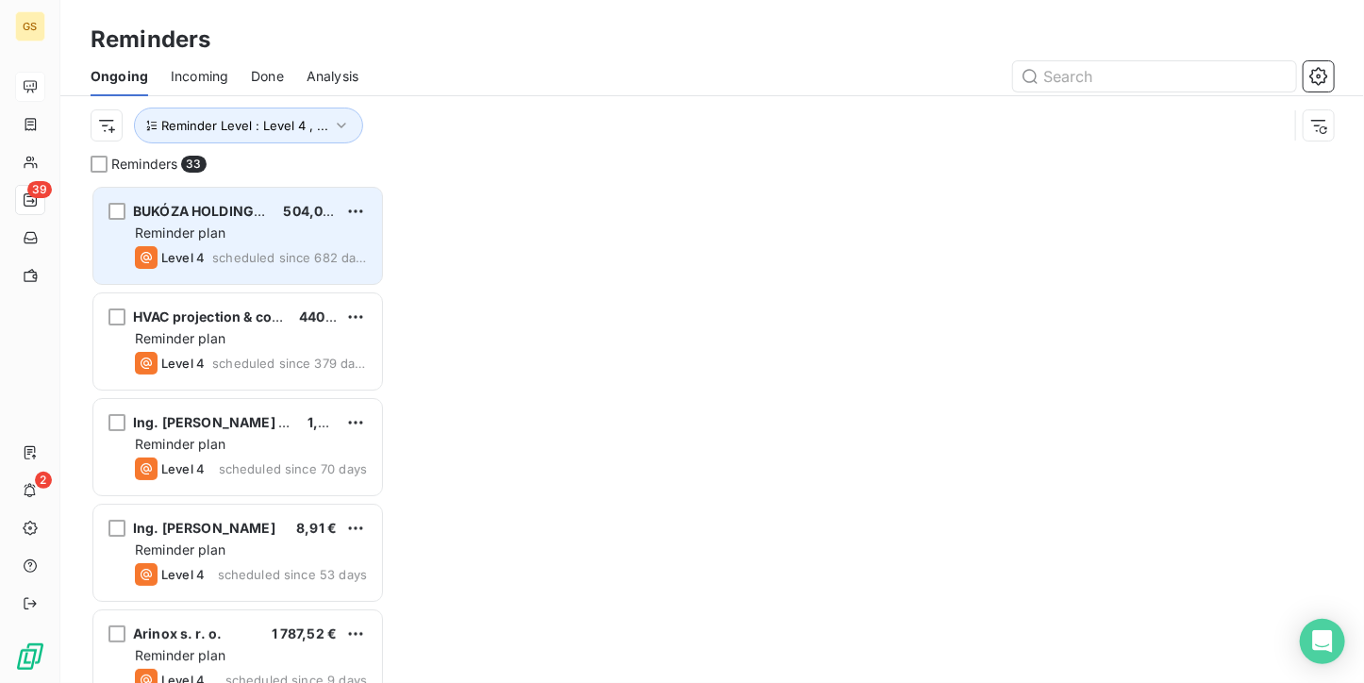
click at [208, 222] on div "BUKÓZA HOLDING, a.s. 504,00 € Reminder plan Level 4 scheduled since 682 days" at bounding box center [237, 236] width 289 height 96
